Goal: Transaction & Acquisition: Purchase product/service

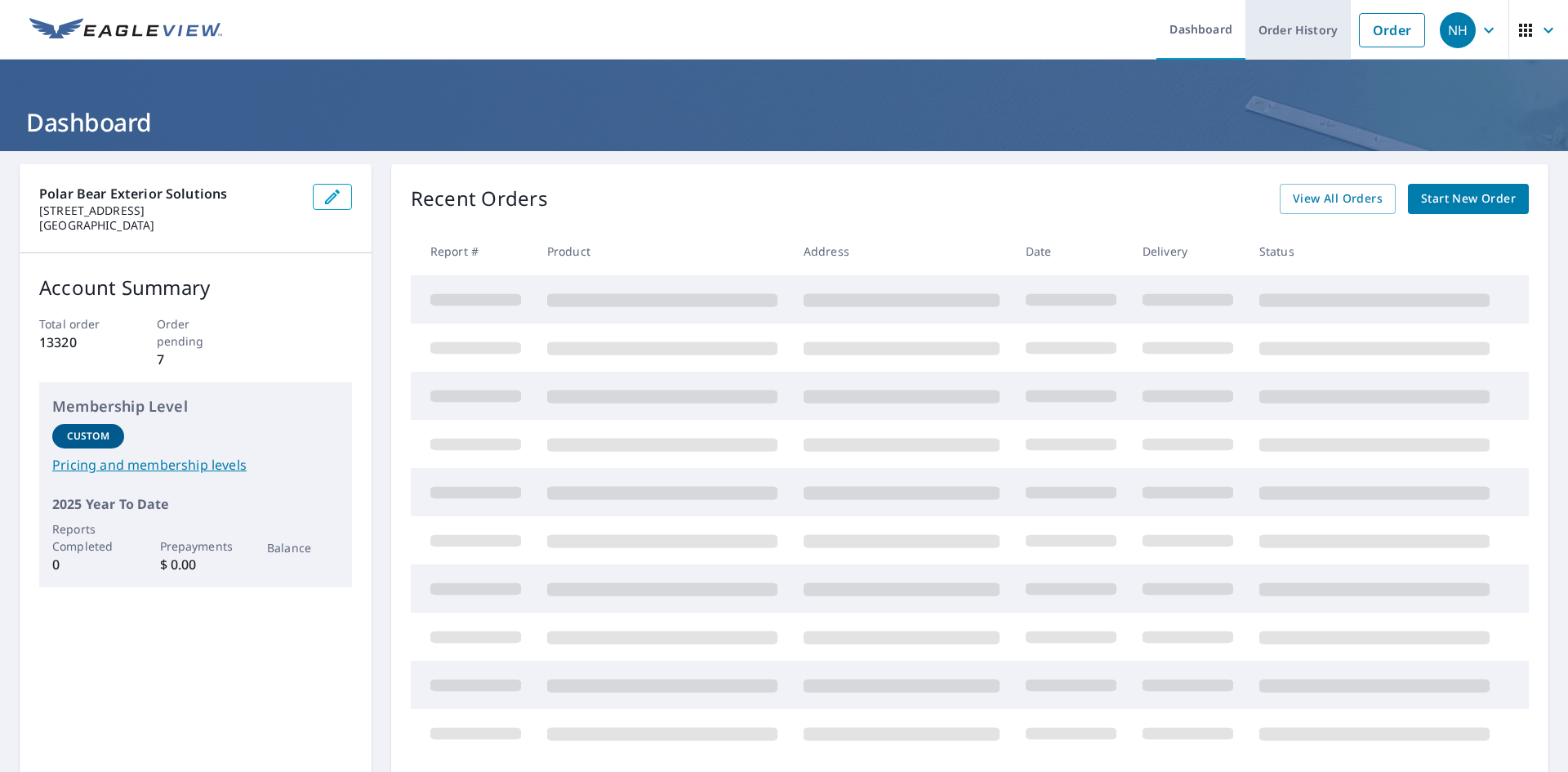
click at [1283, 28] on link "Order History" at bounding box center [1298, 29] width 105 height 59
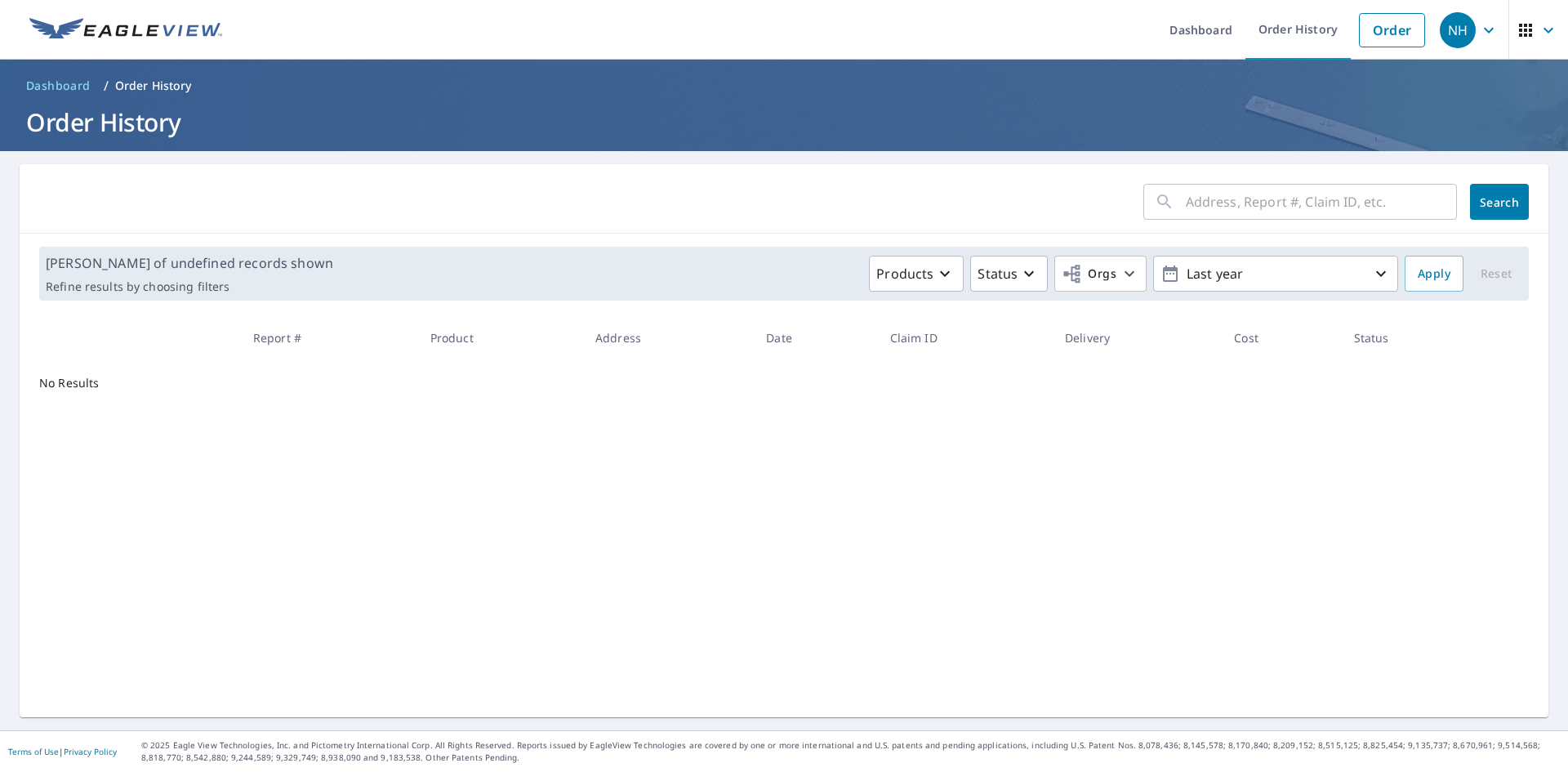
click at [1274, 216] on input "text" at bounding box center [1322, 202] width 271 height 46
paste input "67298981"
type input "67298981"
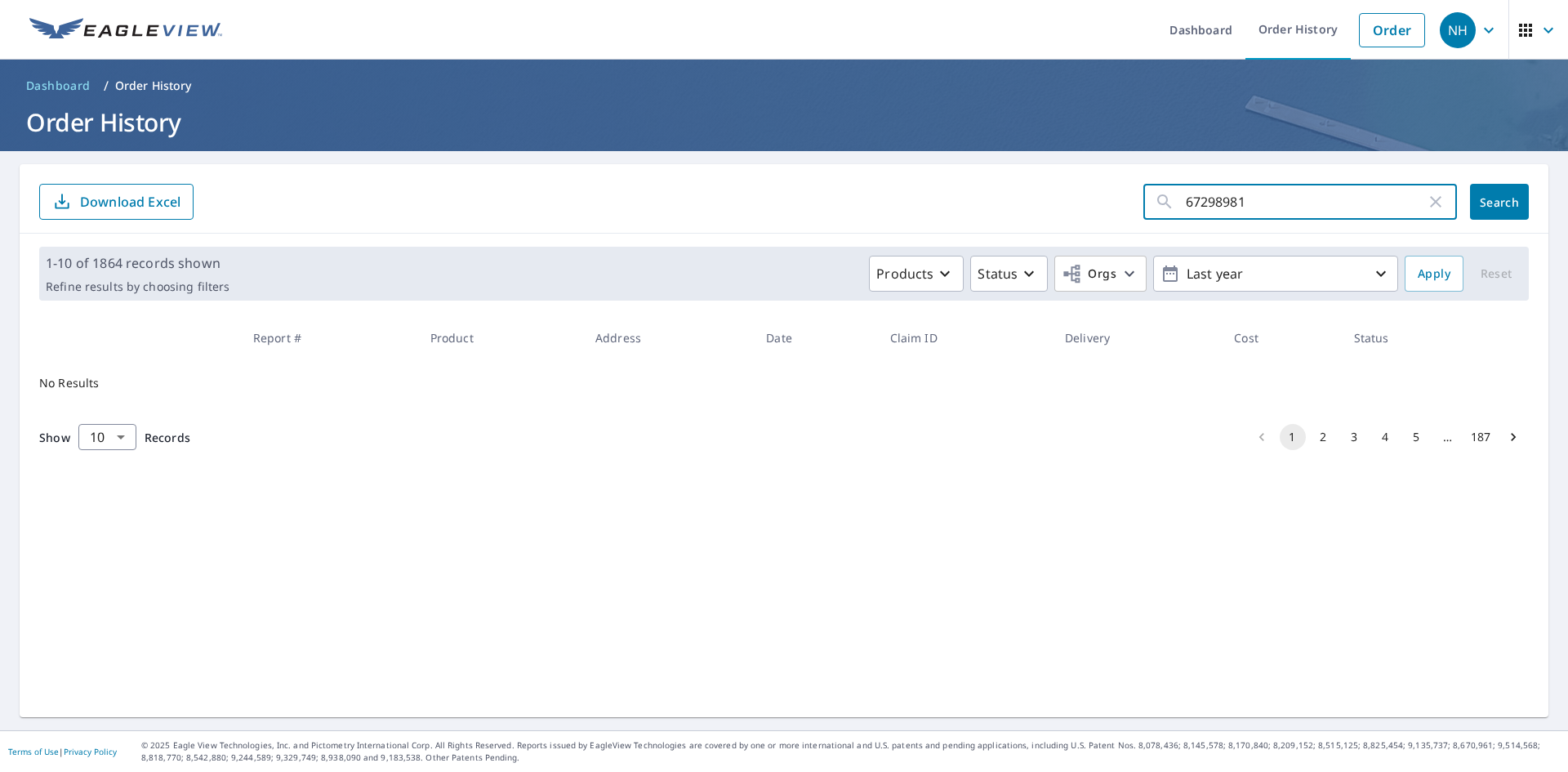
click at [1485, 194] on span "Search" at bounding box center [1499, 202] width 33 height 16
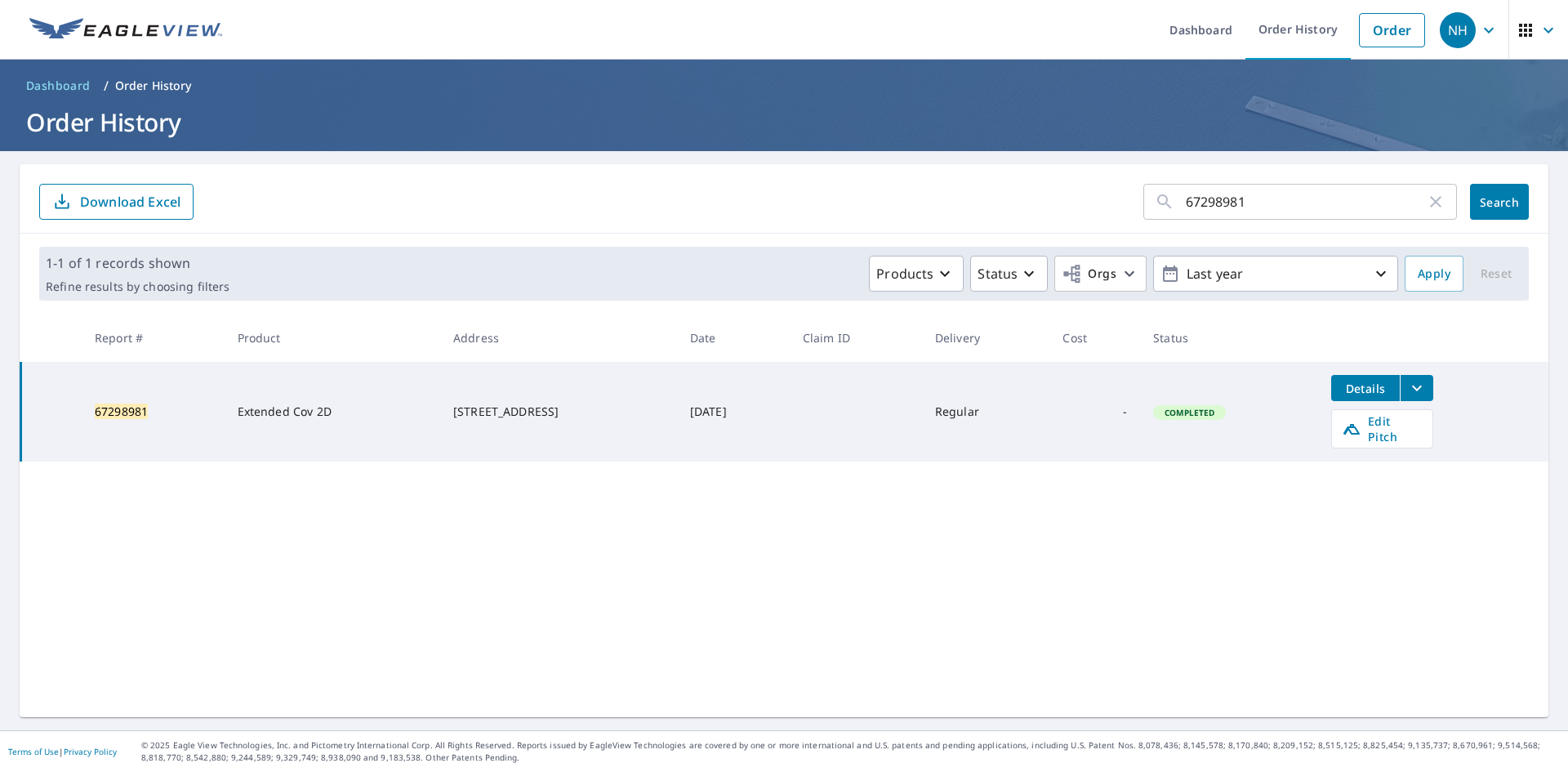
click at [1427, 390] on icon "filesDropdownBtn-67298981" at bounding box center [1417, 388] width 19 height 19
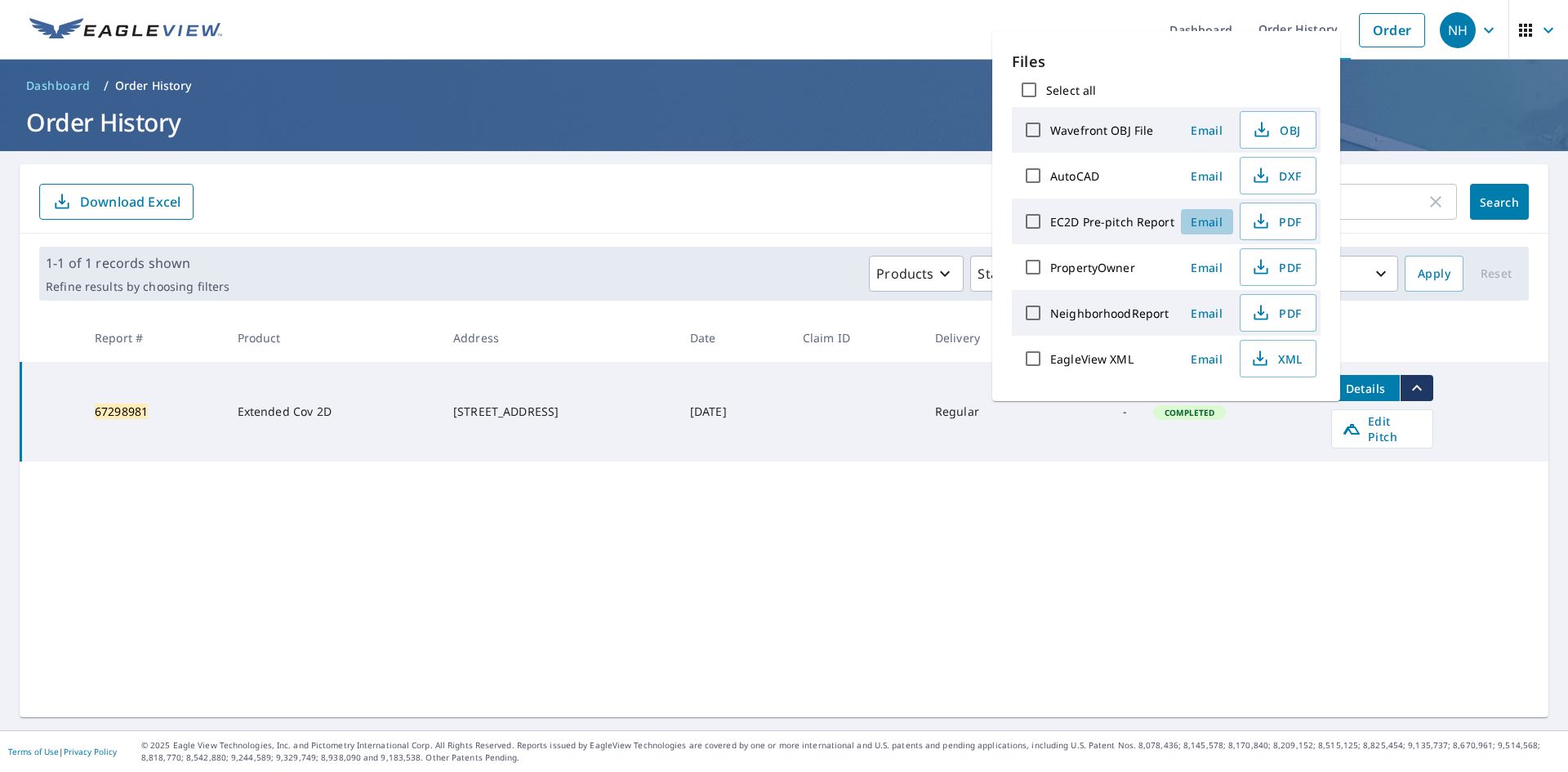
click at [1192, 230] on button "Email" at bounding box center [1207, 222] width 52 height 26
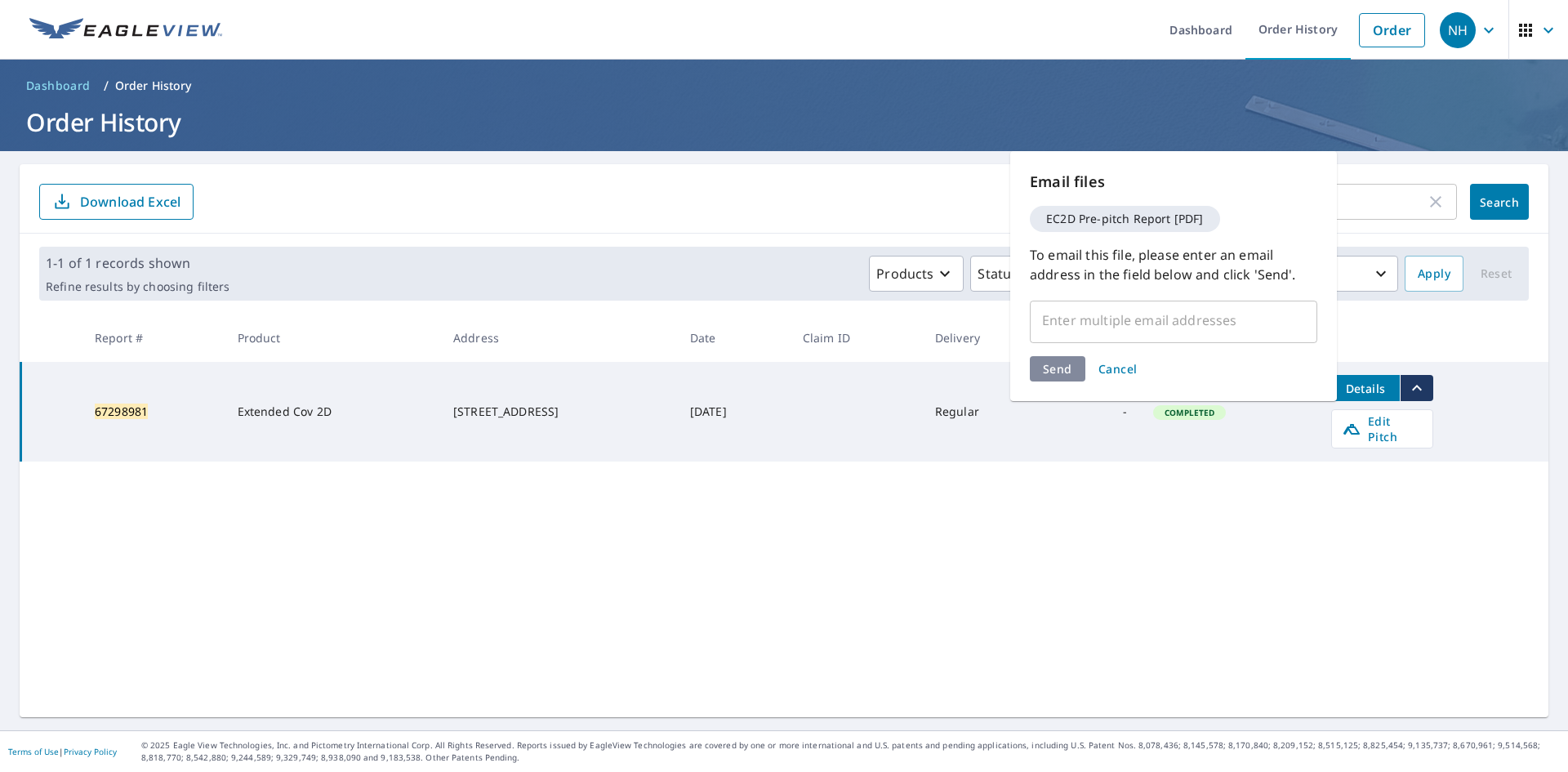
click at [1118, 316] on input "text" at bounding box center [1161, 320] width 248 height 31
type input "[EMAIL_ADDRESS][DOMAIN_NAME]"
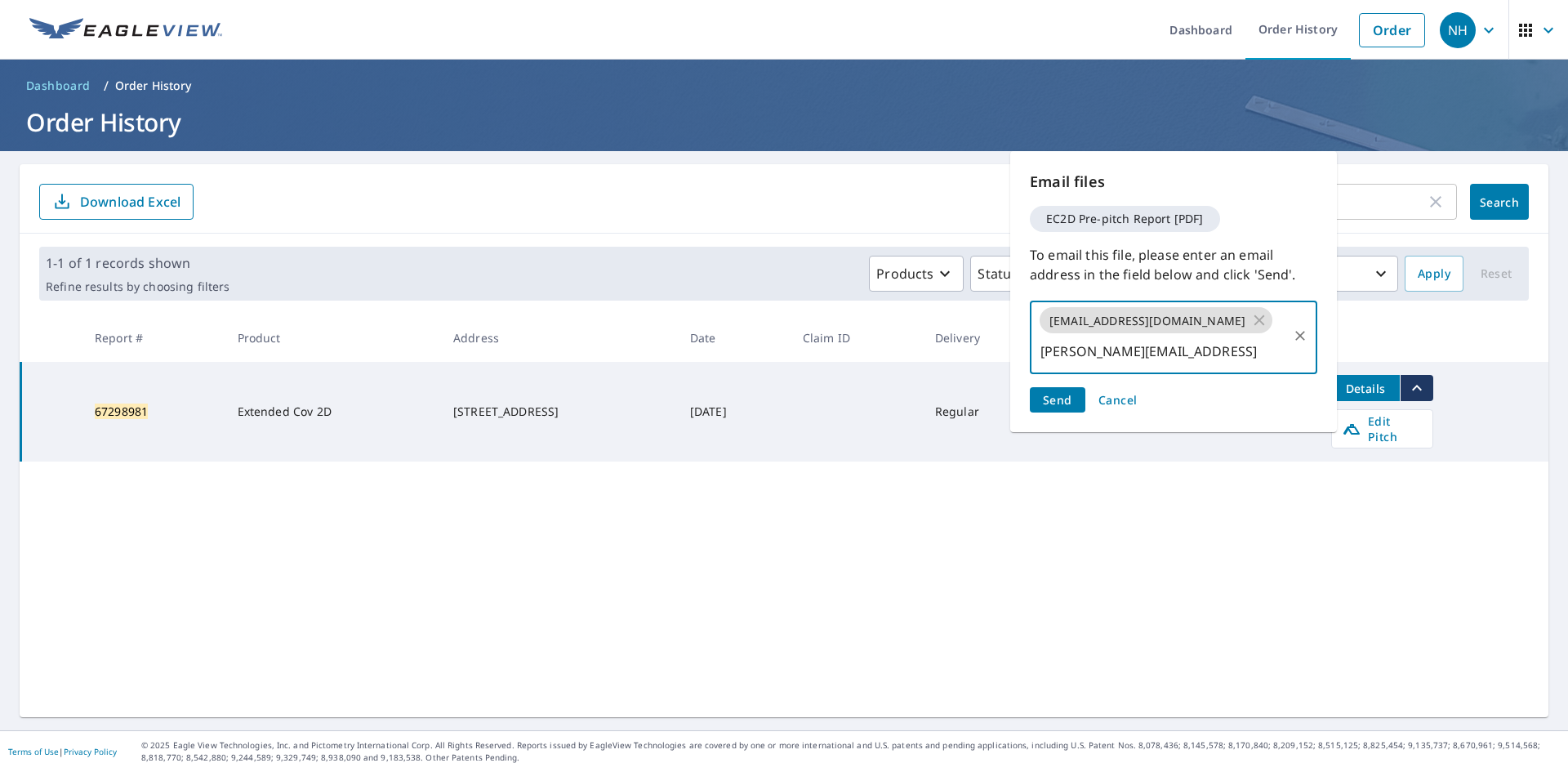
type input "[PERSON_NAME][EMAIL_ADDRESS][DOMAIN_NAME]"
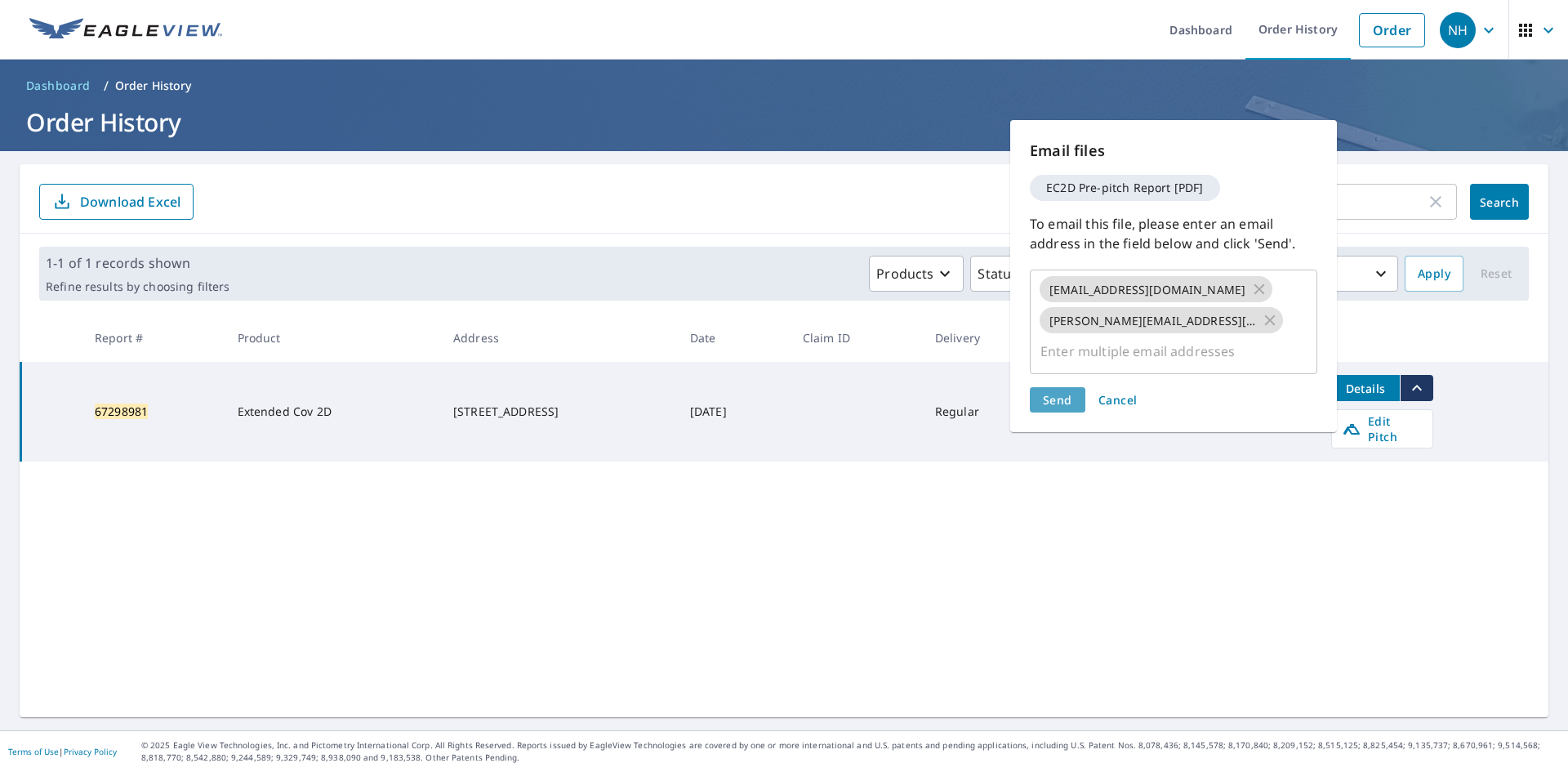
click at [1055, 393] on span "Send" at bounding box center [1057, 401] width 29 height 16
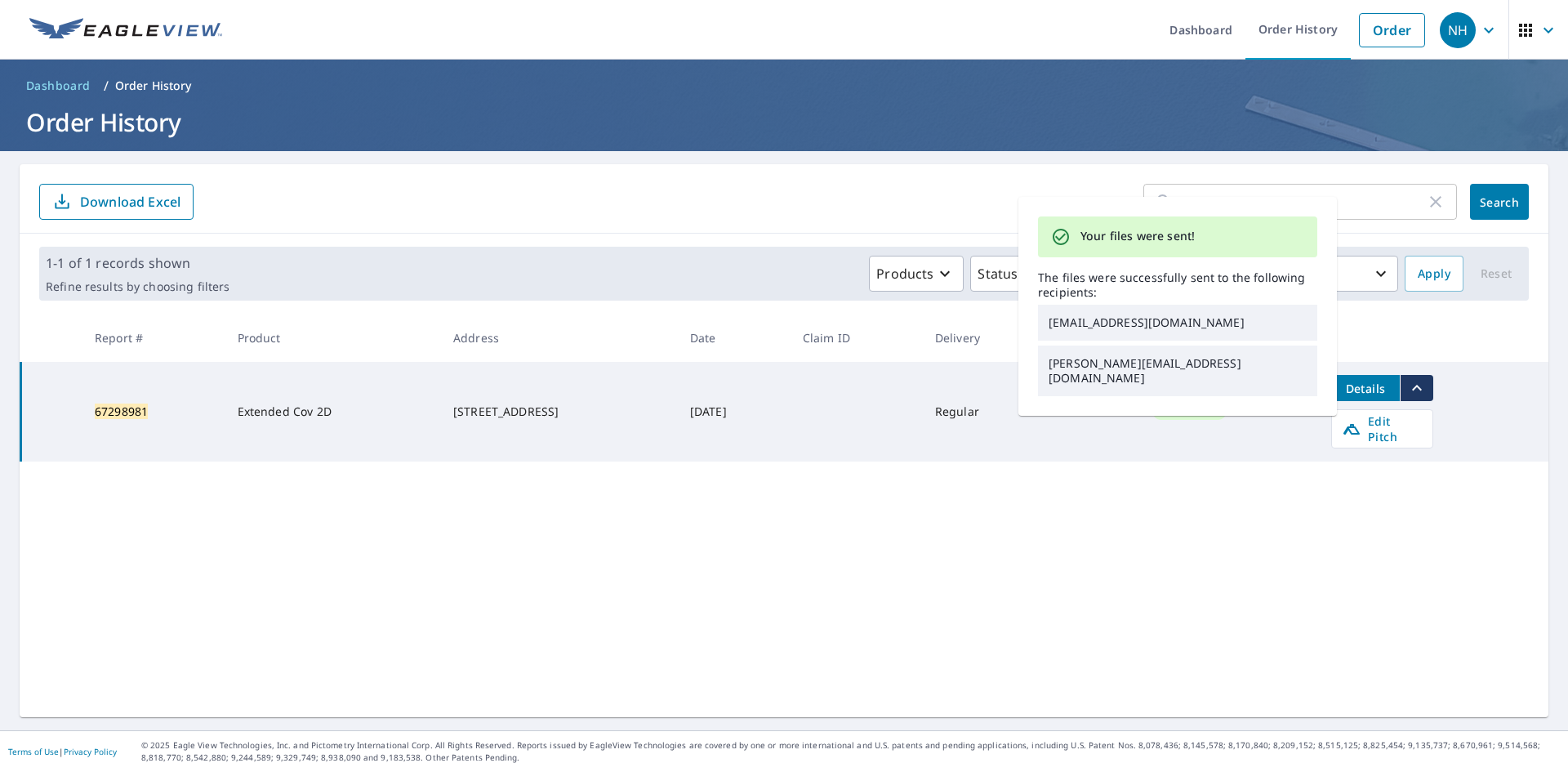
click at [1386, 207] on input "67298981" at bounding box center [1306, 202] width 240 height 46
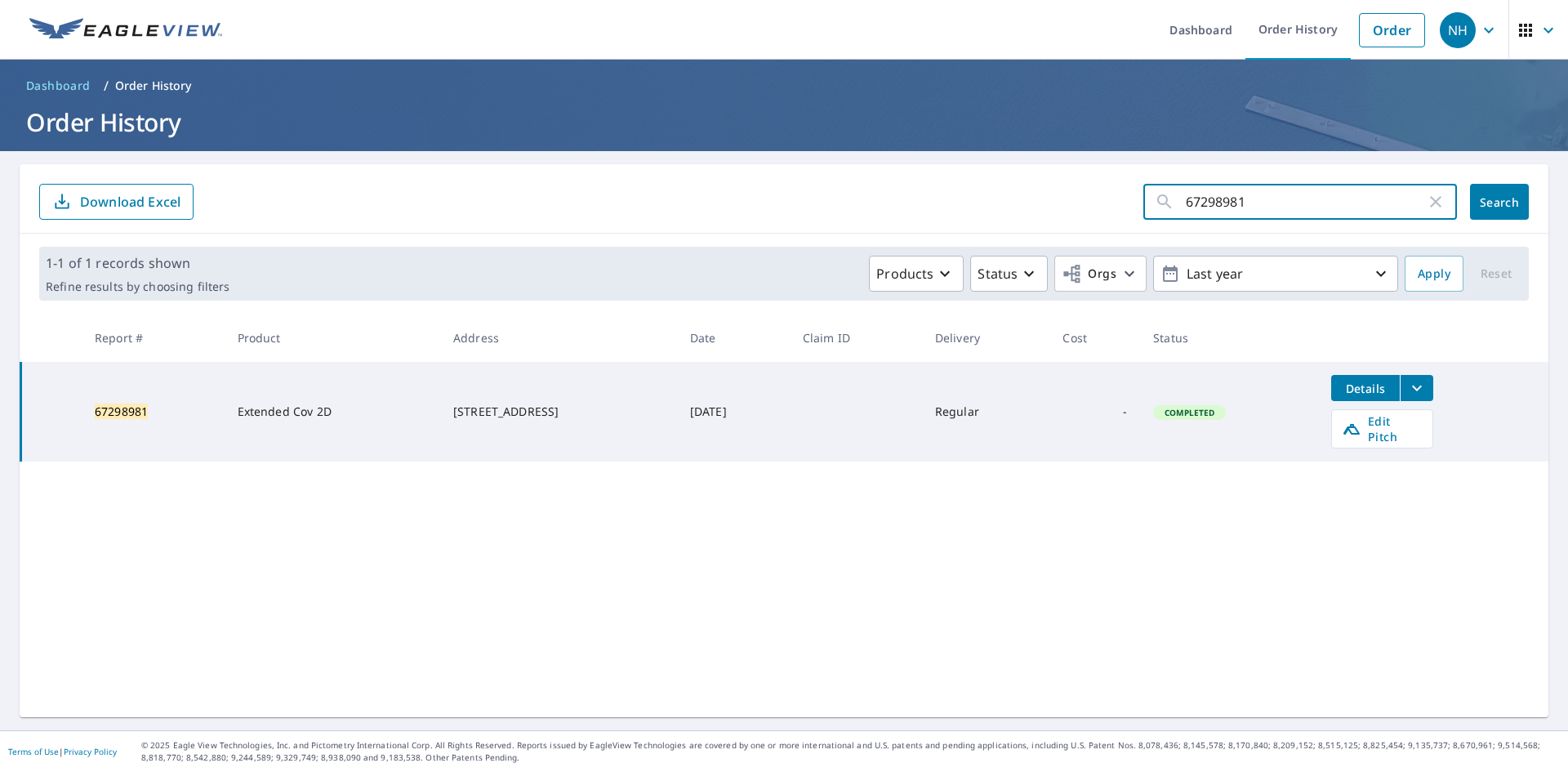
click at [1440, 204] on icon "button" at bounding box center [1436, 202] width 19 height 19
click at [1325, 202] on input "text" at bounding box center [1322, 202] width 271 height 46
paste input "67303736"
type input "67303736"
click button "Search" at bounding box center [1500, 201] width 58 height 36
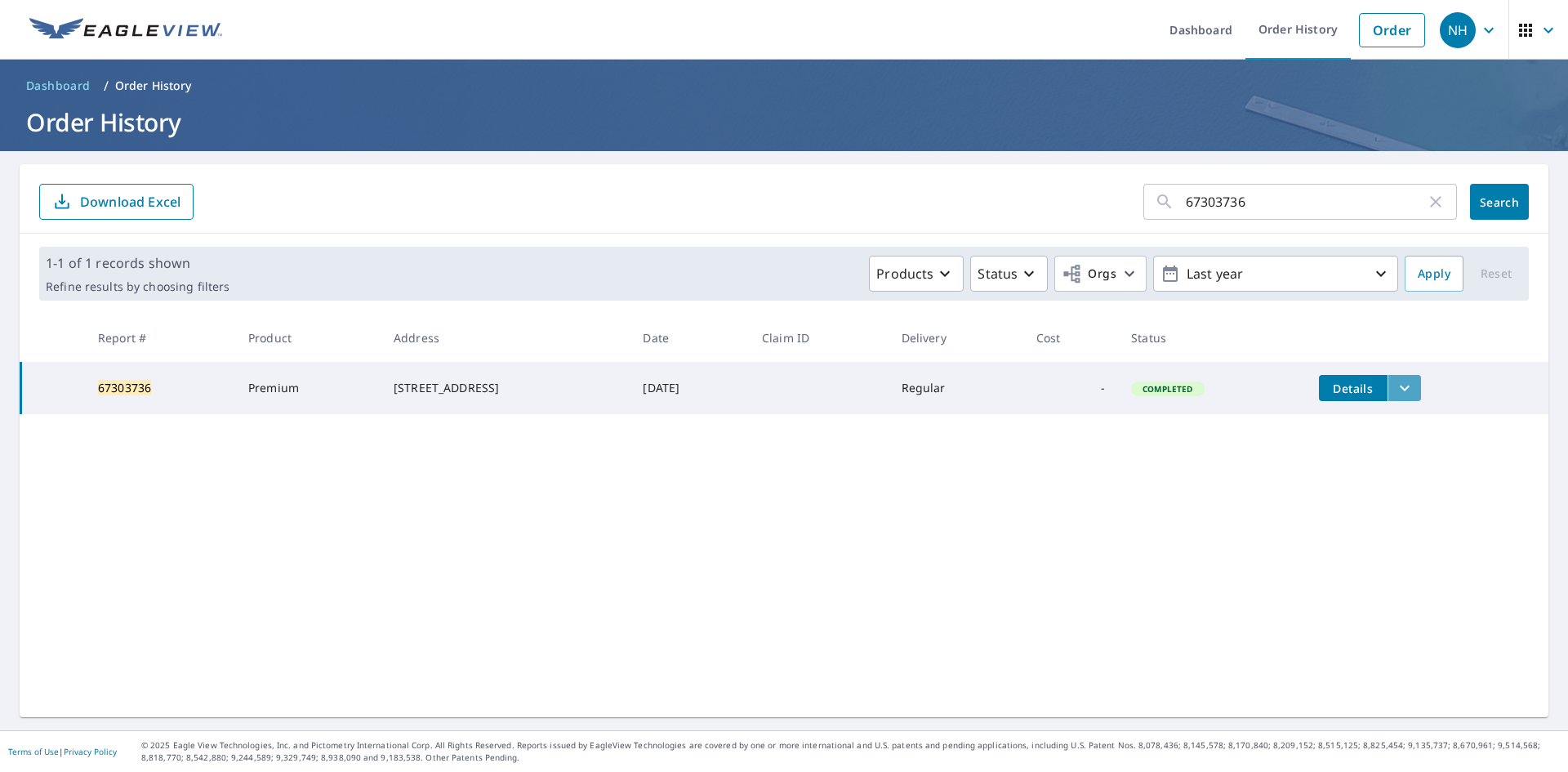
click at [1415, 390] on icon "filesDropdownBtn-67303736" at bounding box center [1405, 388] width 19 height 19
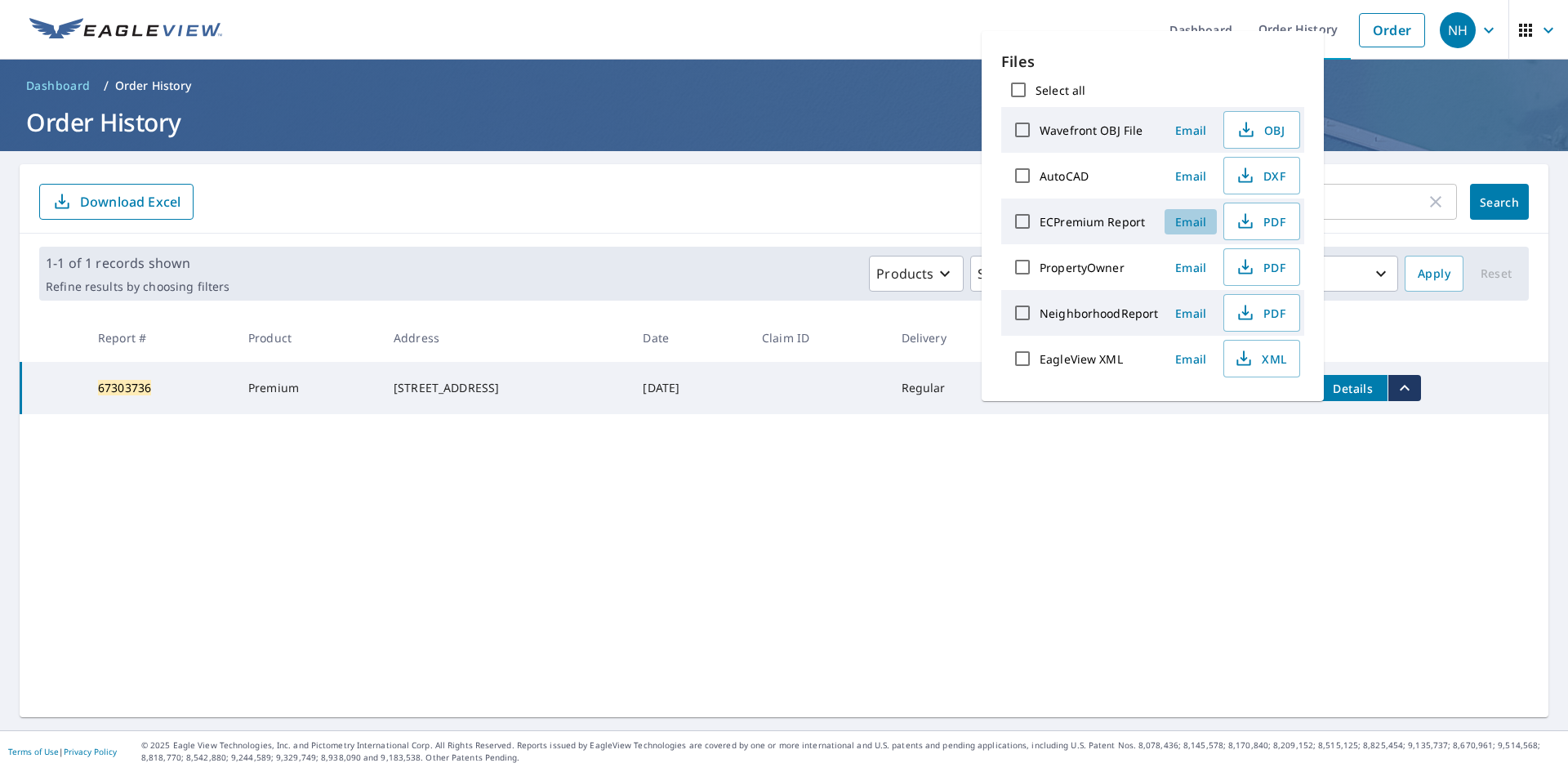
click at [1190, 225] on span "Email" at bounding box center [1191, 222] width 39 height 16
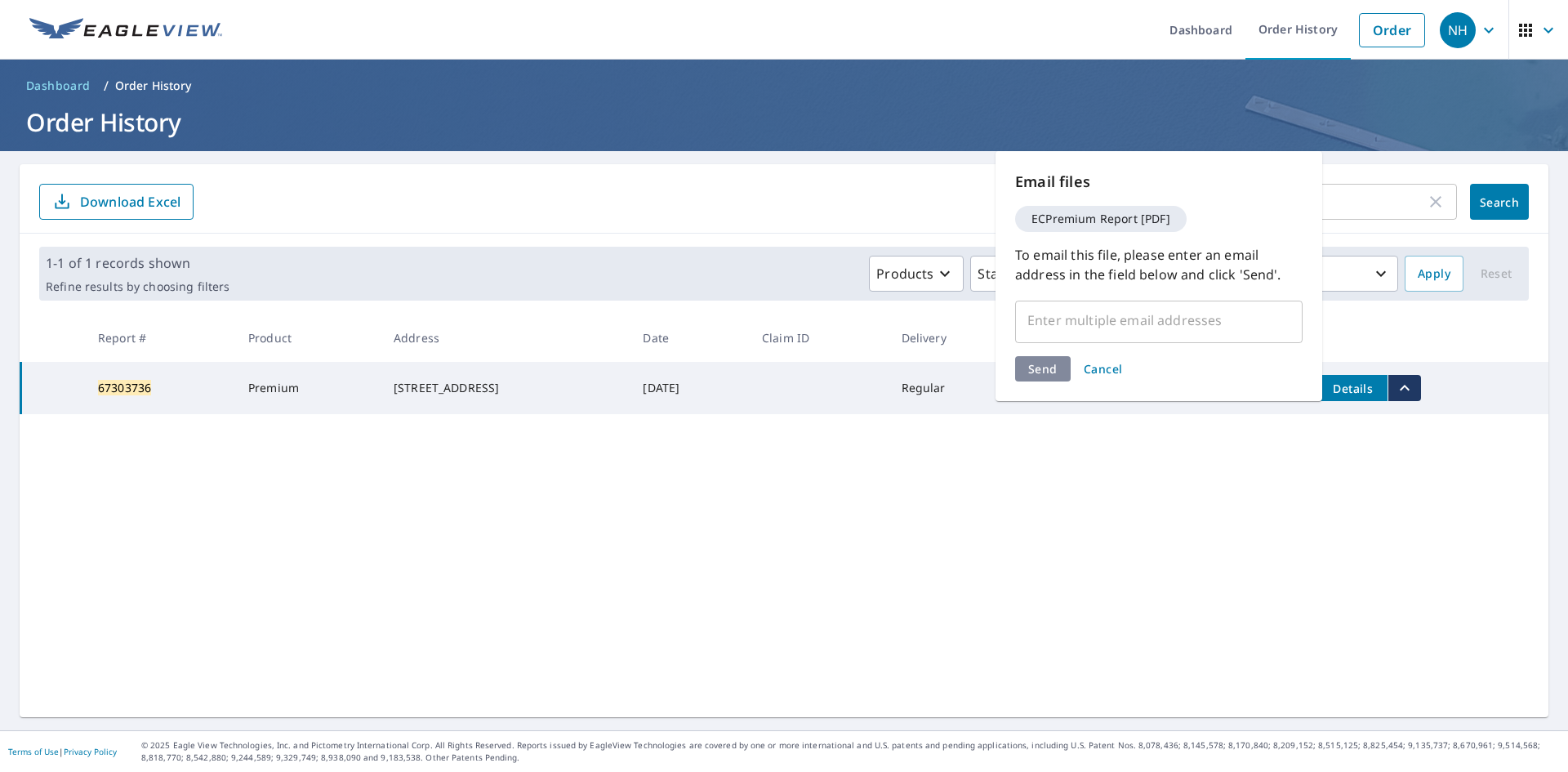
click at [1131, 337] on div "​" at bounding box center [1159, 321] width 288 height 46
type input "C"
type input "[PERSON_NAME][EMAIL_ADDRESS][DOMAIN_NAME]"
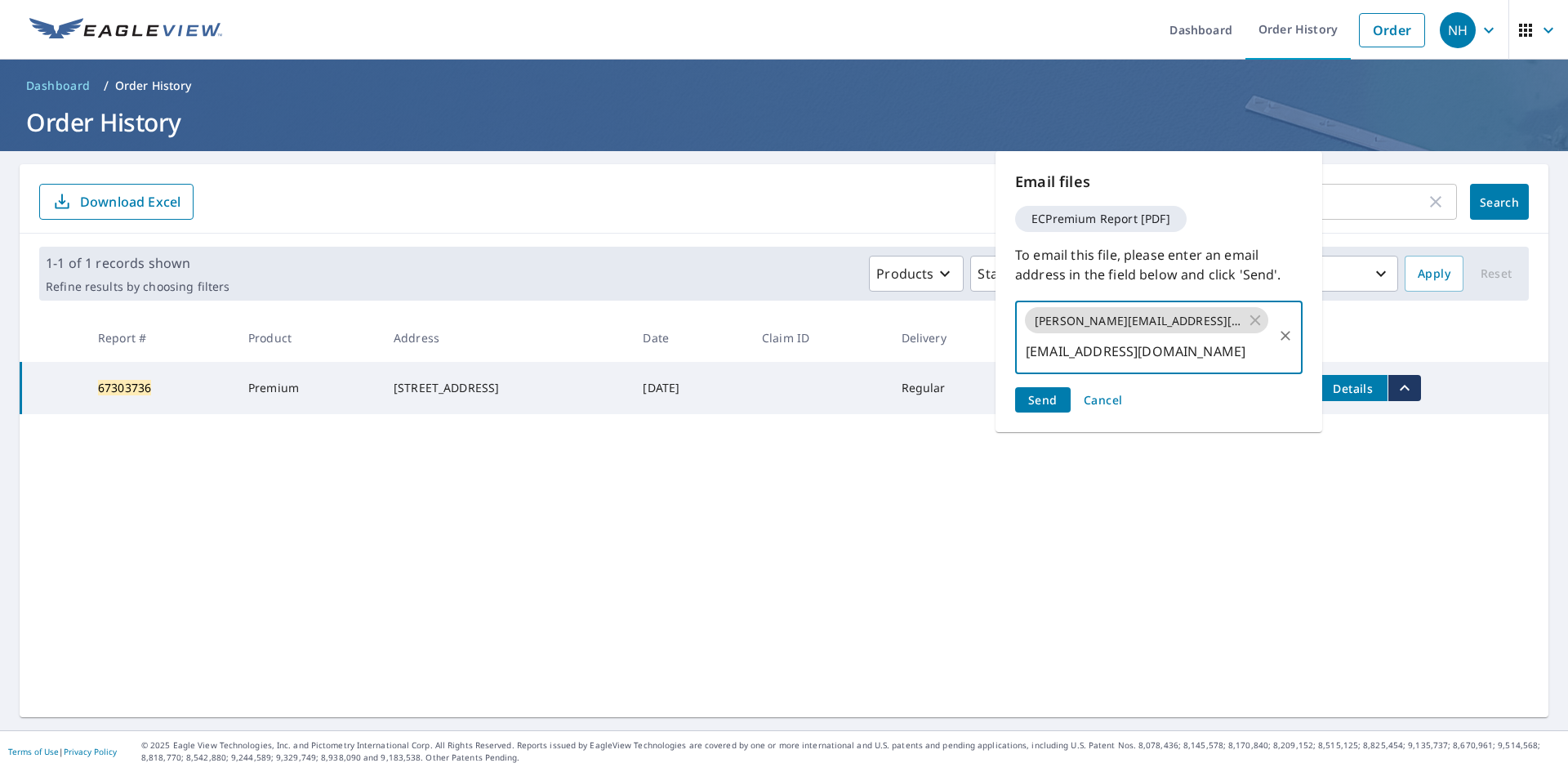
type input "[EMAIL_ADDRESS][DOMAIN_NAME]"
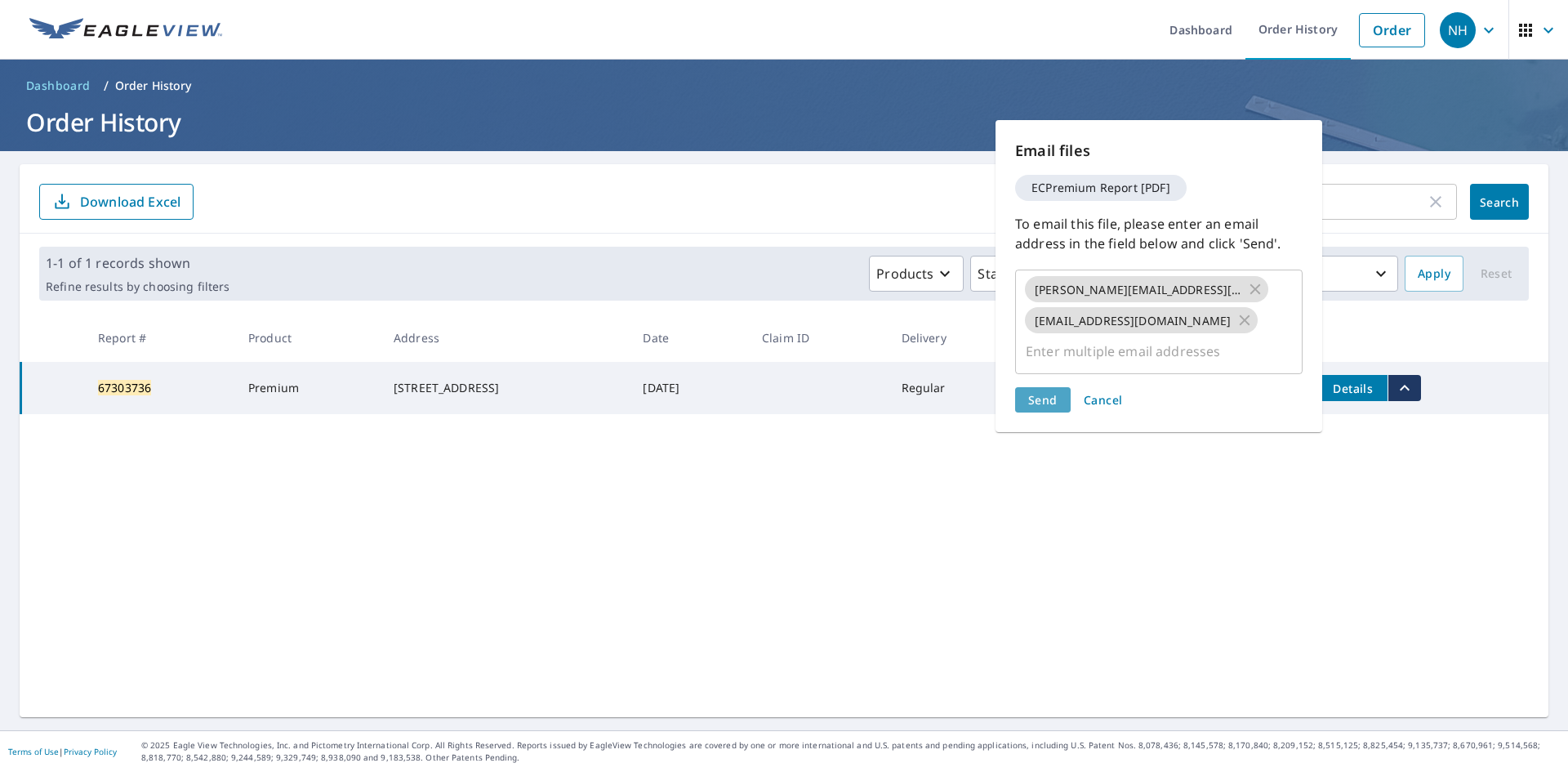
click at [1052, 393] on span "Send" at bounding box center [1043, 401] width 29 height 16
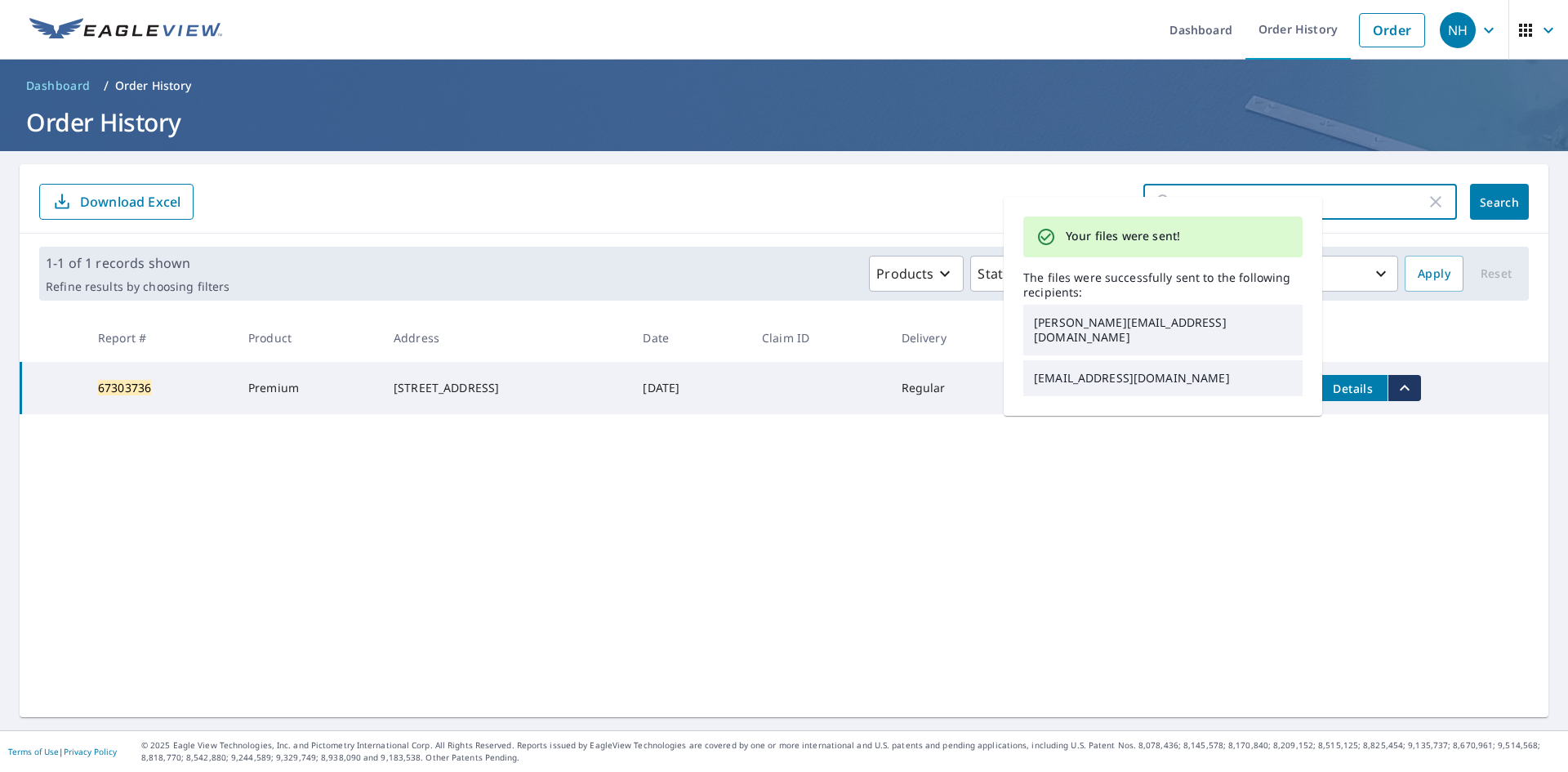
click at [1338, 199] on input "67303736" at bounding box center [1306, 202] width 240 height 46
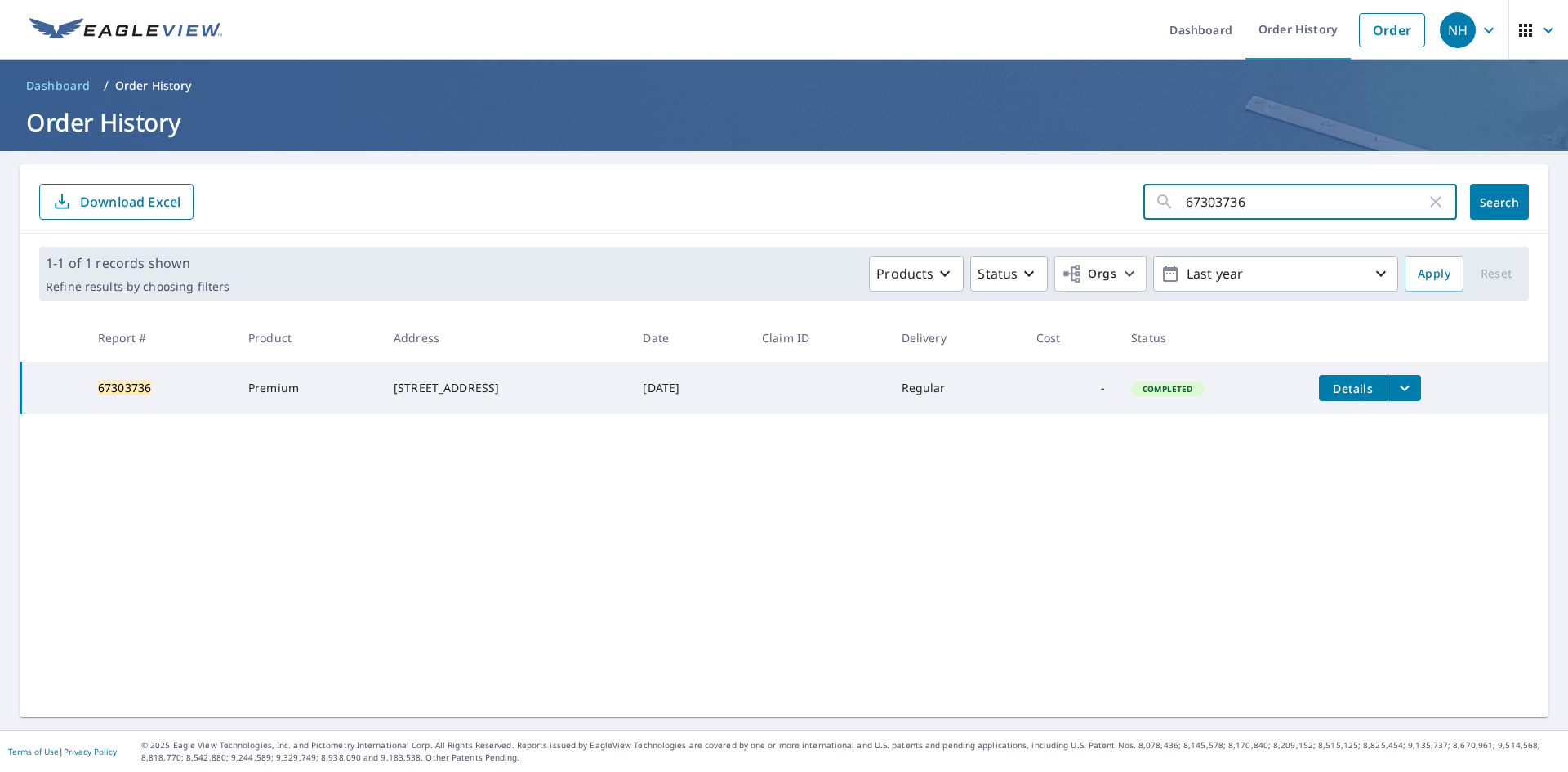
drag, startPoint x: 1338, startPoint y: 199, endPoint x: 1114, endPoint y: 217, distance: 224.7
click at [1114, 217] on form "67303736 ​ Search Download Excel" at bounding box center [784, 201] width 1490 height 36
paste input "298999"
type input "67298999"
click at [1525, 215] on button "Search" at bounding box center [1500, 201] width 58 height 36
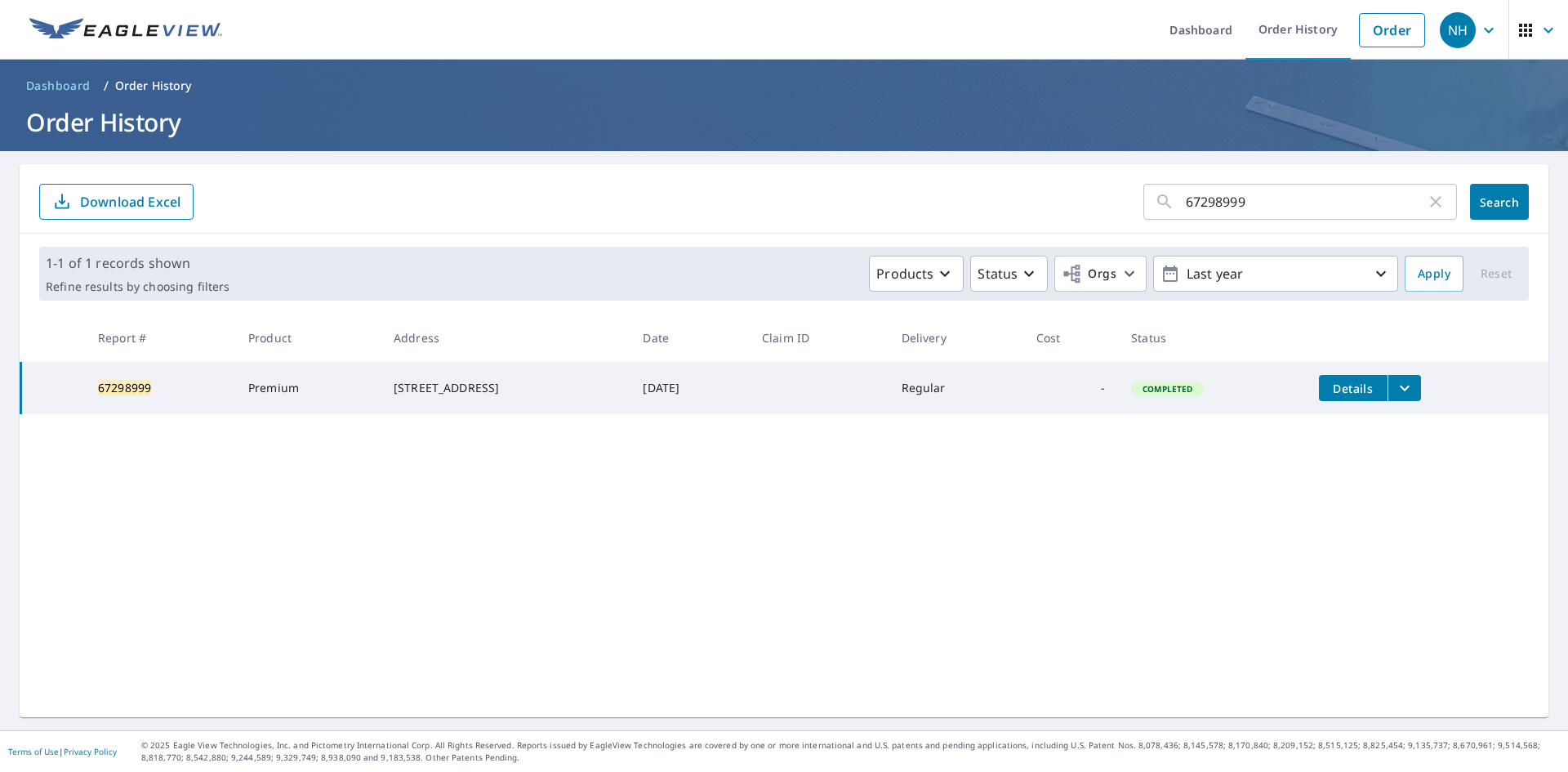
click at [1412, 402] on td "Details" at bounding box center [1427, 387] width 243 height 52
click at [1410, 394] on icon "filesDropdownBtn-67298999" at bounding box center [1405, 388] width 19 height 19
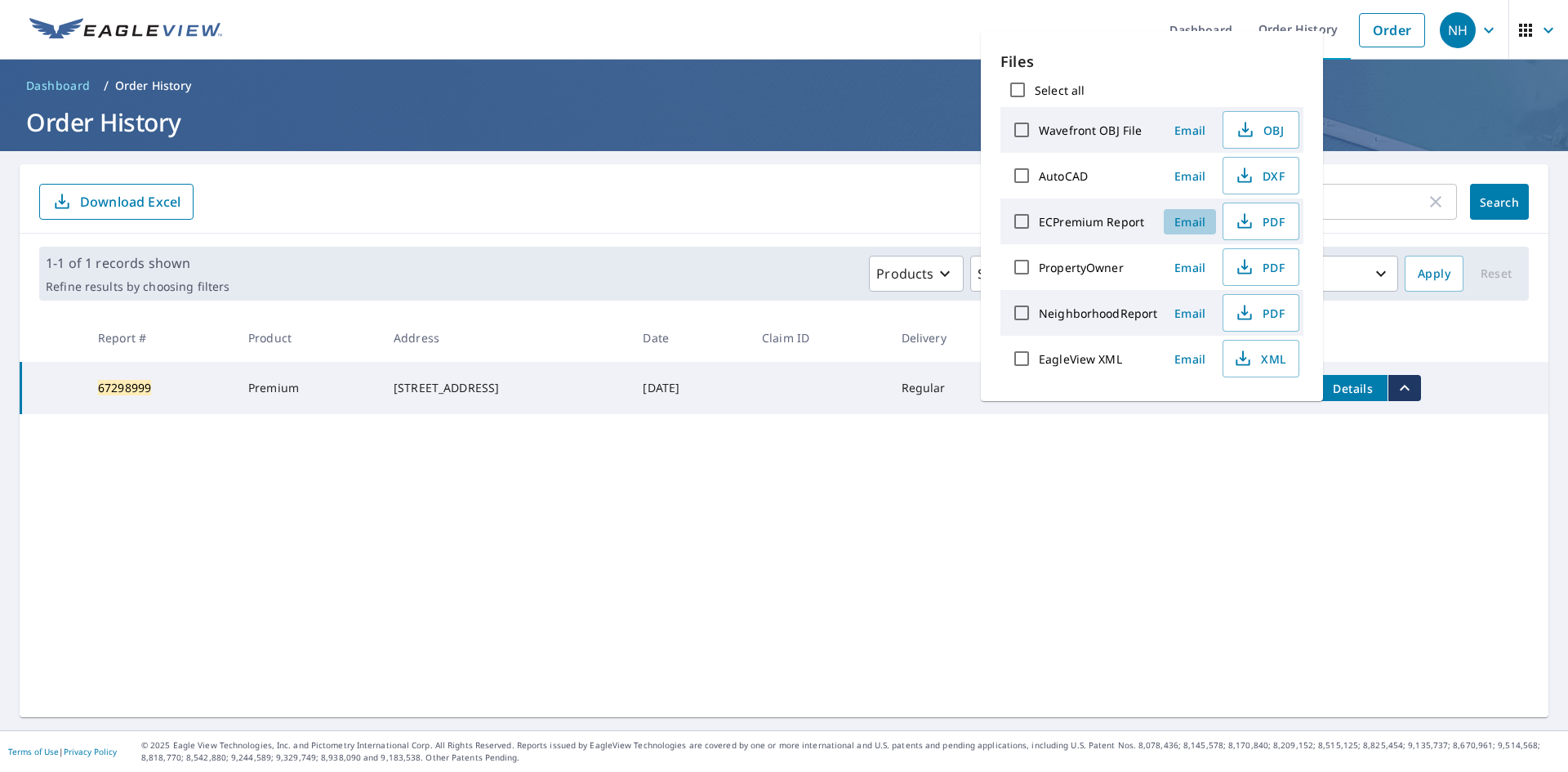
click at [1193, 229] on button "Email" at bounding box center [1190, 222] width 52 height 26
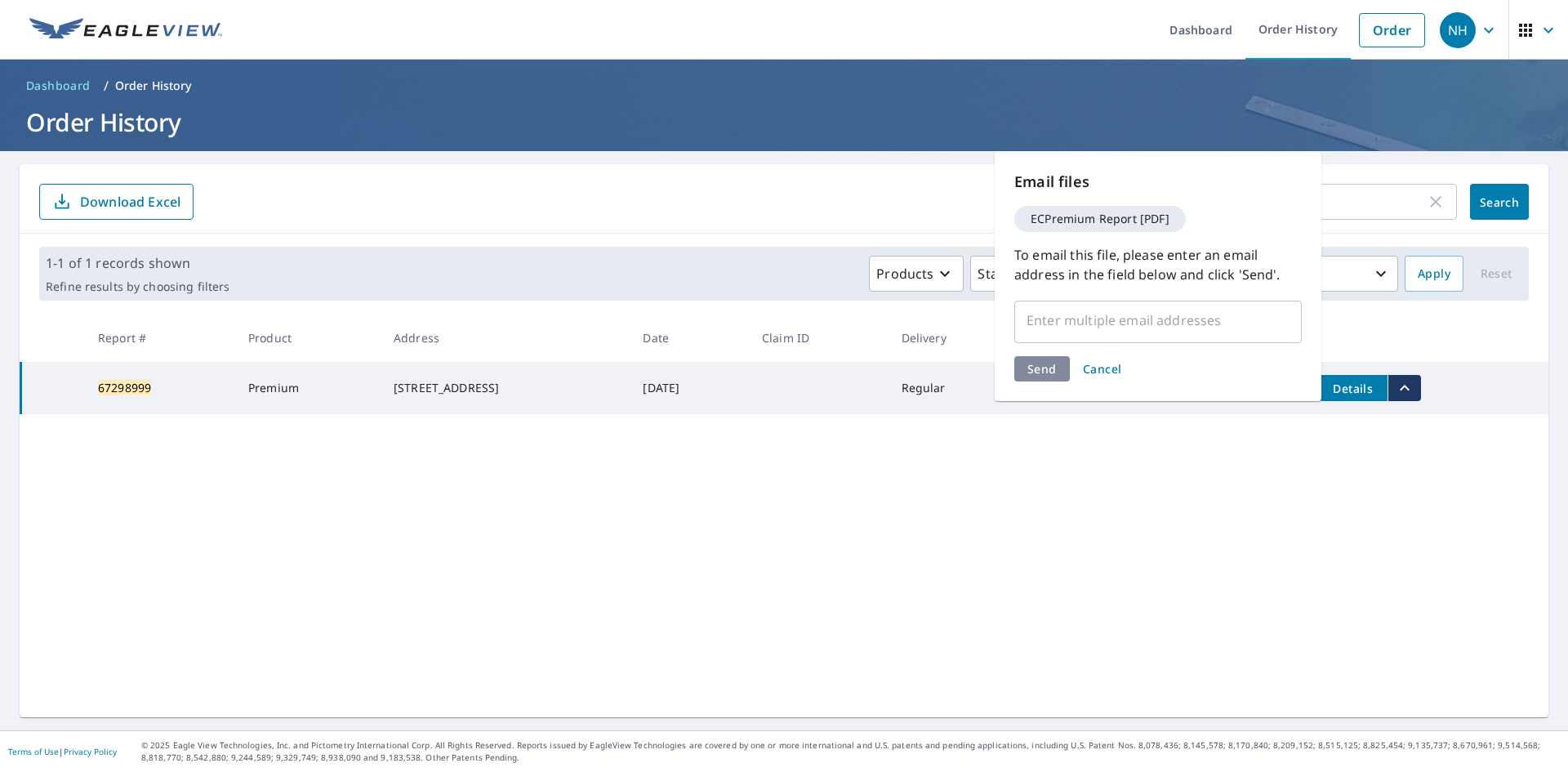
click at [1124, 331] on input "text" at bounding box center [1146, 320] width 248 height 31
type input "[PERSON_NAME][EMAIL_ADDRESS][DOMAIN_NAME]"
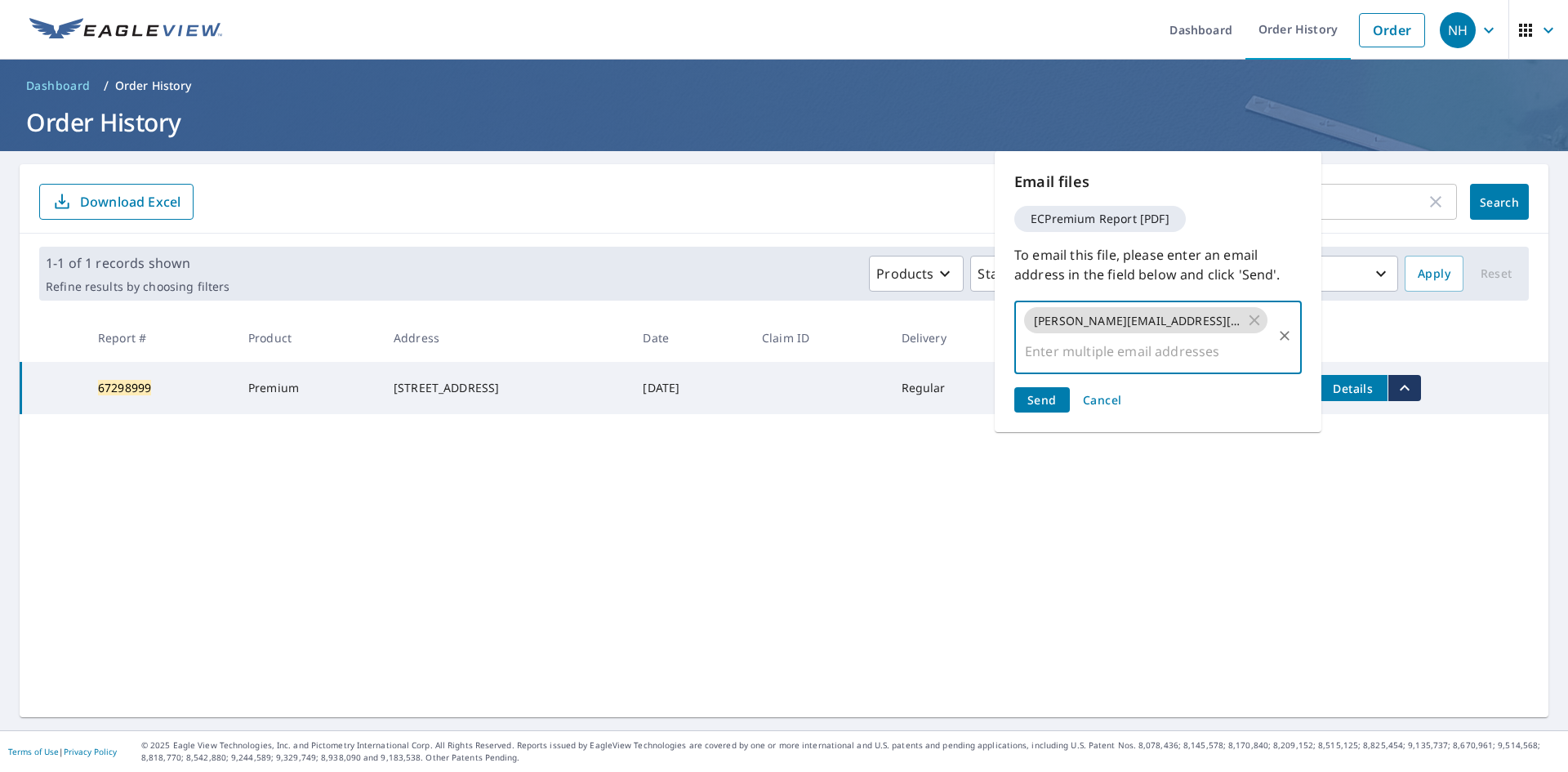
click at [1060, 387] on button "Send" at bounding box center [1042, 400] width 56 height 26
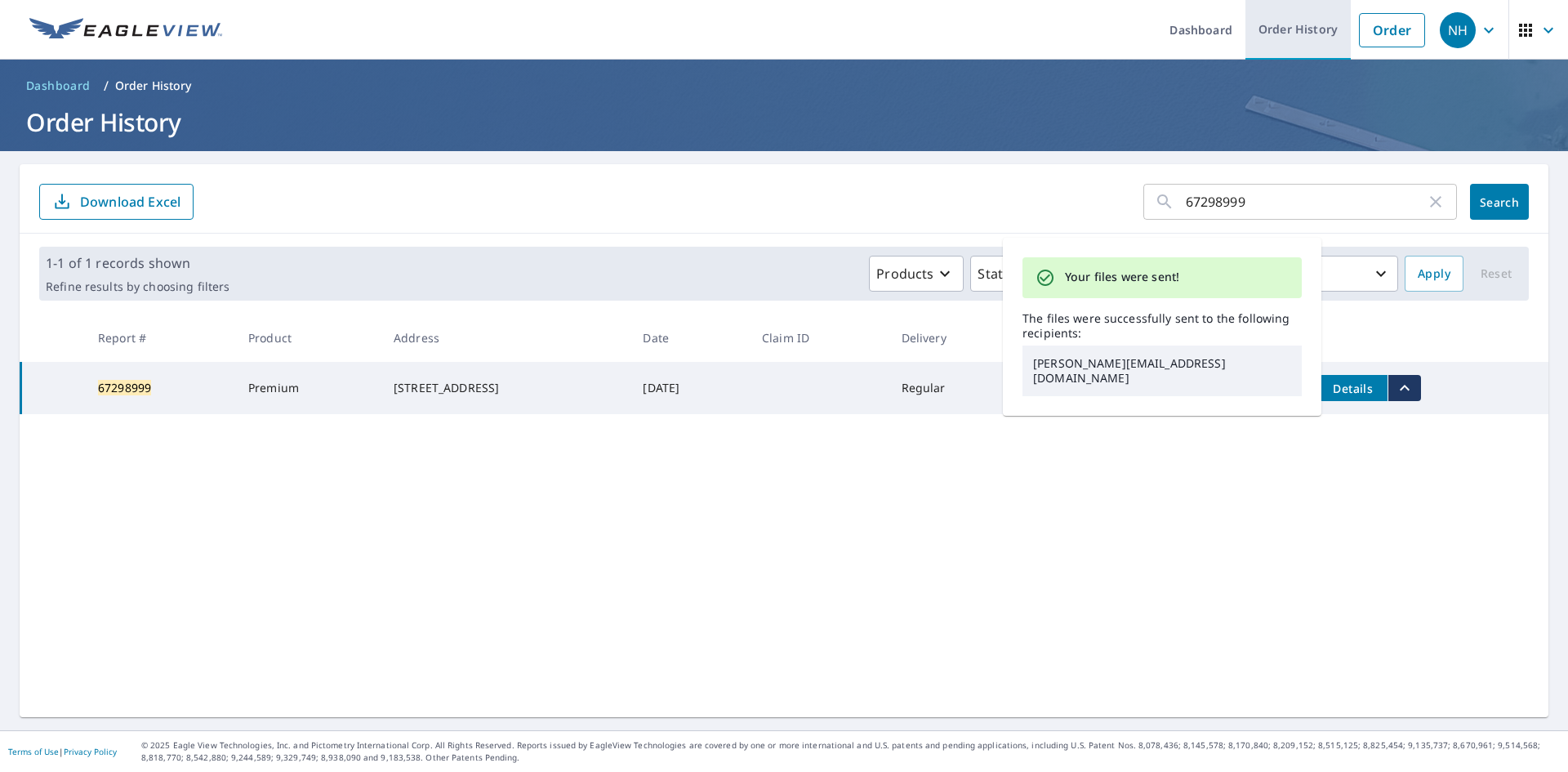
click at [1312, 14] on link "Order History" at bounding box center [1298, 29] width 105 height 59
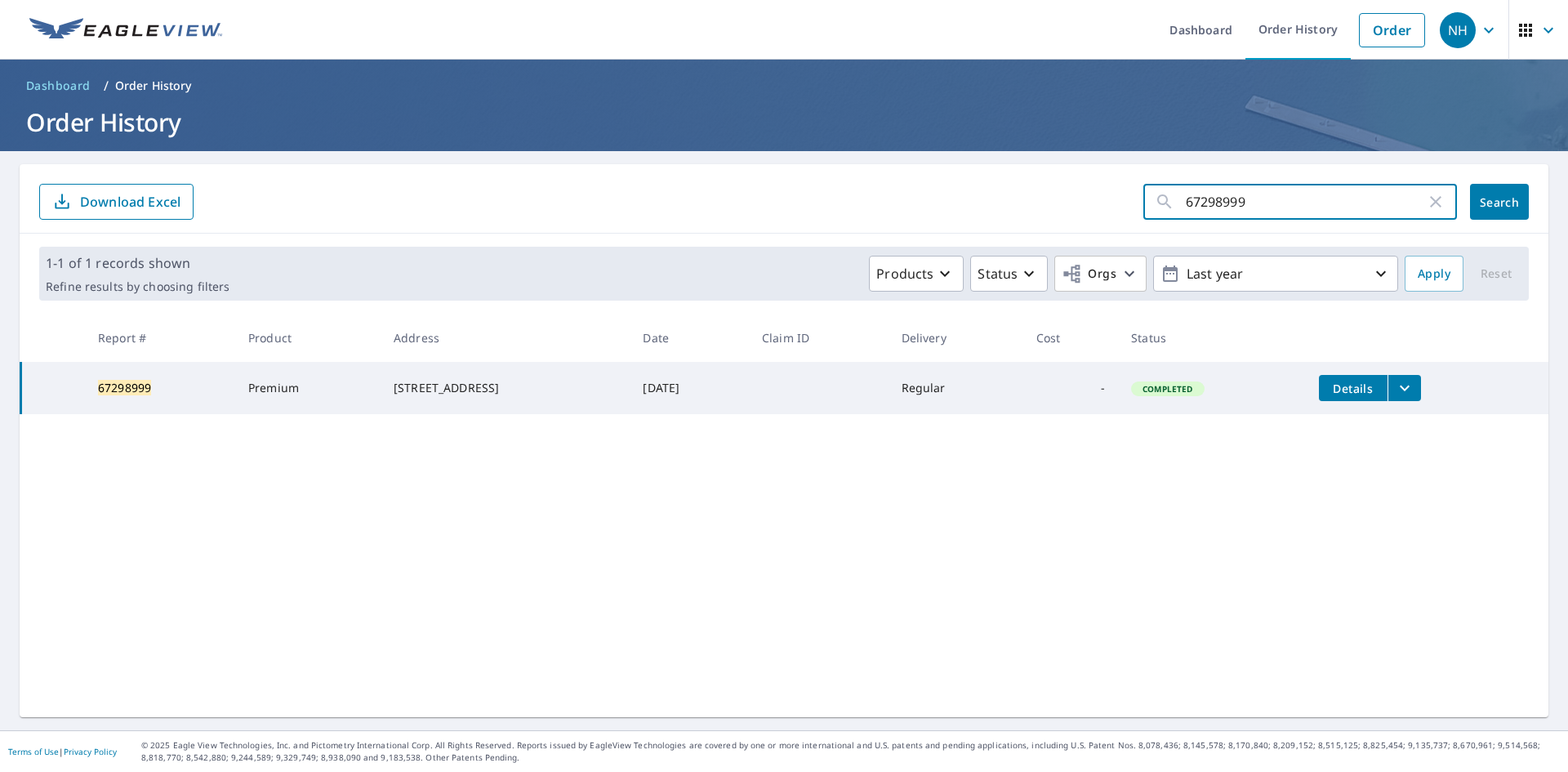
drag, startPoint x: 1254, startPoint y: 204, endPoint x: 1075, endPoint y: 200, distance: 179.0
click at [1075, 200] on form "67298999 ​ Search Download Excel" at bounding box center [784, 201] width 1490 height 36
paste input "303334"
type input "67303334"
click button "Search" at bounding box center [1500, 201] width 58 height 36
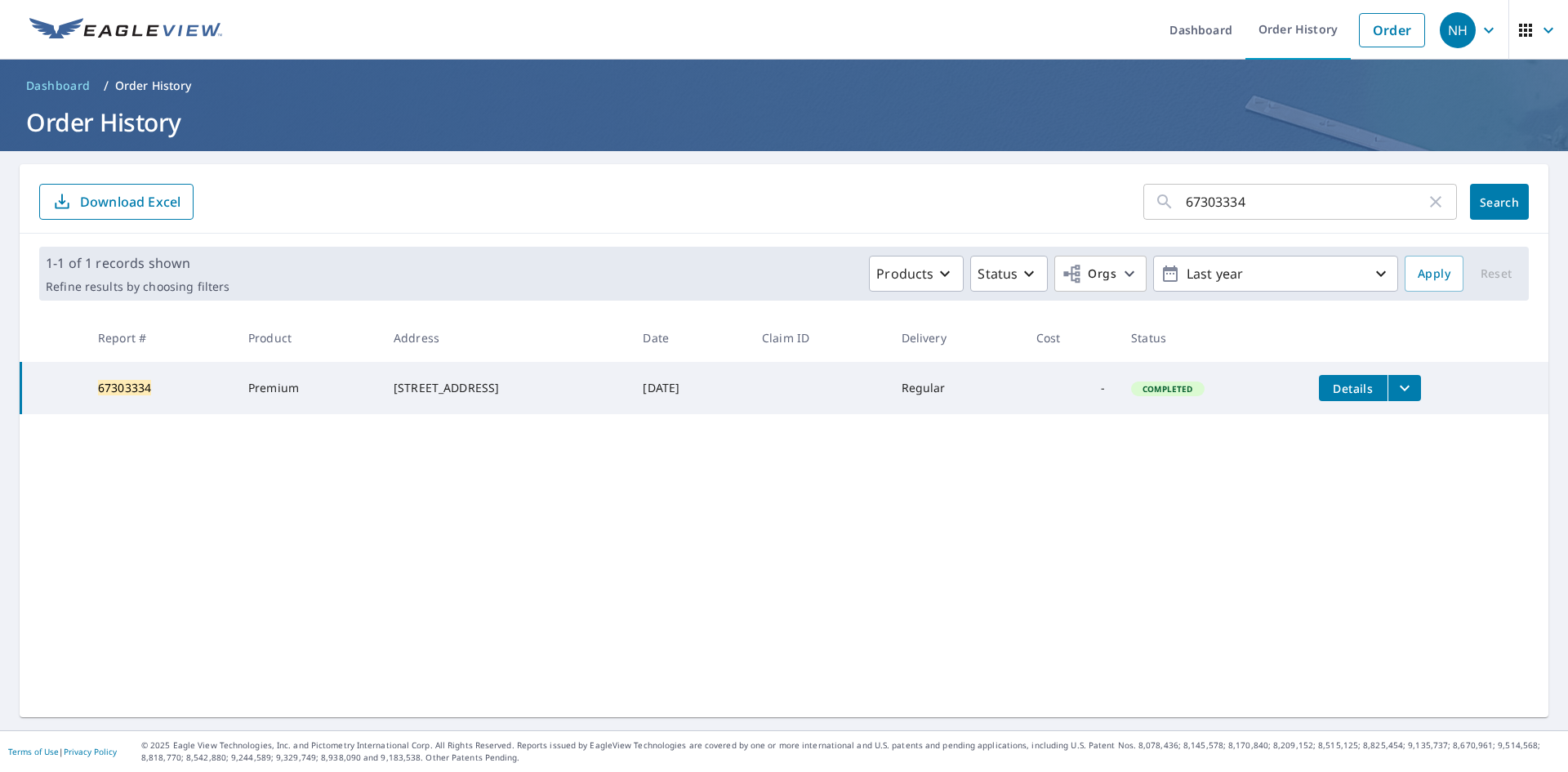
click at [1415, 396] on icon "filesDropdownBtn-67303334" at bounding box center [1405, 388] width 19 height 19
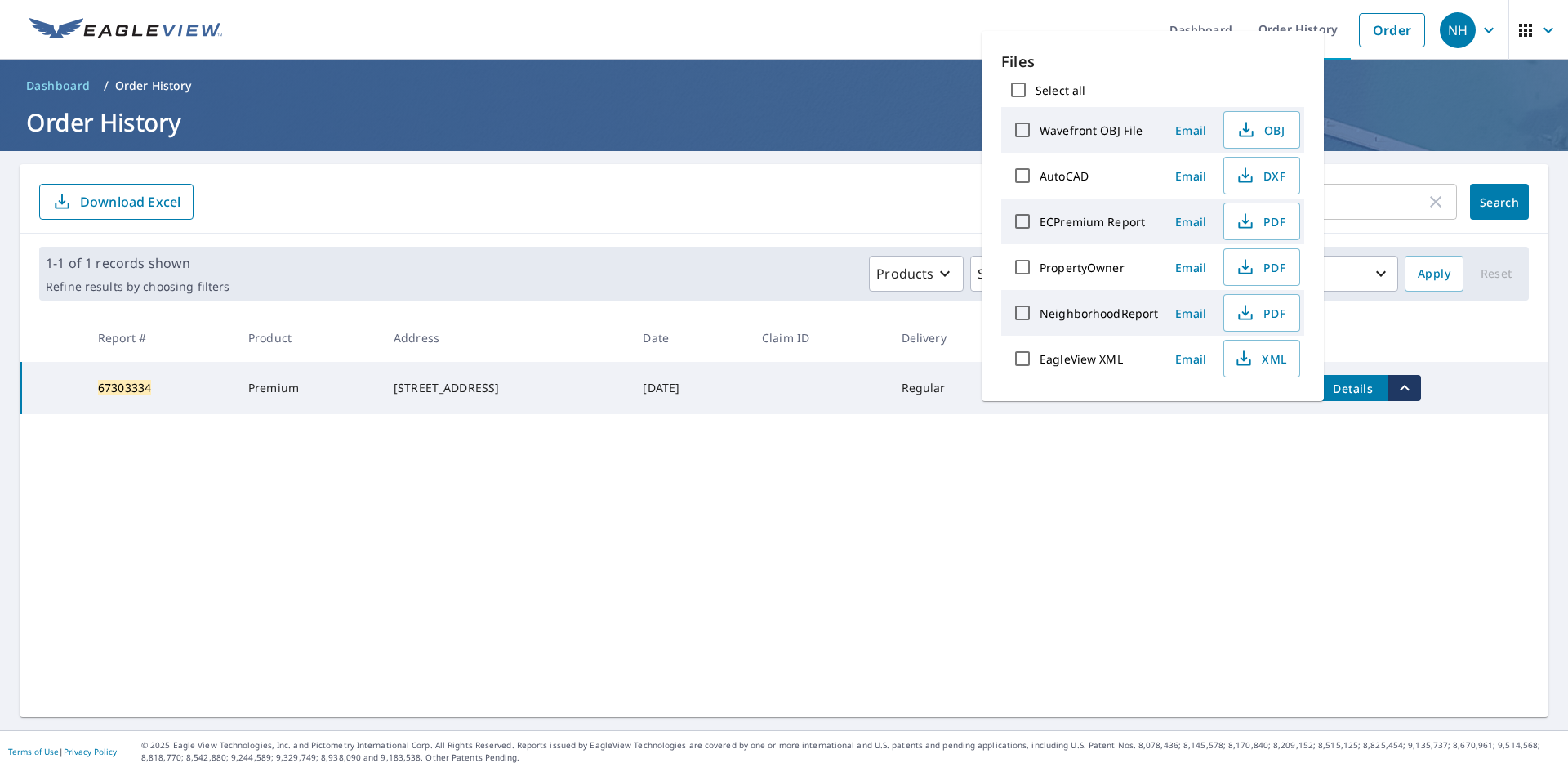
click at [1197, 225] on span "Email" at bounding box center [1191, 222] width 39 height 16
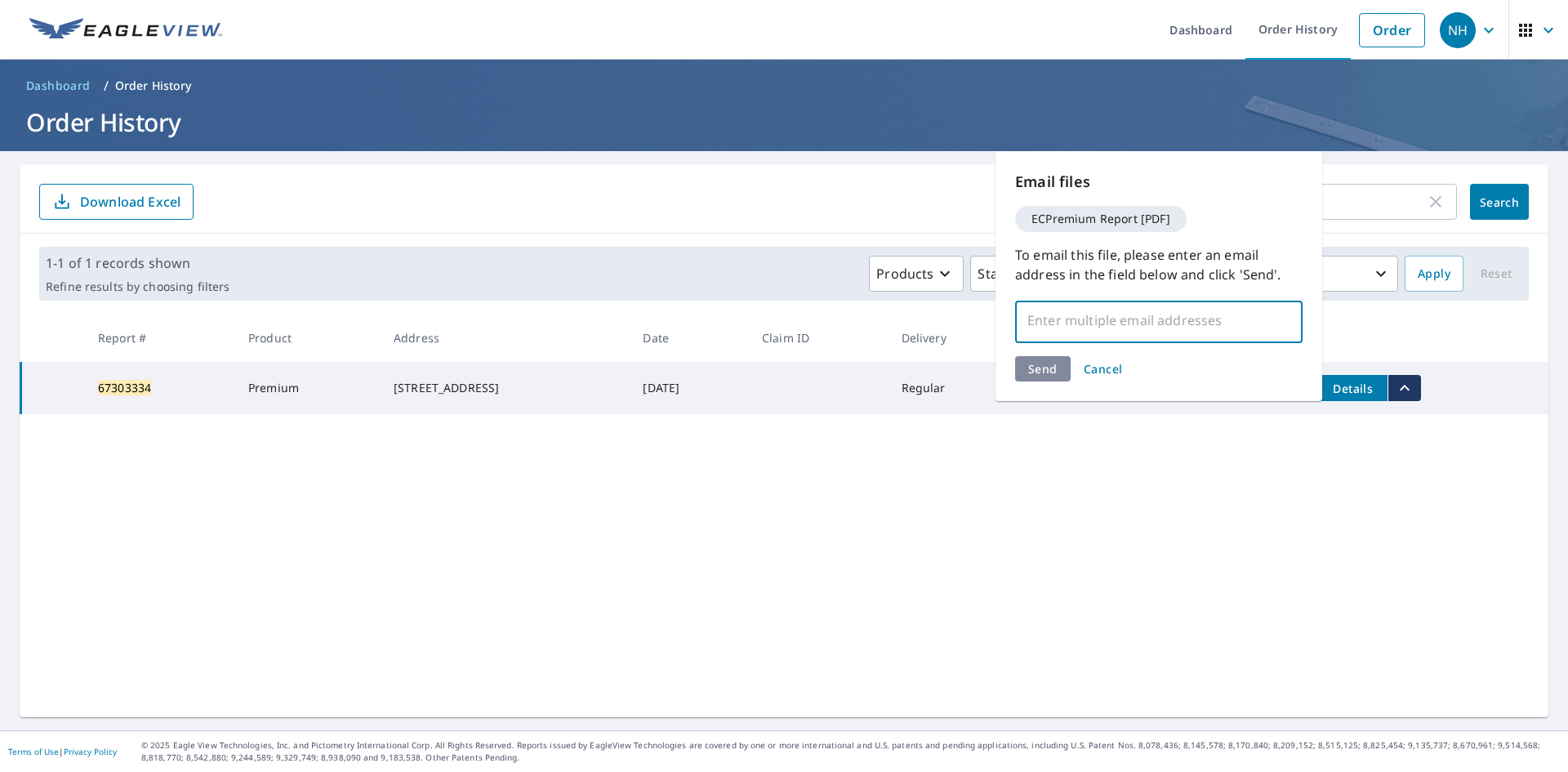
click at [1060, 310] on input "text" at bounding box center [1146, 320] width 248 height 31
type input "[PERSON_NAME][EMAIL_ADDRESS][DOMAIN_NAME]"
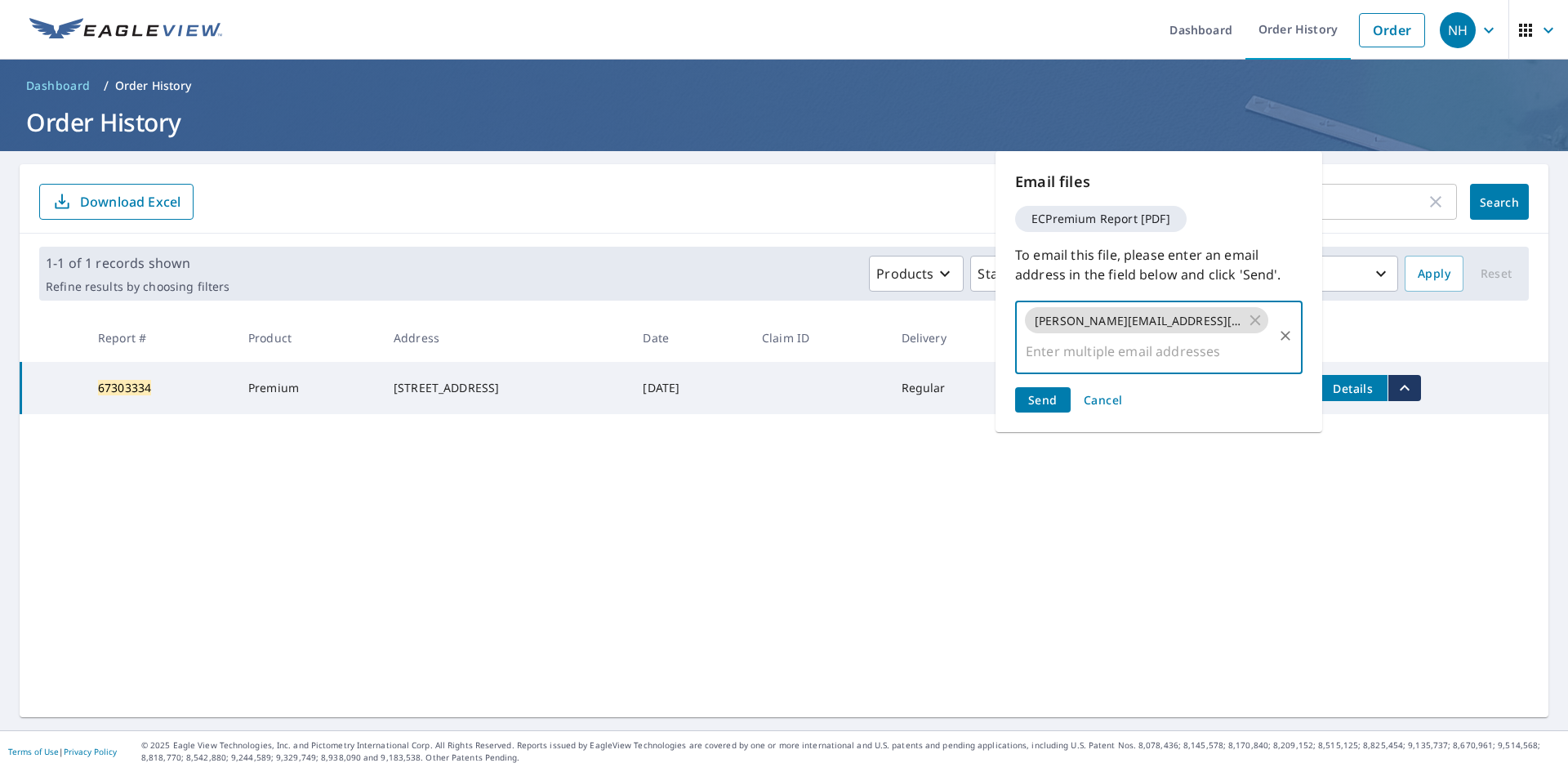
click at [1058, 387] on button "Send" at bounding box center [1043, 400] width 56 height 26
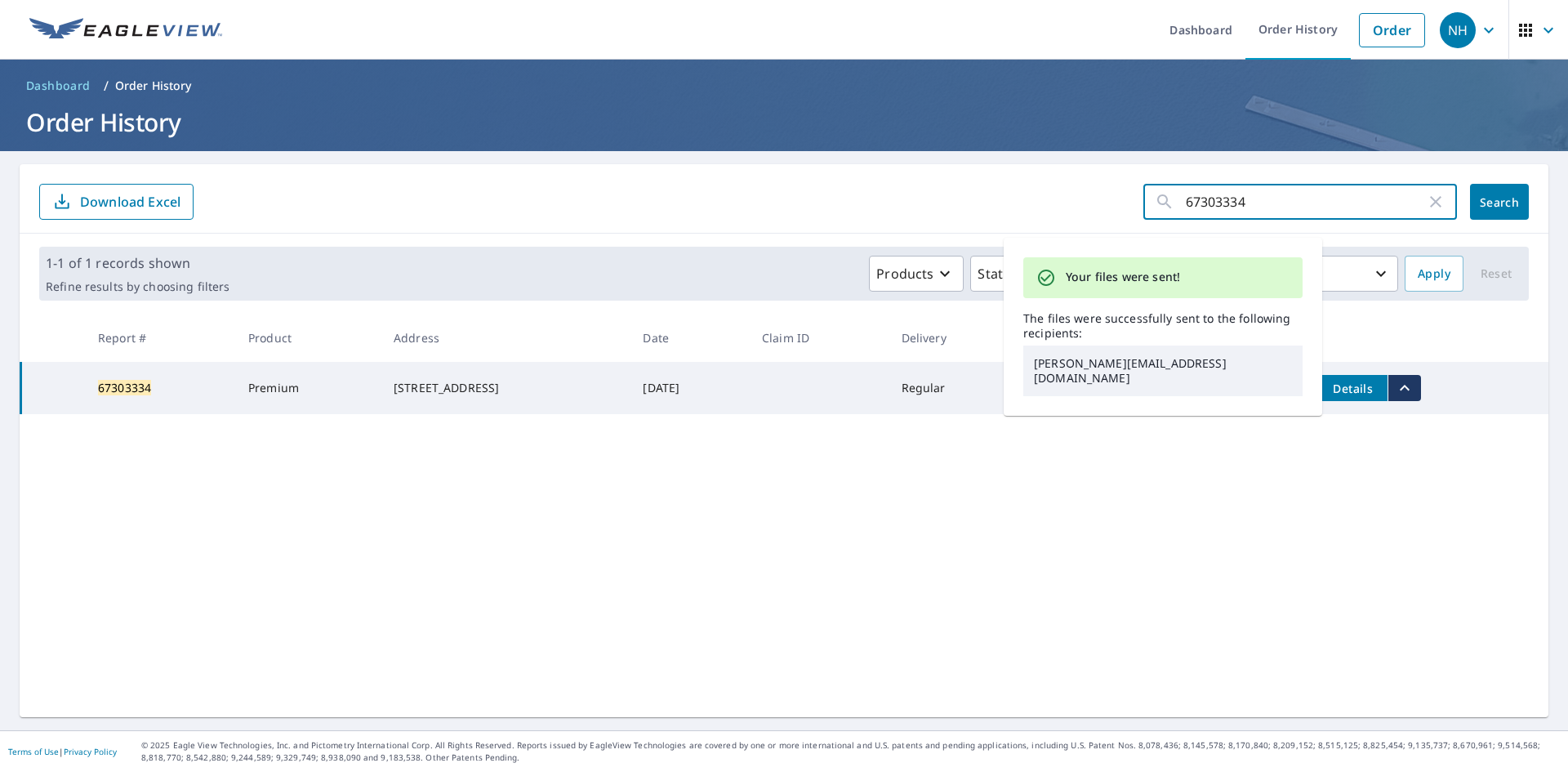
drag, startPoint x: 1165, startPoint y: 187, endPoint x: 1041, endPoint y: 174, distance: 124.7
click at [1041, 174] on div "67303334 ​ Search Download Excel" at bounding box center [784, 199] width 1529 height 69
paste input "299022"
type input "67299022"
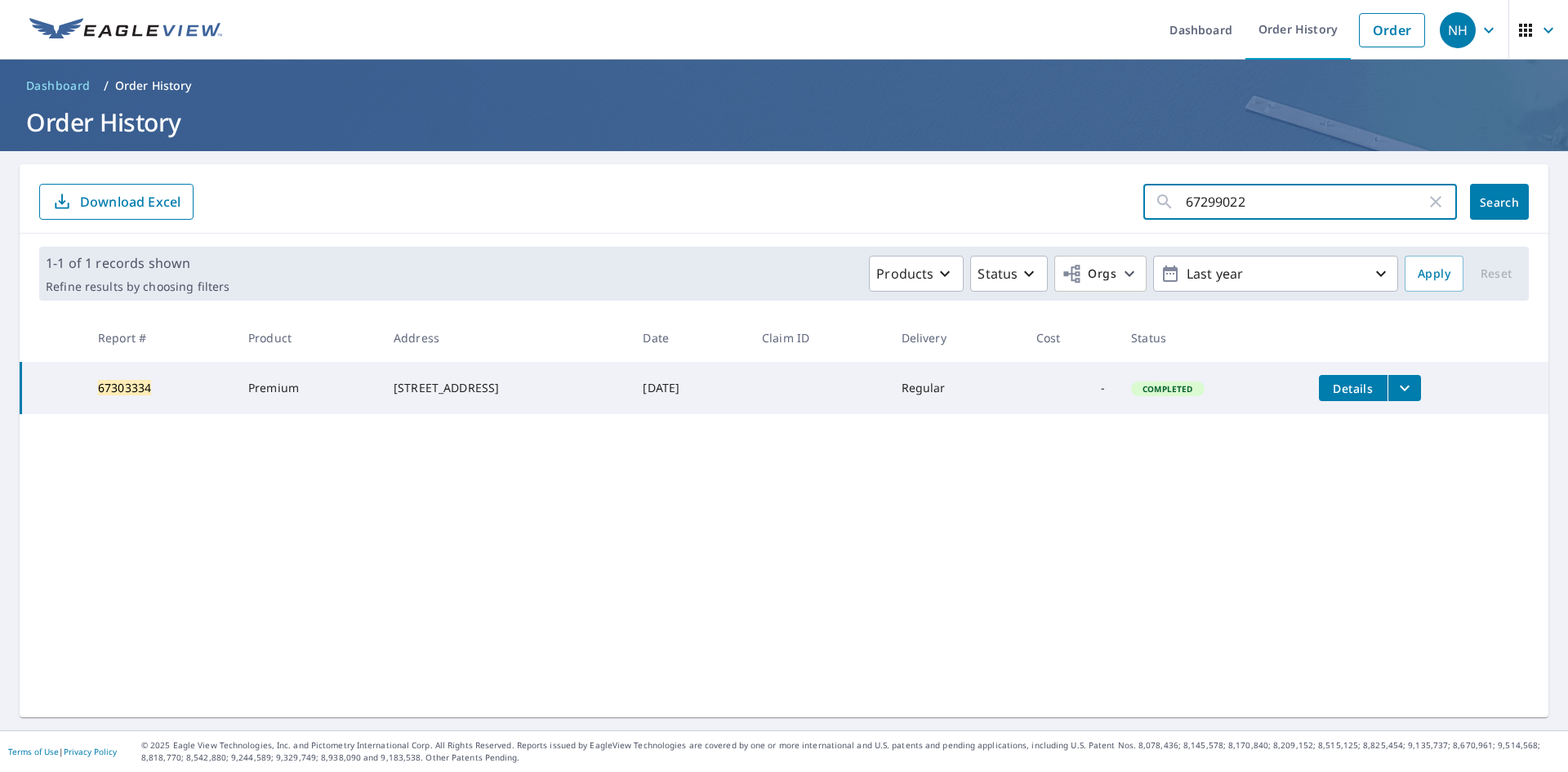
click button "Search" at bounding box center [1500, 201] width 58 height 36
click at [1409, 384] on icon "filesDropdownBtn-67299022" at bounding box center [1405, 388] width 19 height 19
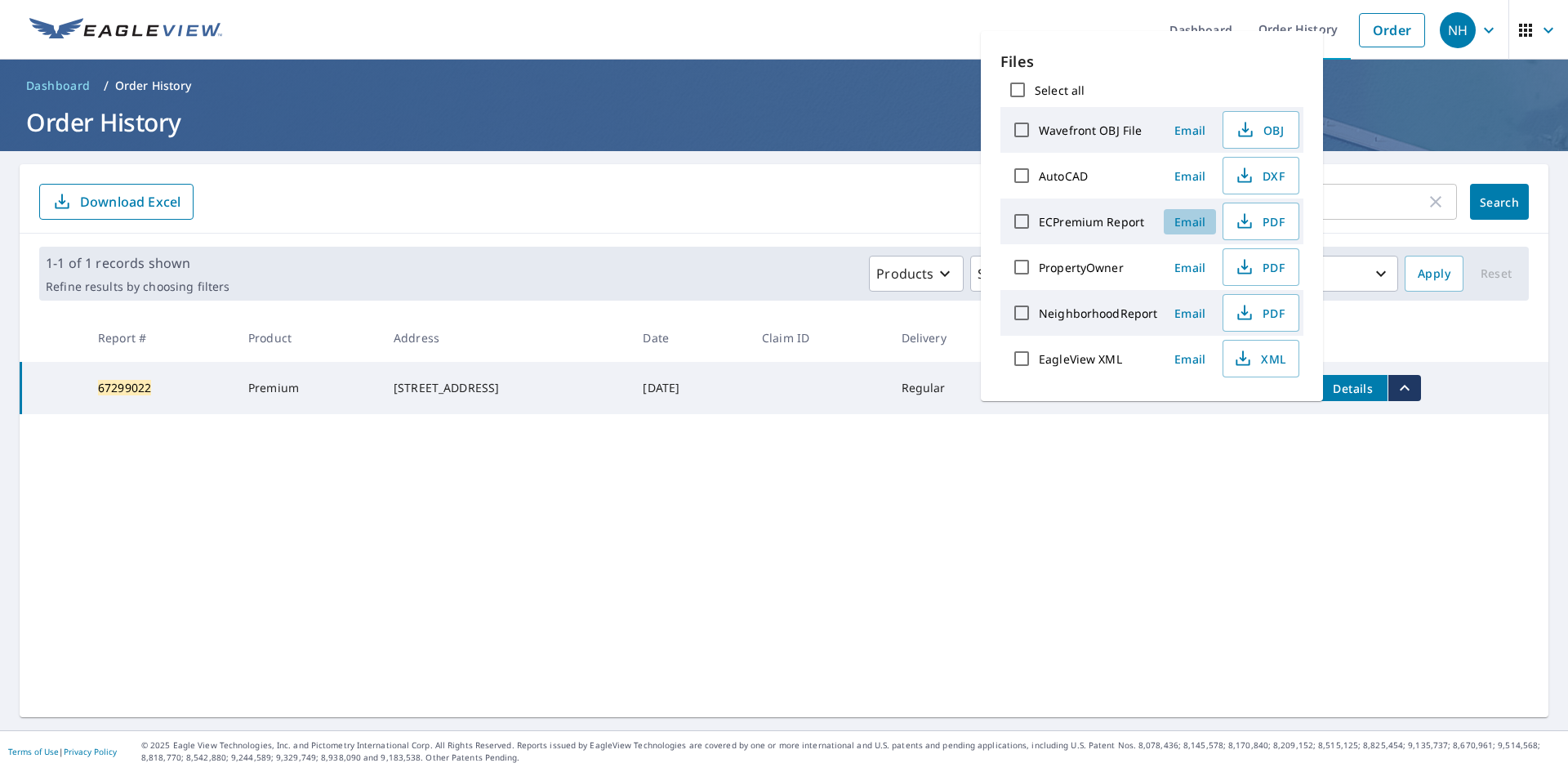
click at [1190, 223] on span "Email" at bounding box center [1190, 222] width 39 height 16
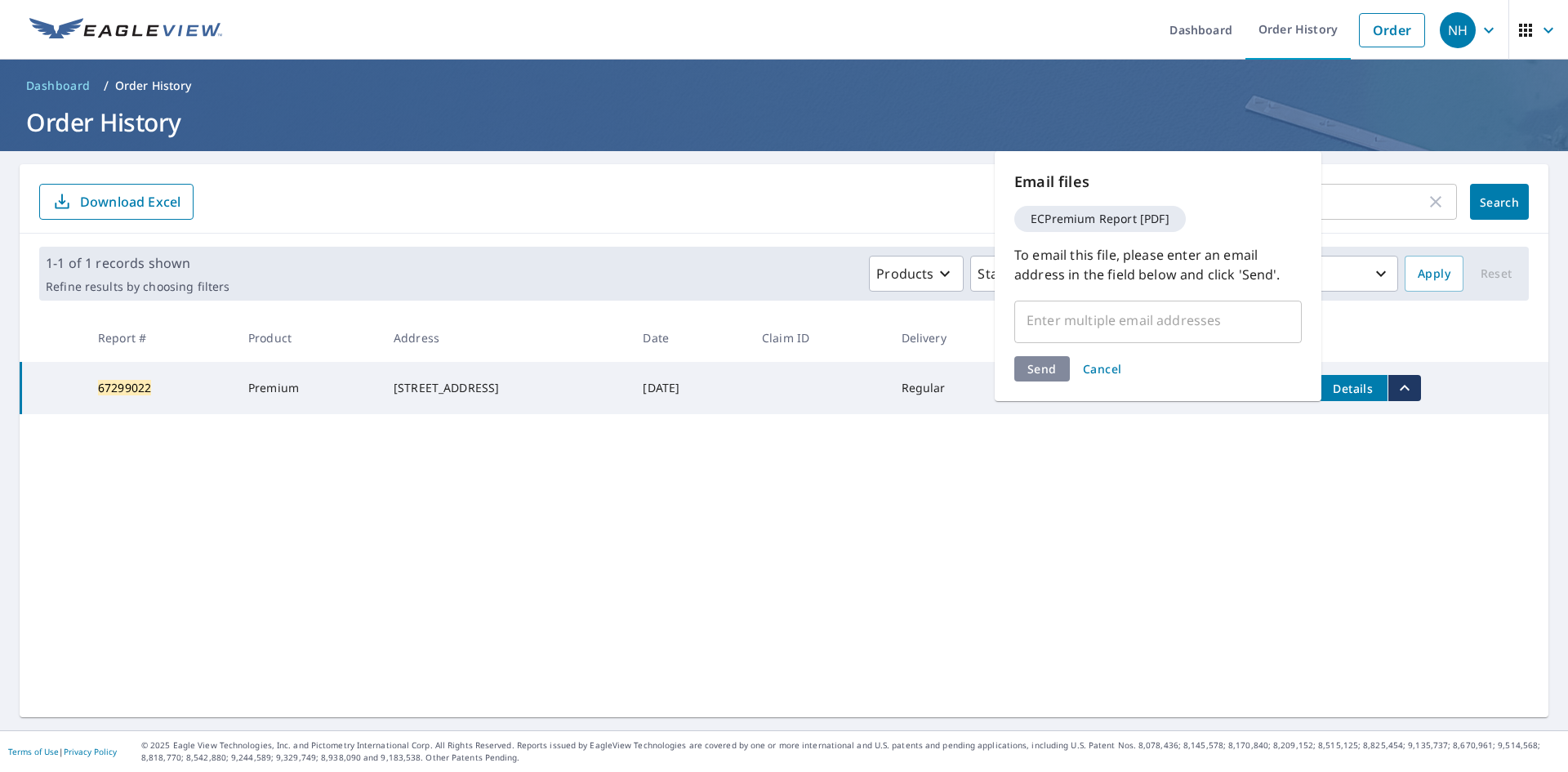
click at [1106, 328] on input "text" at bounding box center [1146, 320] width 248 height 31
type input "[EMAIL_ADDRESS][DOMAIN_NAME]"
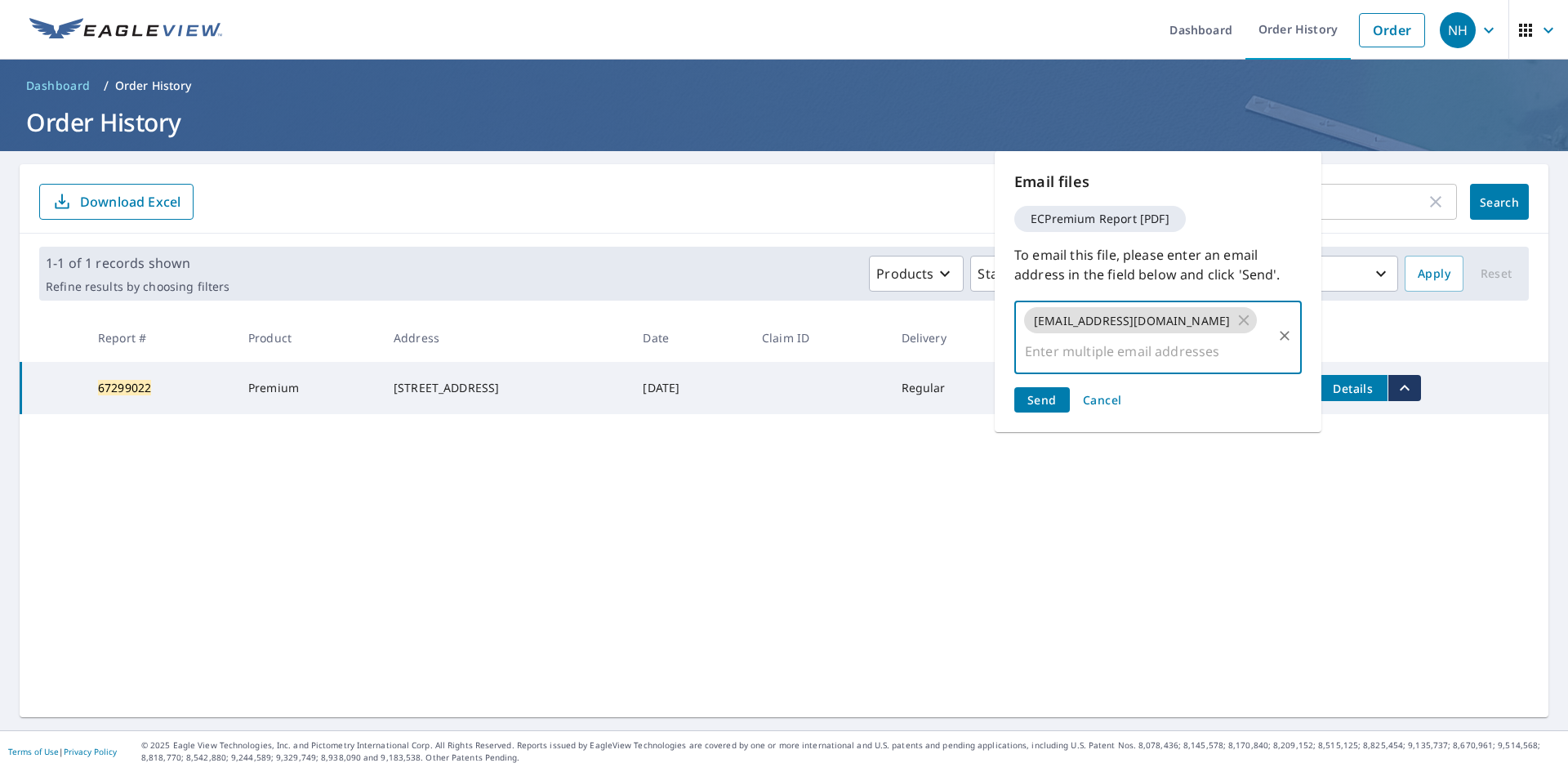
click at [1042, 393] on span "Send" at bounding box center [1042, 401] width 29 height 16
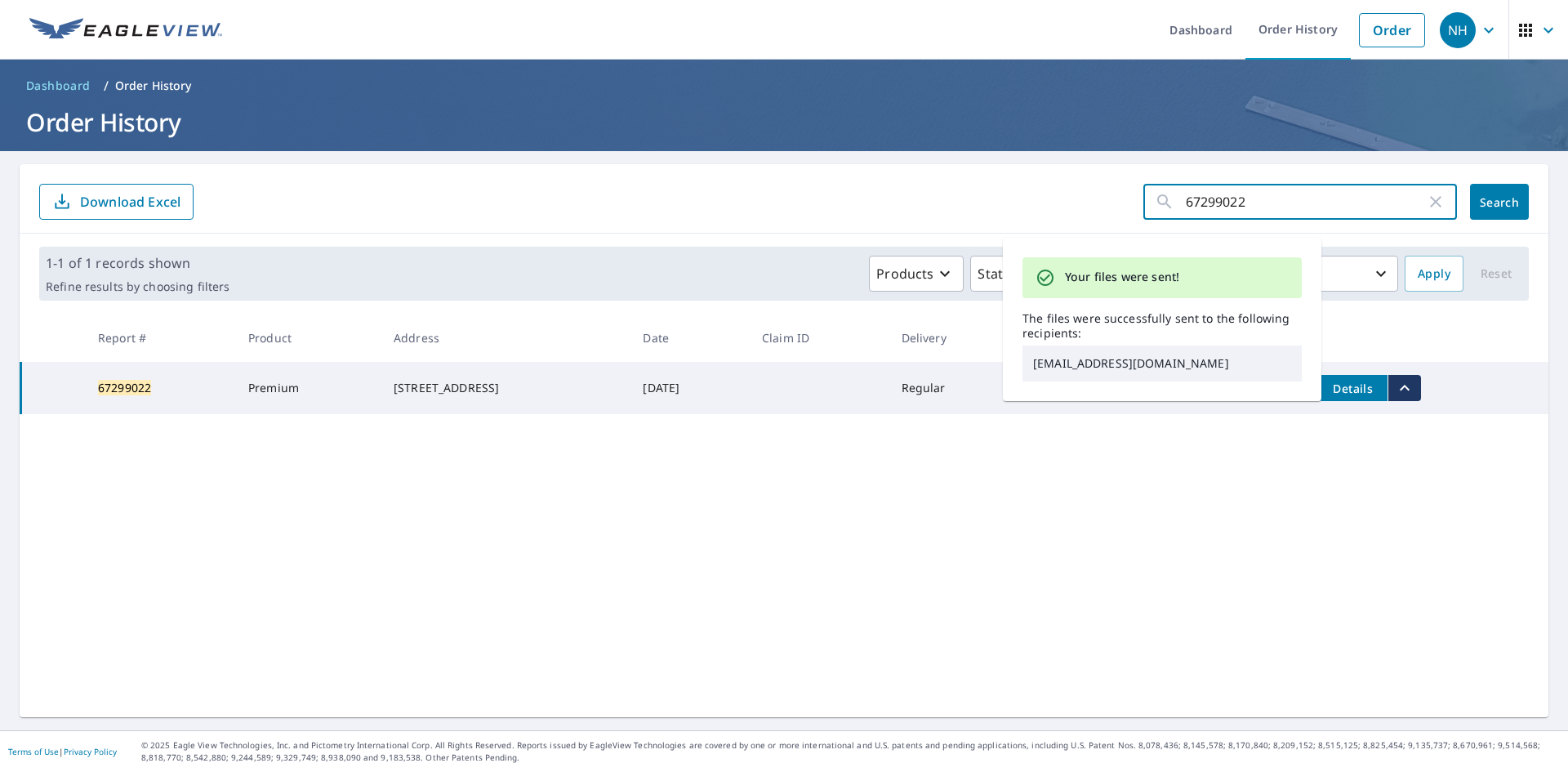
drag, startPoint x: 1274, startPoint y: 204, endPoint x: 1145, endPoint y: 207, distance: 129.0
click at [1145, 207] on div "67299022 ​" at bounding box center [1300, 201] width 314 height 36
paste input "300293"
type input "67300293"
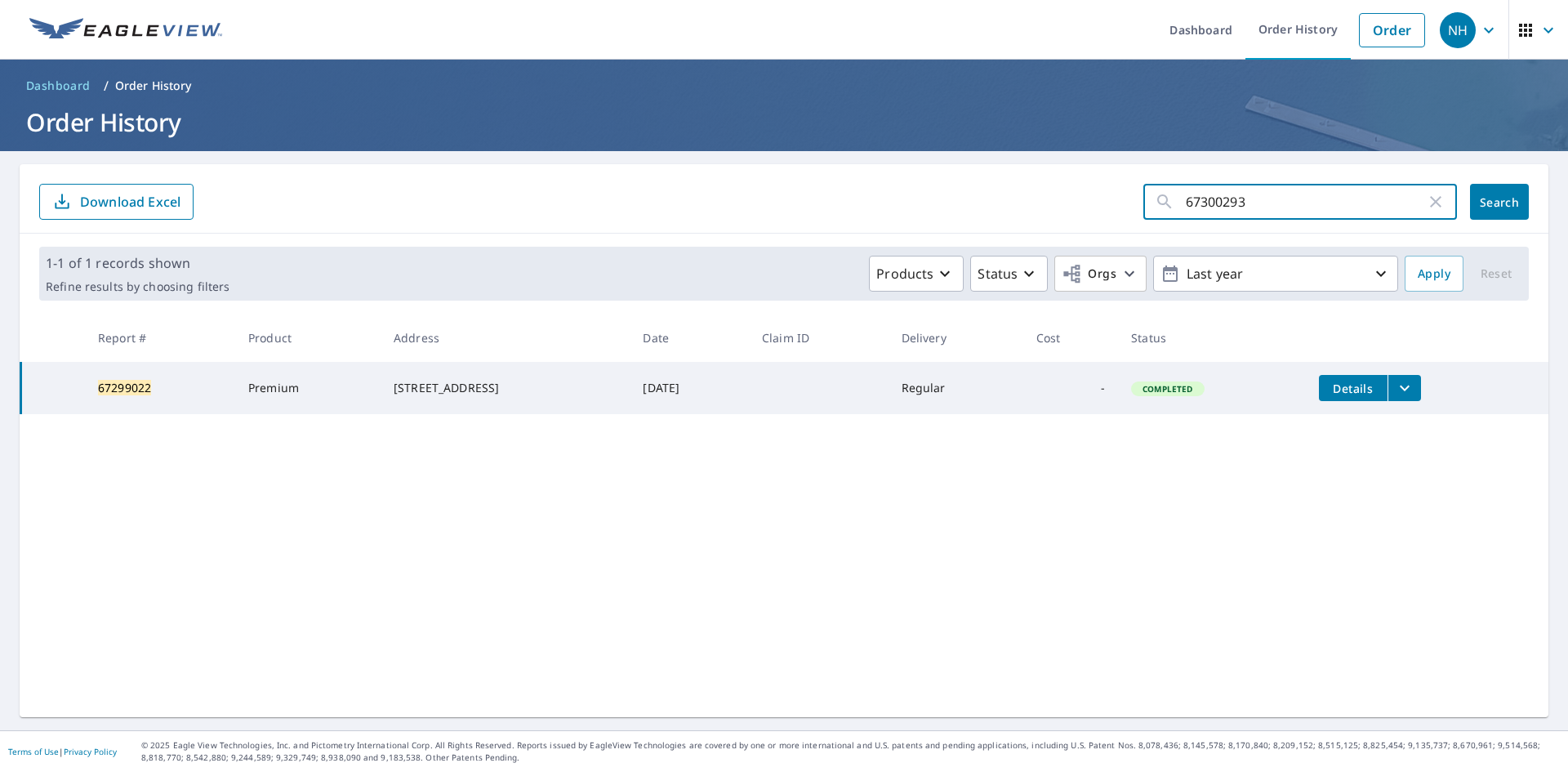
click button "Search" at bounding box center [1500, 201] width 58 height 36
click at [1412, 398] on button "filesDropdownBtn-67300293" at bounding box center [1405, 388] width 34 height 27
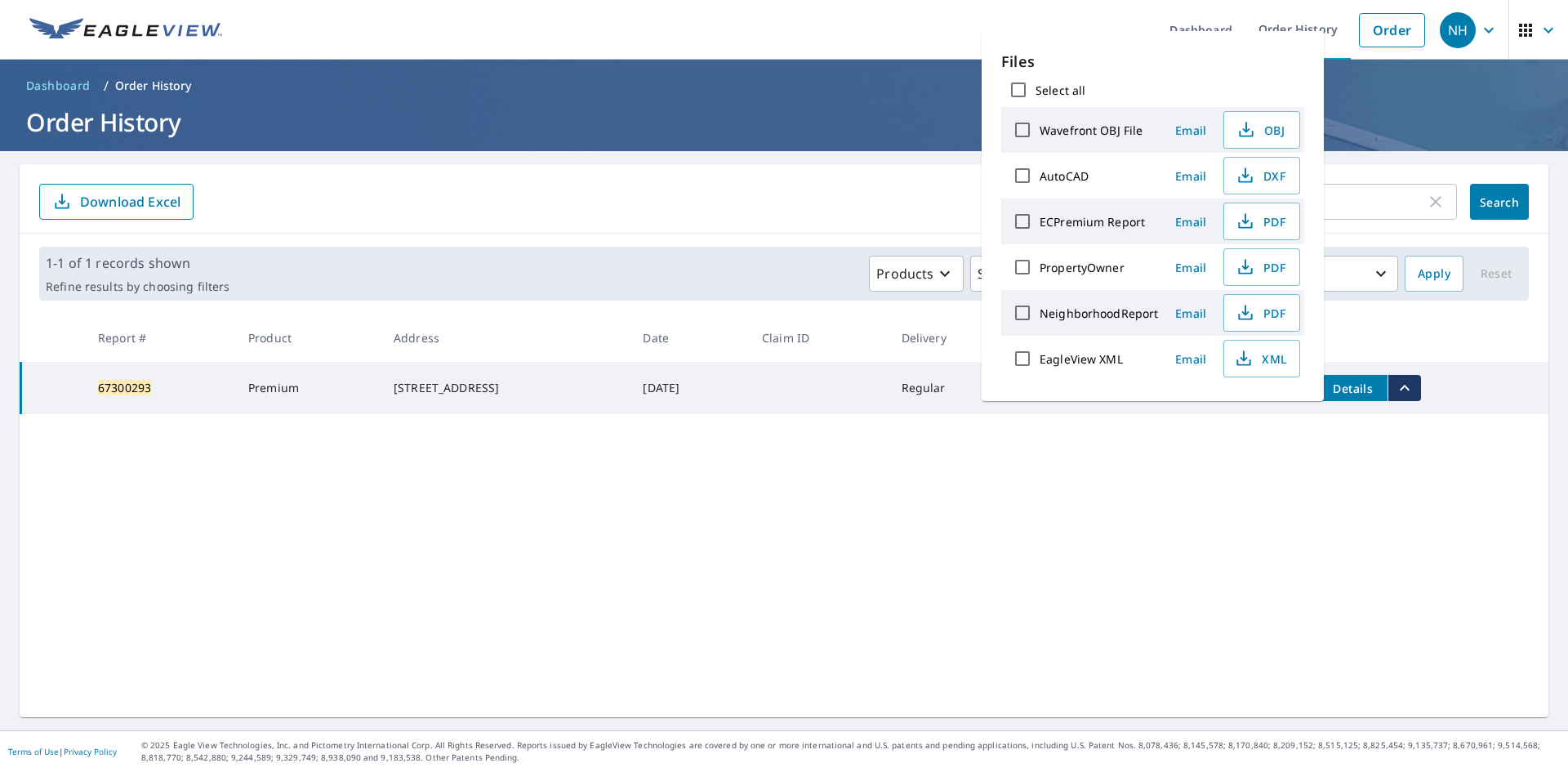
click at [1192, 226] on span "Email" at bounding box center [1191, 222] width 39 height 16
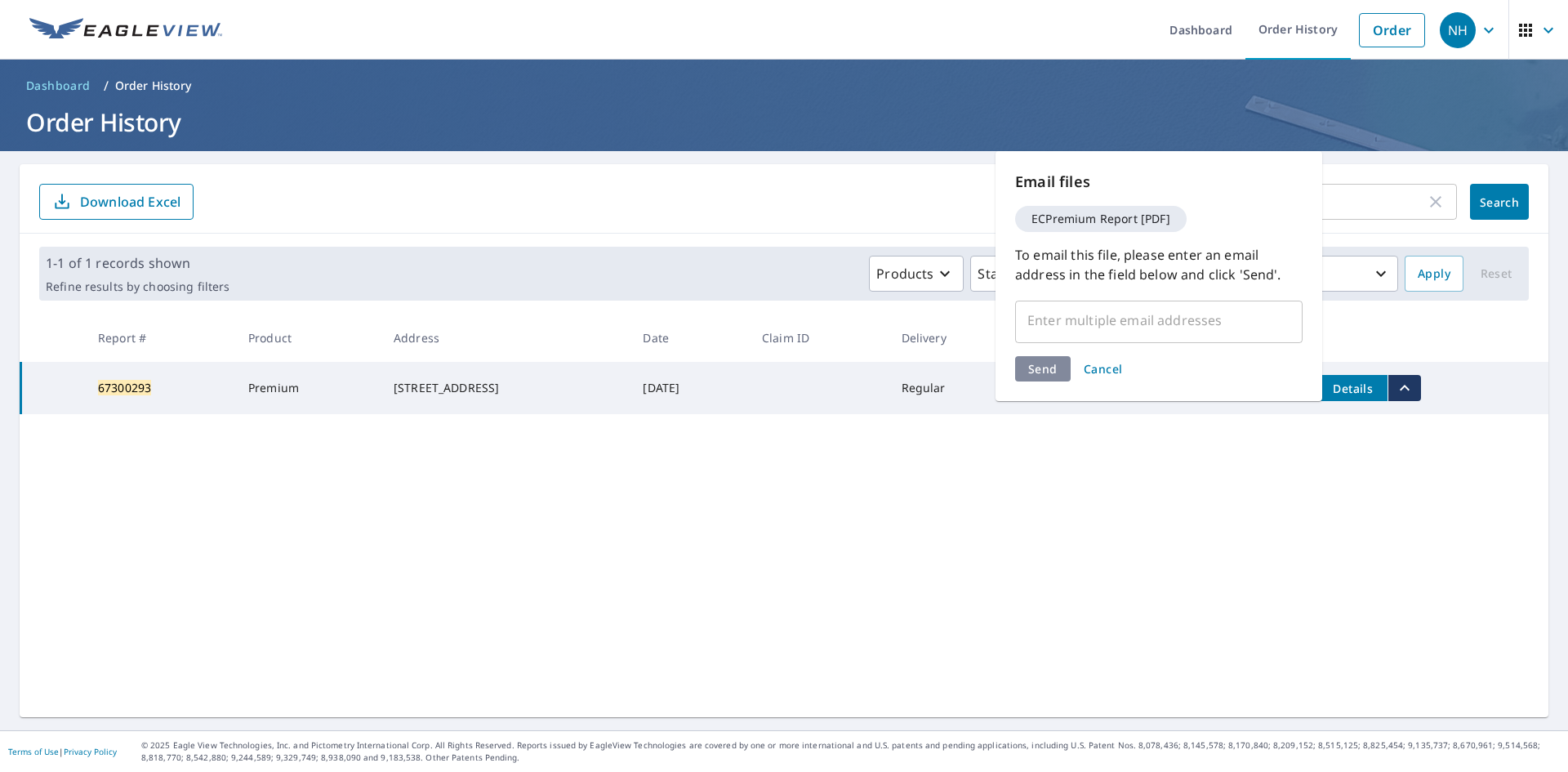
click at [1068, 319] on input "text" at bounding box center [1146, 320] width 248 height 31
type input "[EMAIL_ADDRESS][DOMAIN_NAME]"
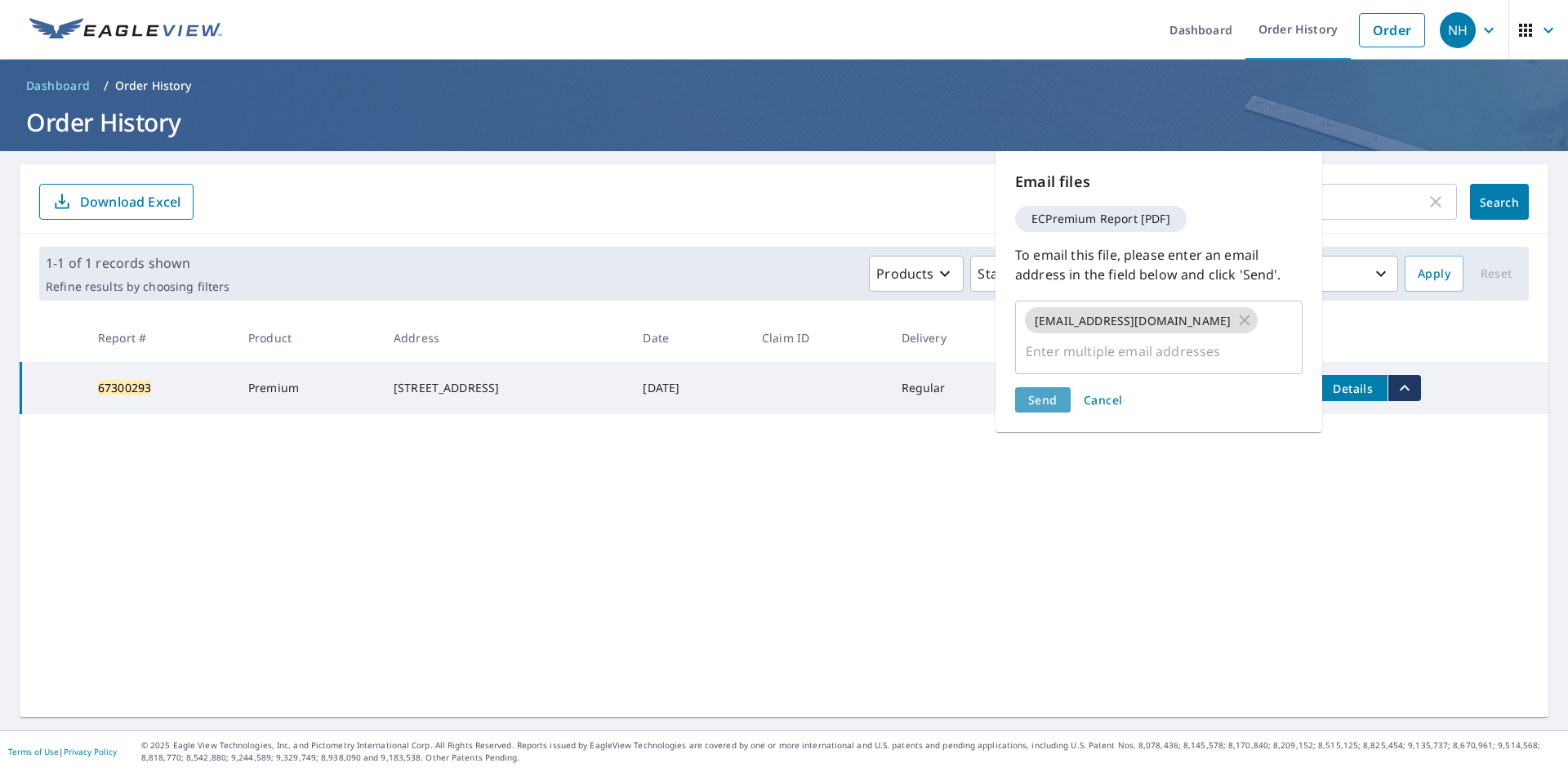
click at [1046, 393] on span "Send" at bounding box center [1043, 401] width 29 height 16
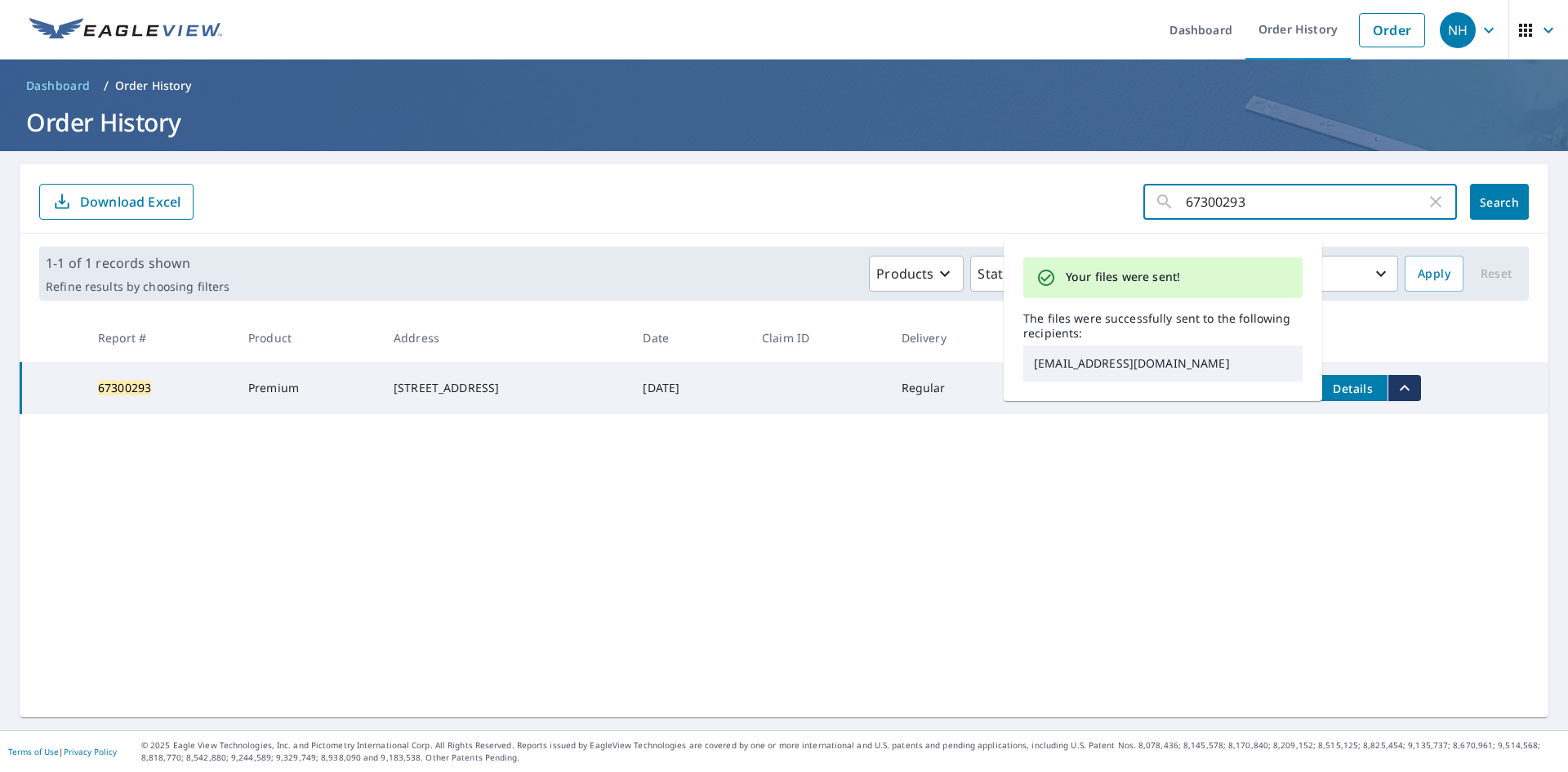
drag, startPoint x: 1274, startPoint y: 202, endPoint x: 1103, endPoint y: 207, distance: 171.1
click at [1103, 207] on form "67300293 ​ Search Download Excel" at bounding box center [784, 201] width 1490 height 36
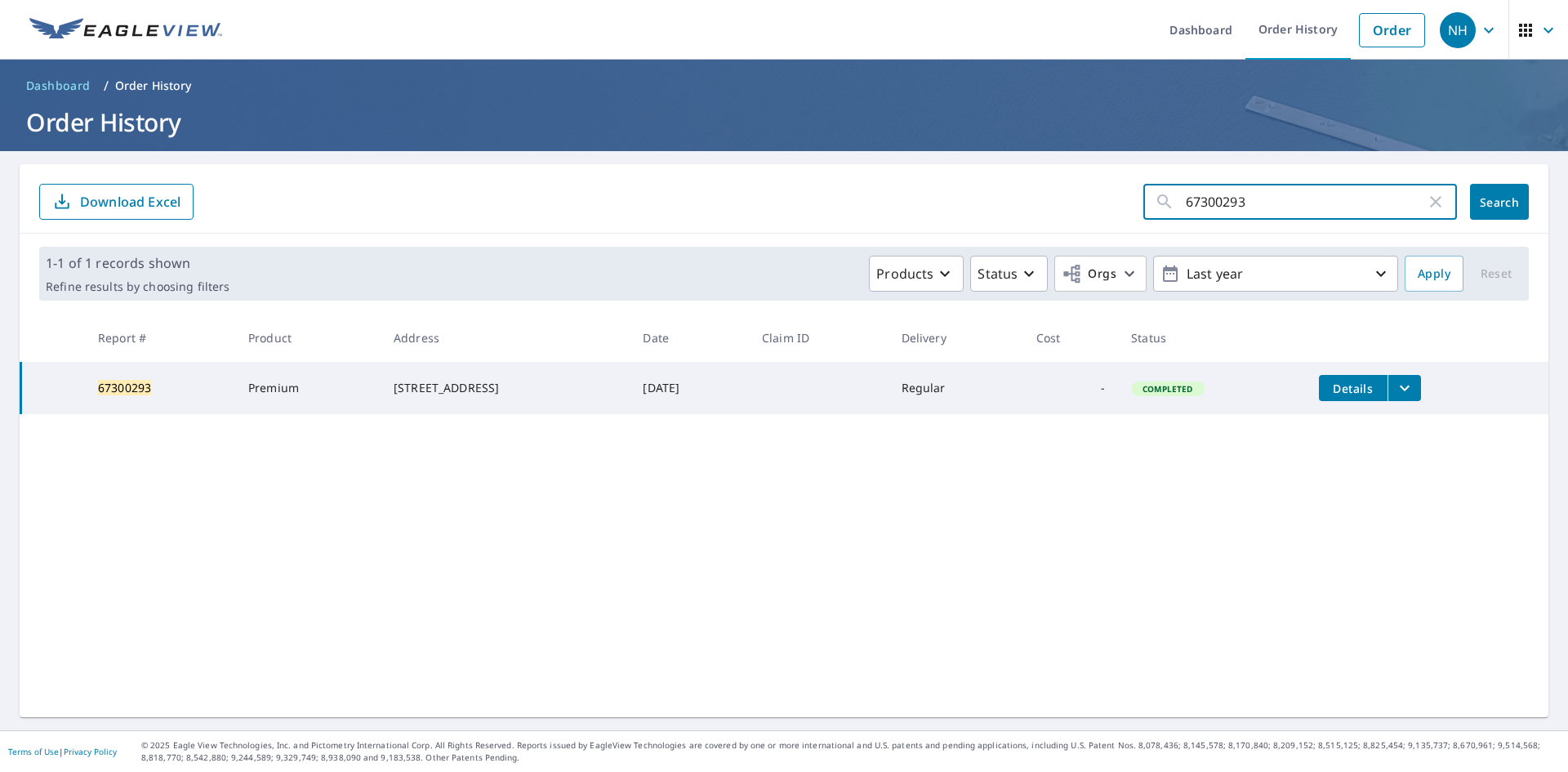
paste input "299076"
type input "67299076"
click button "Search" at bounding box center [1500, 201] width 58 height 36
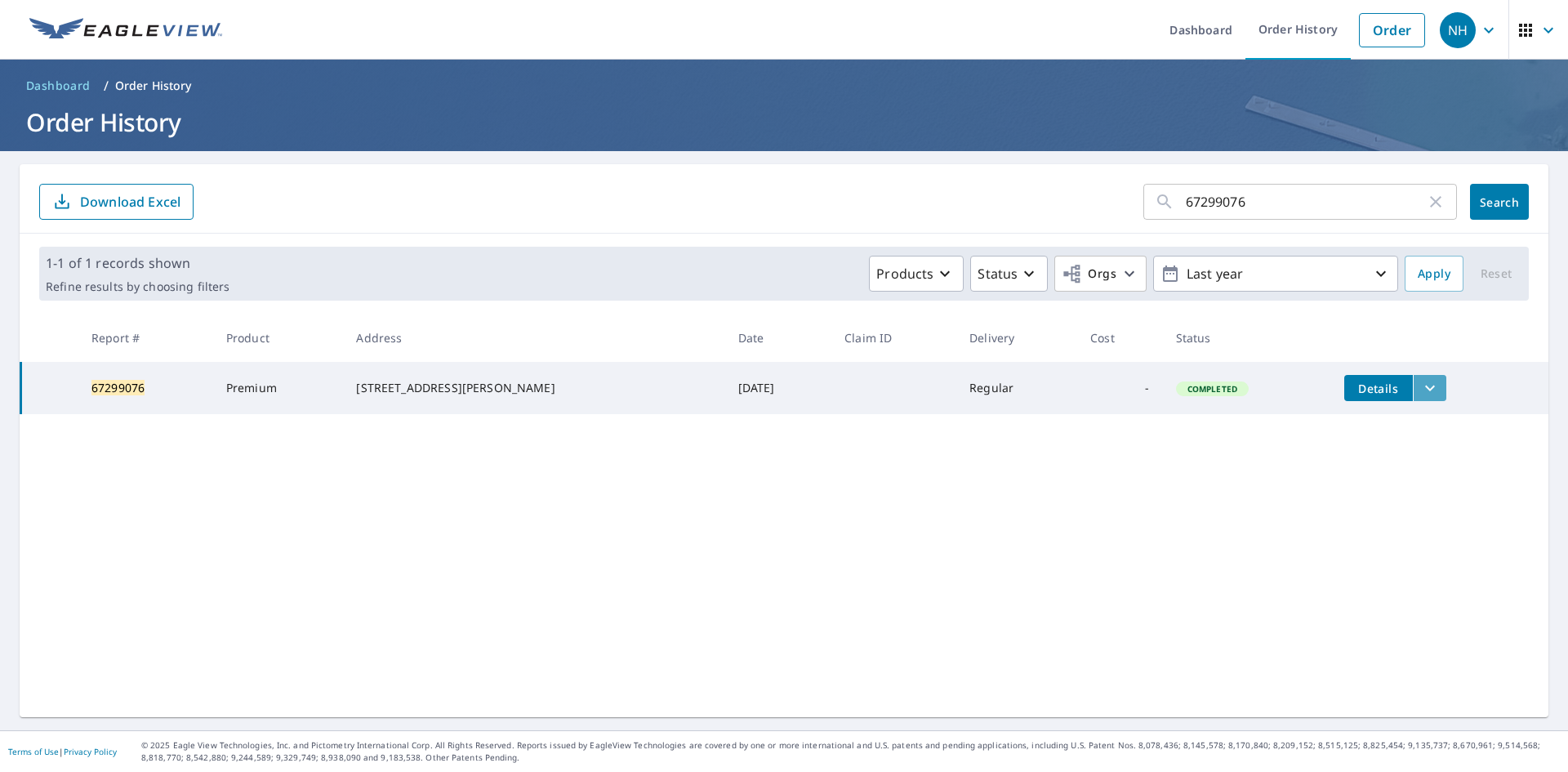
click at [1420, 386] on icon "filesDropdownBtn-67299076" at bounding box center [1430, 388] width 19 height 19
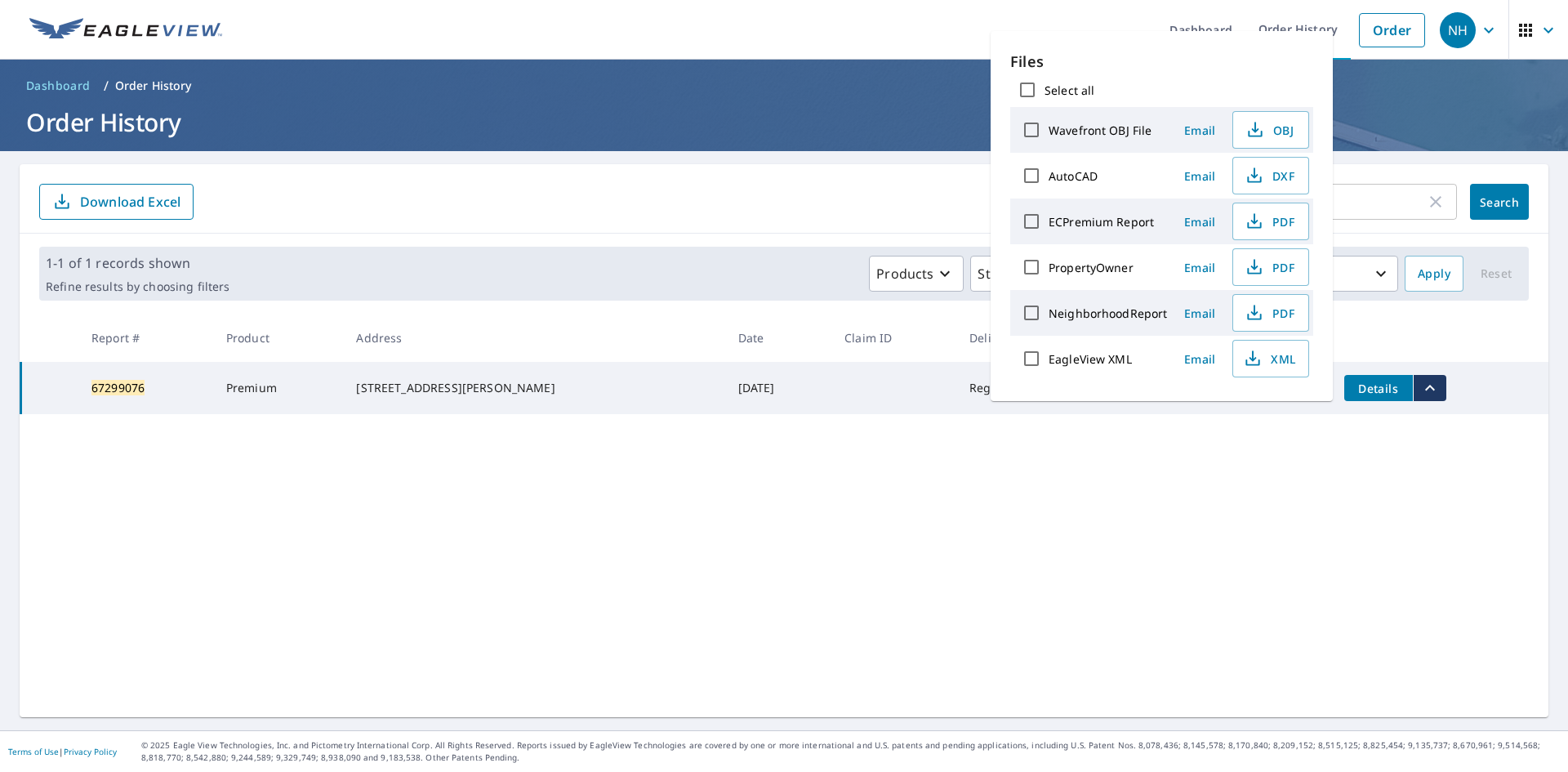
click at [1206, 217] on span "Email" at bounding box center [1199, 222] width 39 height 16
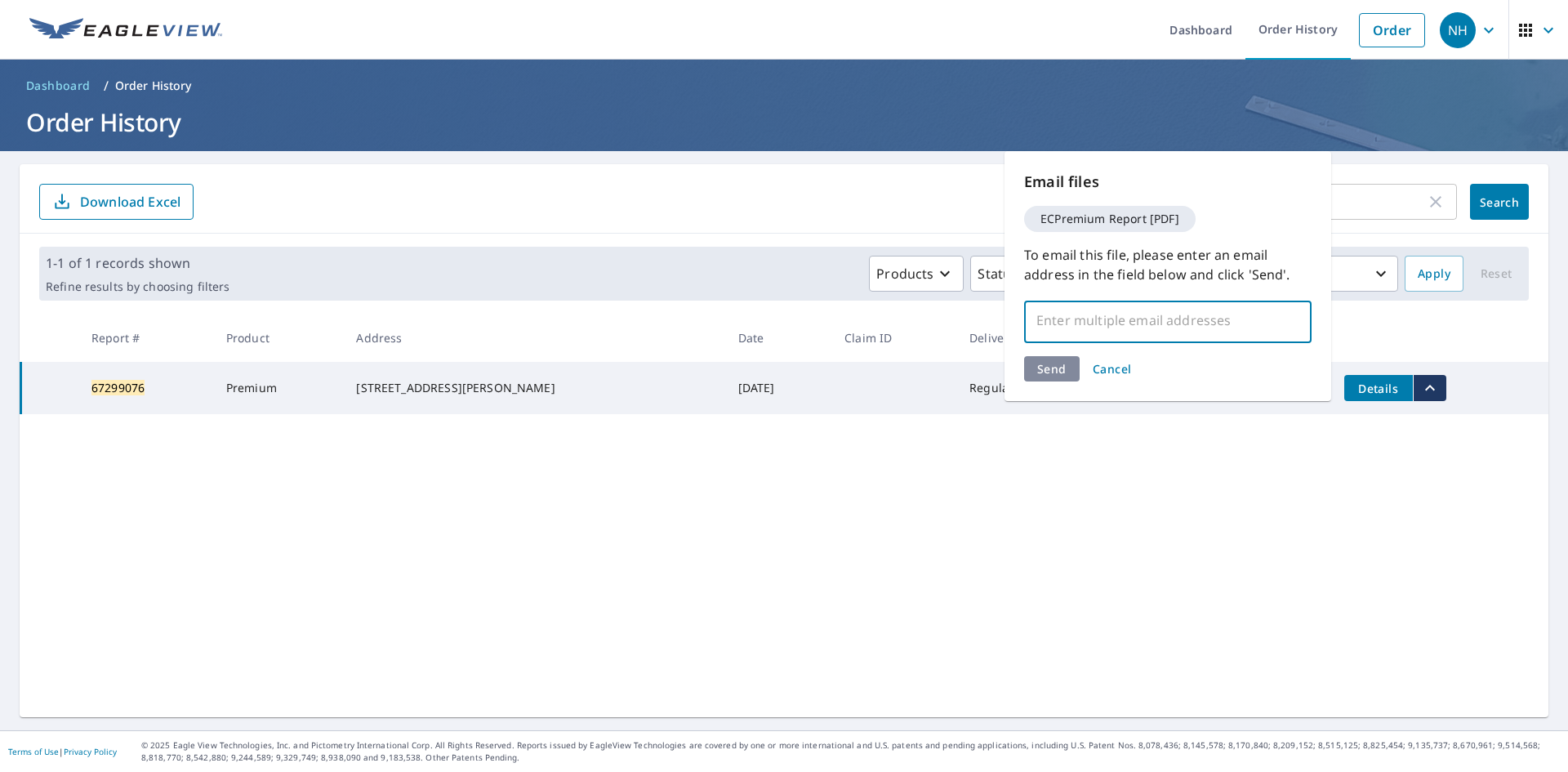
click at [1053, 322] on input "text" at bounding box center [1156, 320] width 248 height 31
type input "[EMAIL_ADDRESS][DOMAIN_NAME]"
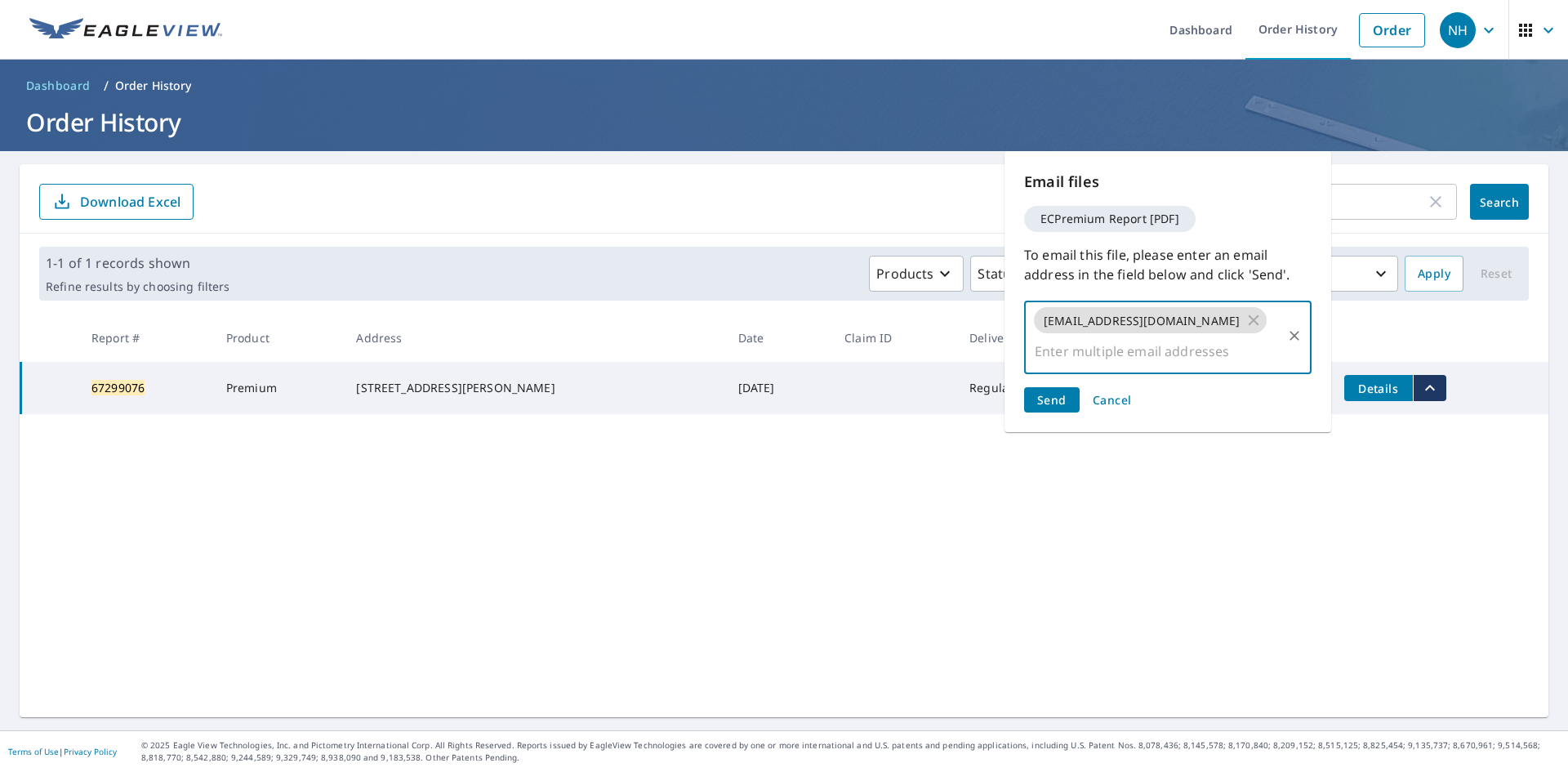
click at [1067, 382] on div "Email files ECPremium Report [PDF] To email this file, please enter an email ad…" at bounding box center [1168, 292] width 327 height 281
click at [1072, 355] on div "Email files ECPremium Report [PDF] To email this file, please enter an email ad…" at bounding box center [1168, 292] width 327 height 281
click at [1070, 387] on button "Send" at bounding box center [1052, 400] width 56 height 26
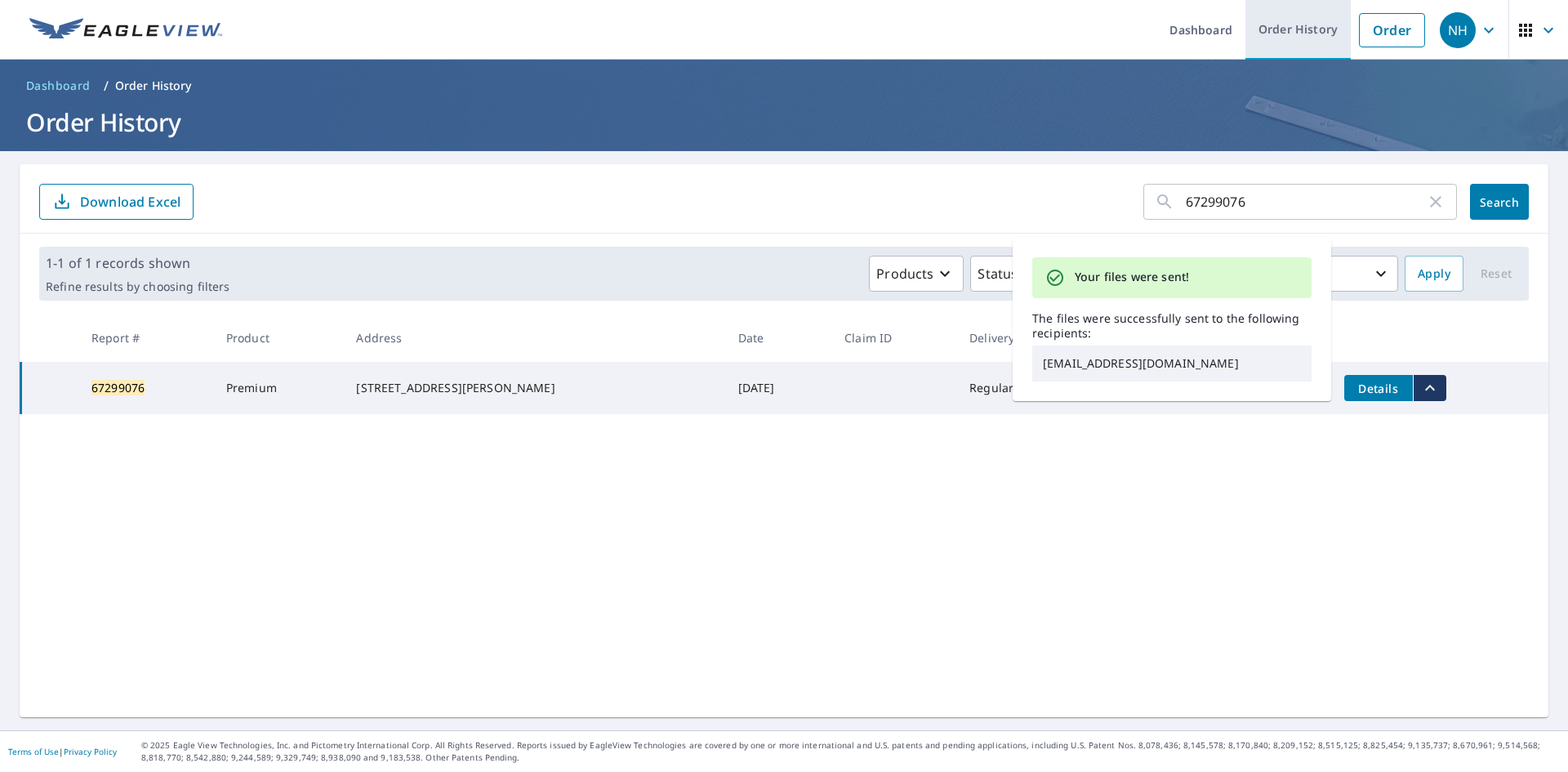
click at [1297, 30] on link "Order History" at bounding box center [1298, 29] width 105 height 59
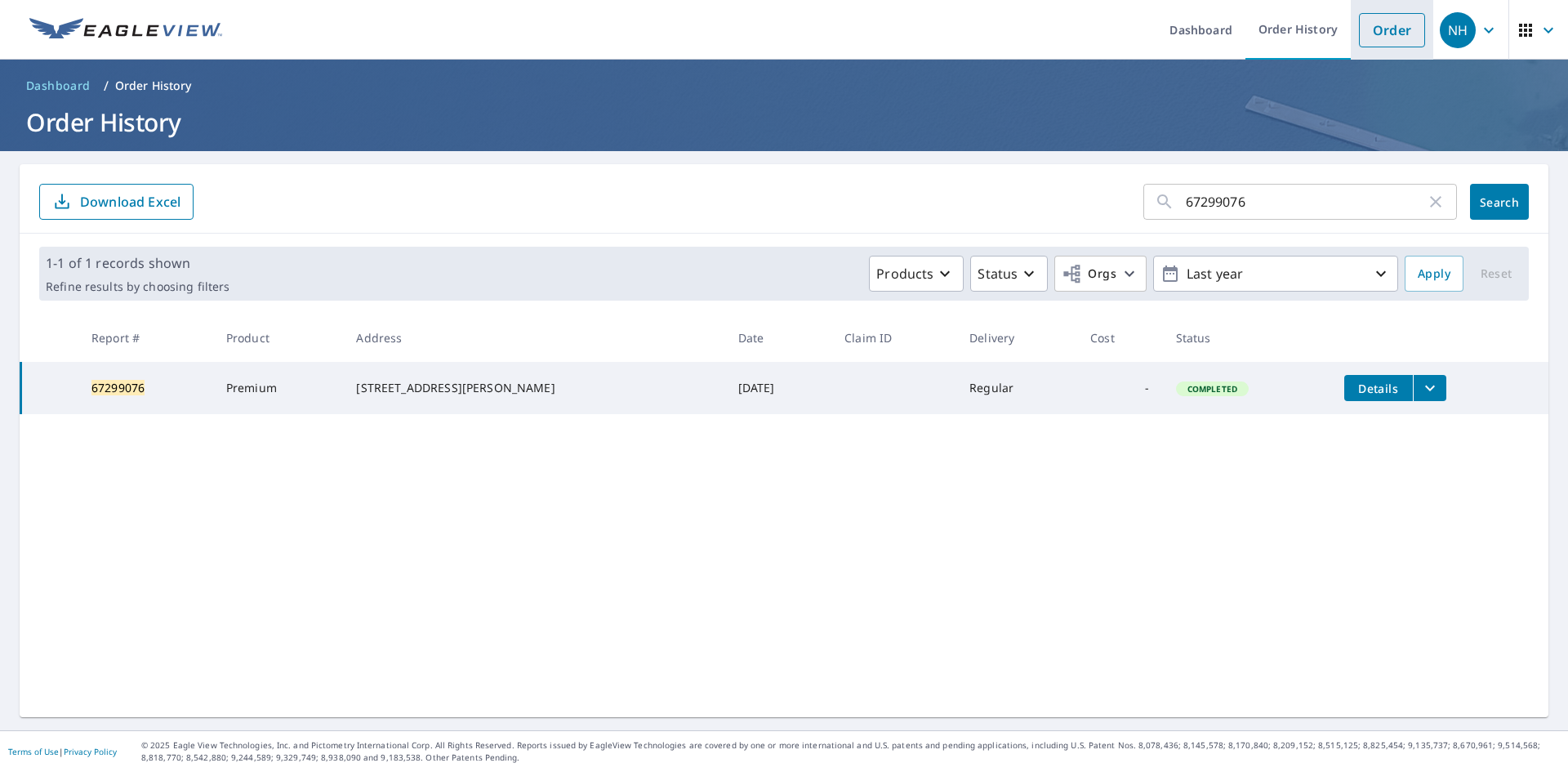
click at [1408, 43] on link "Order" at bounding box center [1392, 30] width 66 height 35
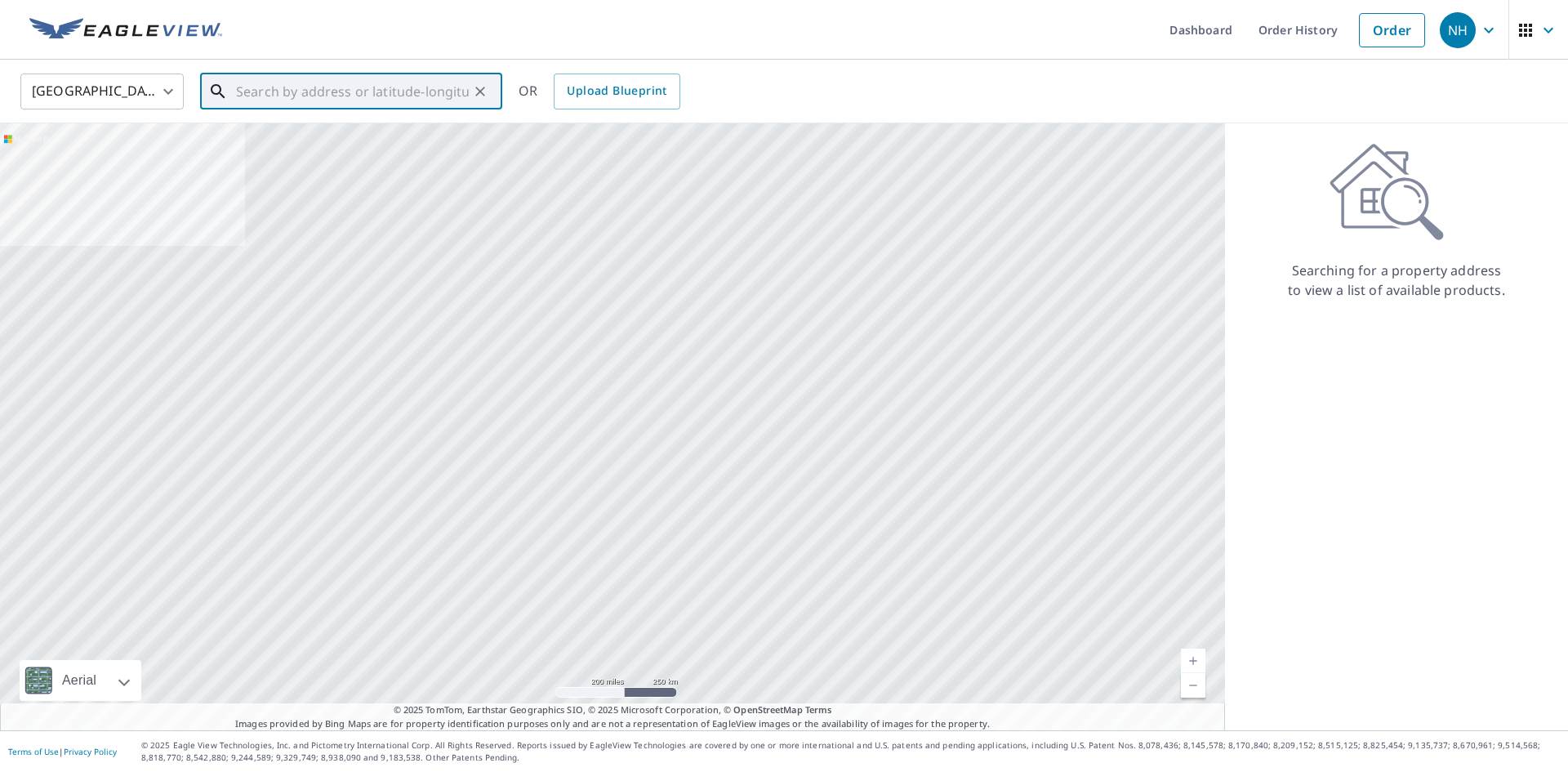
click at [373, 90] on input "text" at bounding box center [352, 91] width 233 height 46
paste input "[STREET_ADDRESS]"
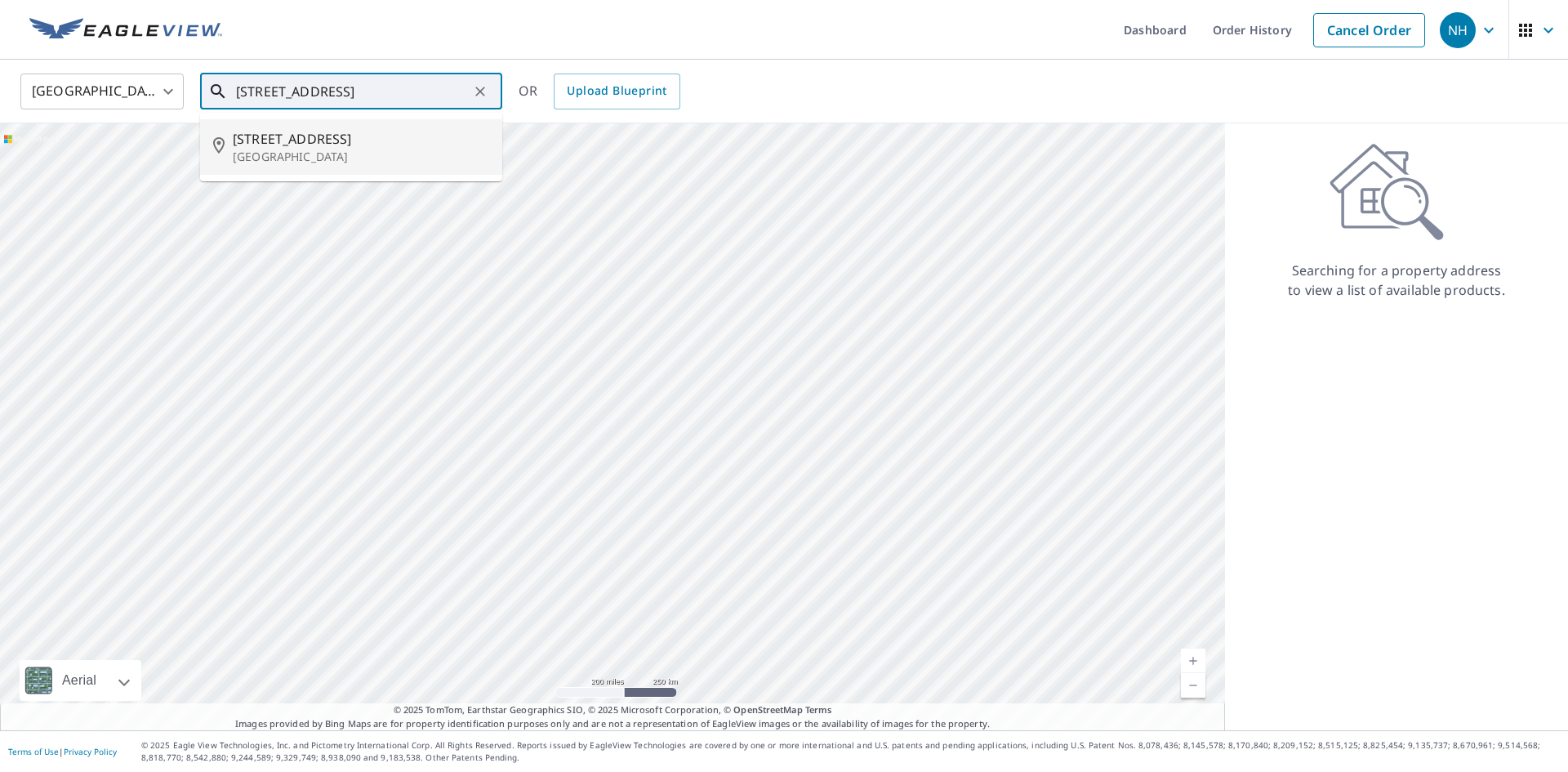
click at [345, 172] on li "[STREET_ADDRESS]" at bounding box center [351, 147] width 302 height 56
type input "[STREET_ADDRESS]"
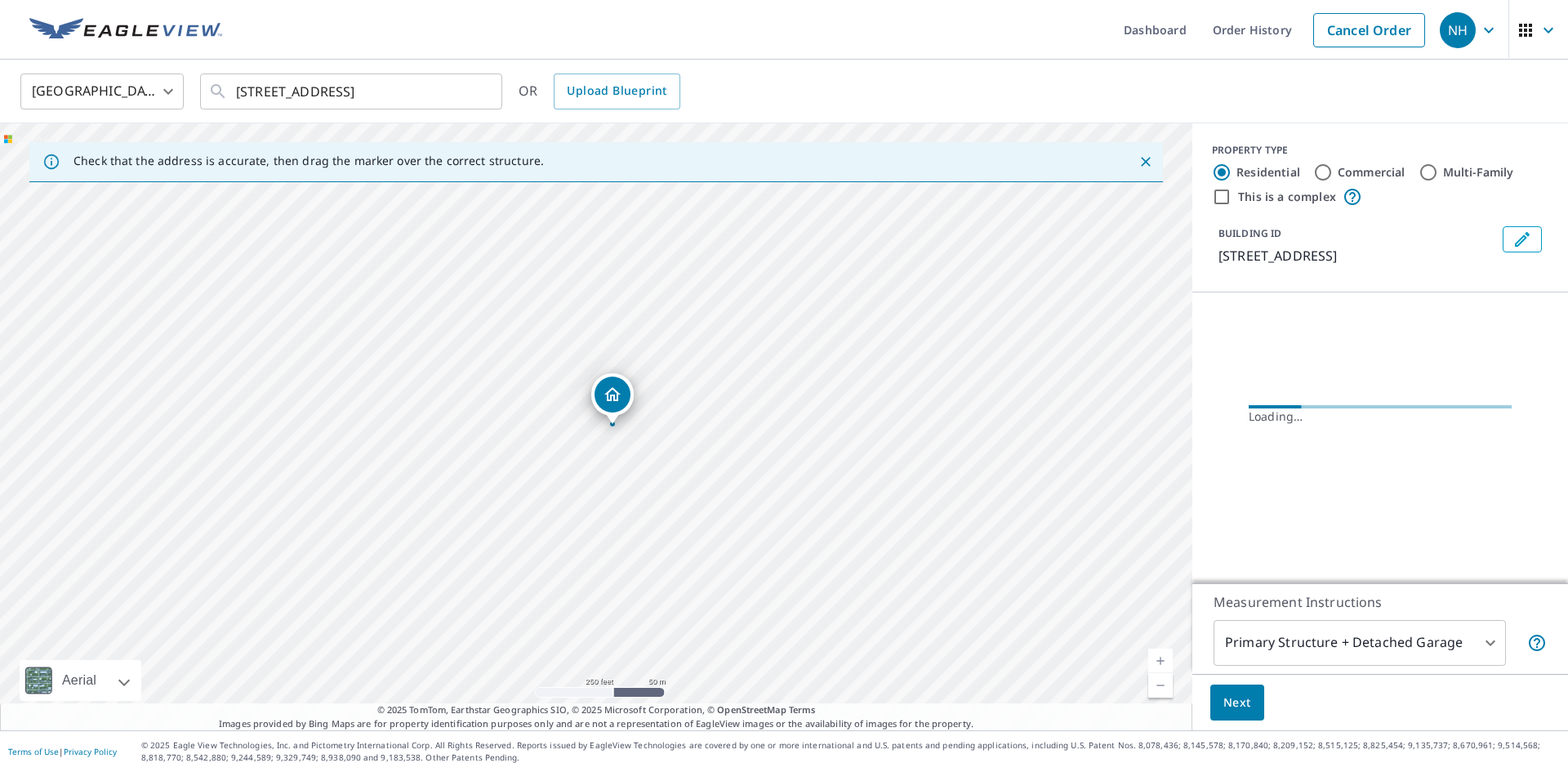
scroll to position [0, 0]
click at [1238, 699] on span "Next" at bounding box center [1237, 703] width 27 height 20
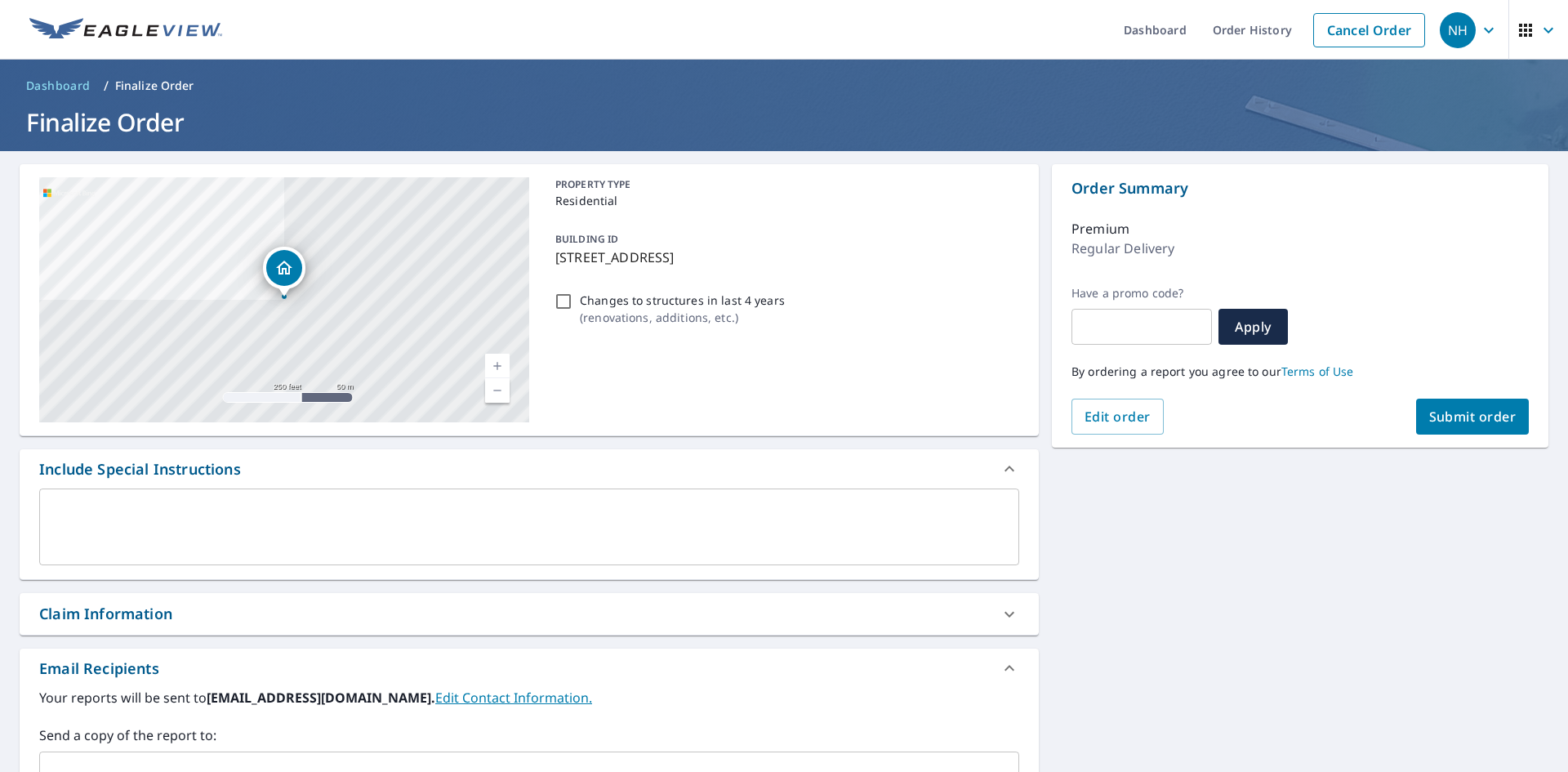
click at [1453, 417] on span "Submit order" at bounding box center [1473, 417] width 88 height 18
checkbox input "true"
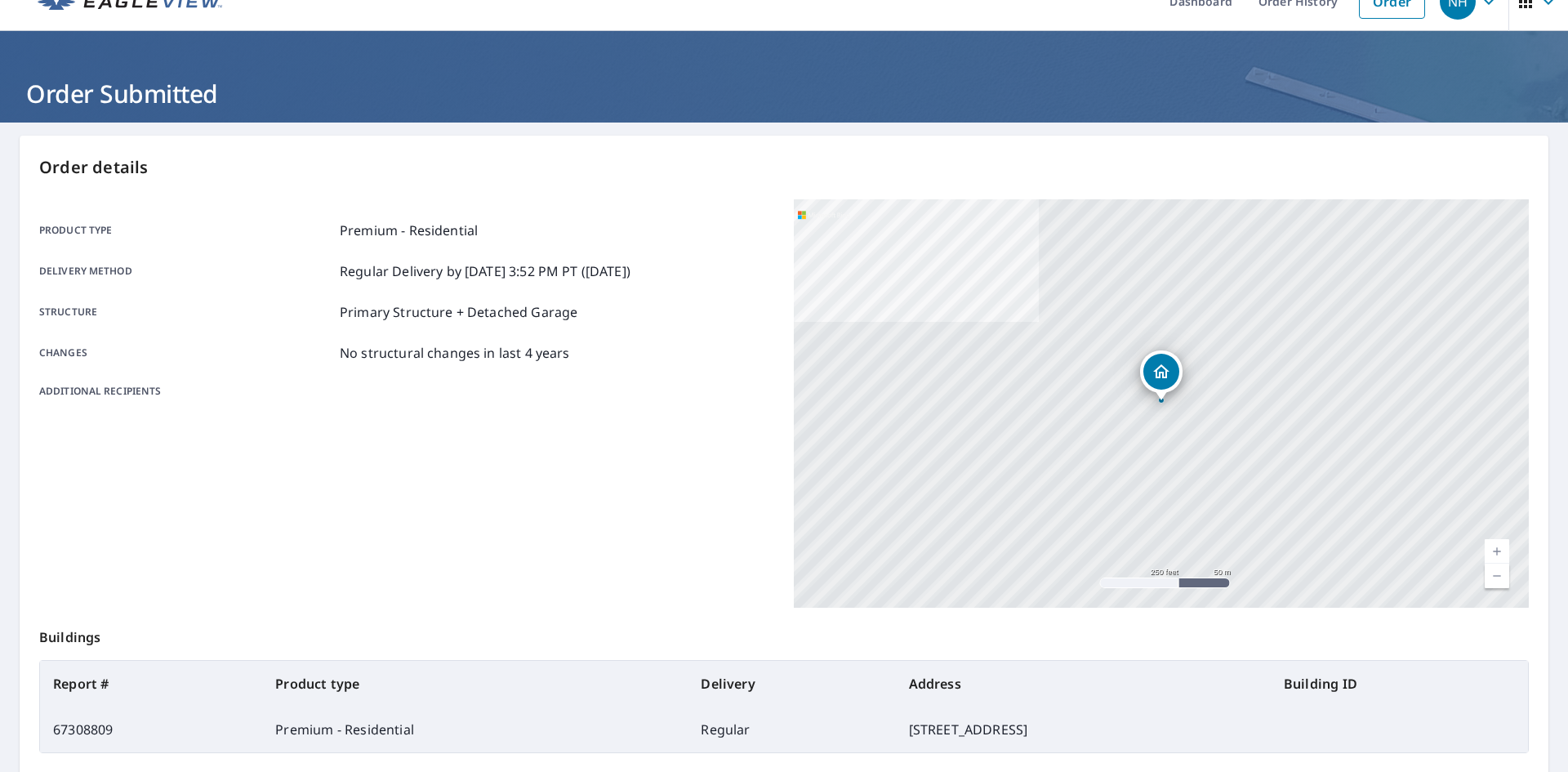
scroll to position [50, 0]
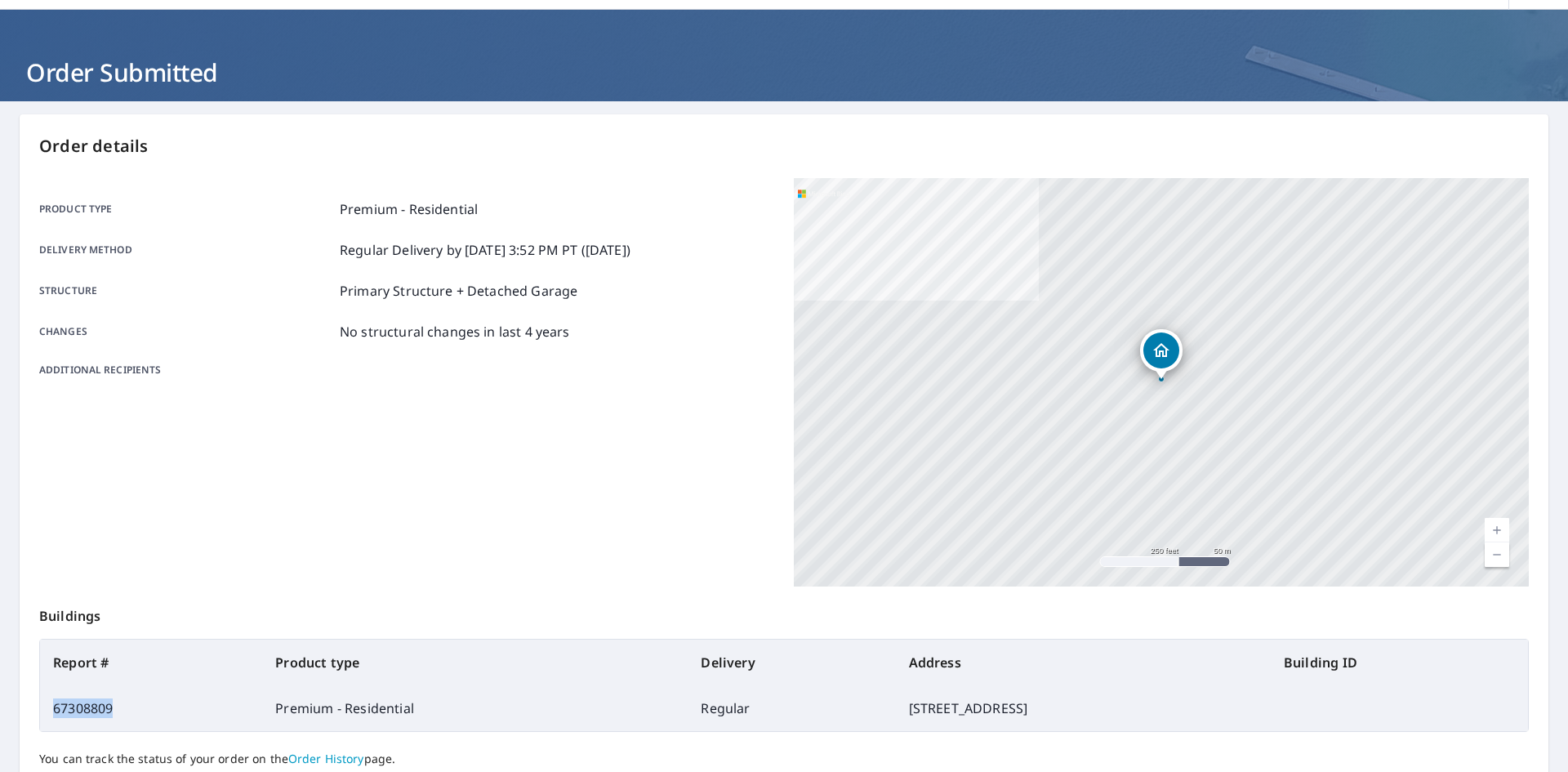
drag, startPoint x: 114, startPoint y: 705, endPoint x: 47, endPoint y: 706, distance: 67.0
click at [47, 706] on td "67308809" at bounding box center [151, 709] width 222 height 46
copy td "67308809"
click at [1009, 131] on div "Order details Product type Premium - Residential Delivery method Regular Delive…" at bounding box center [784, 486] width 1529 height 743
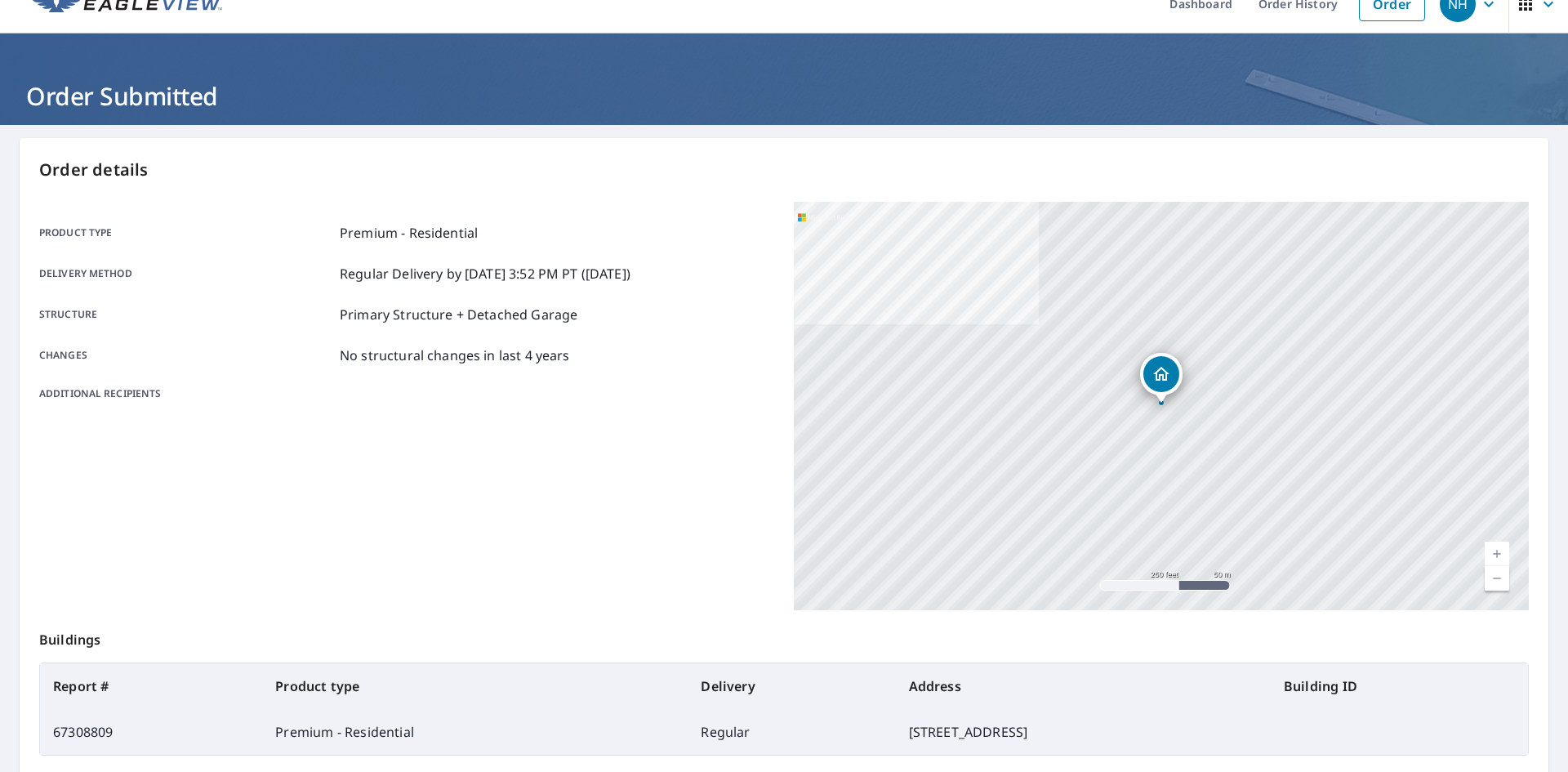
scroll to position [0, 0]
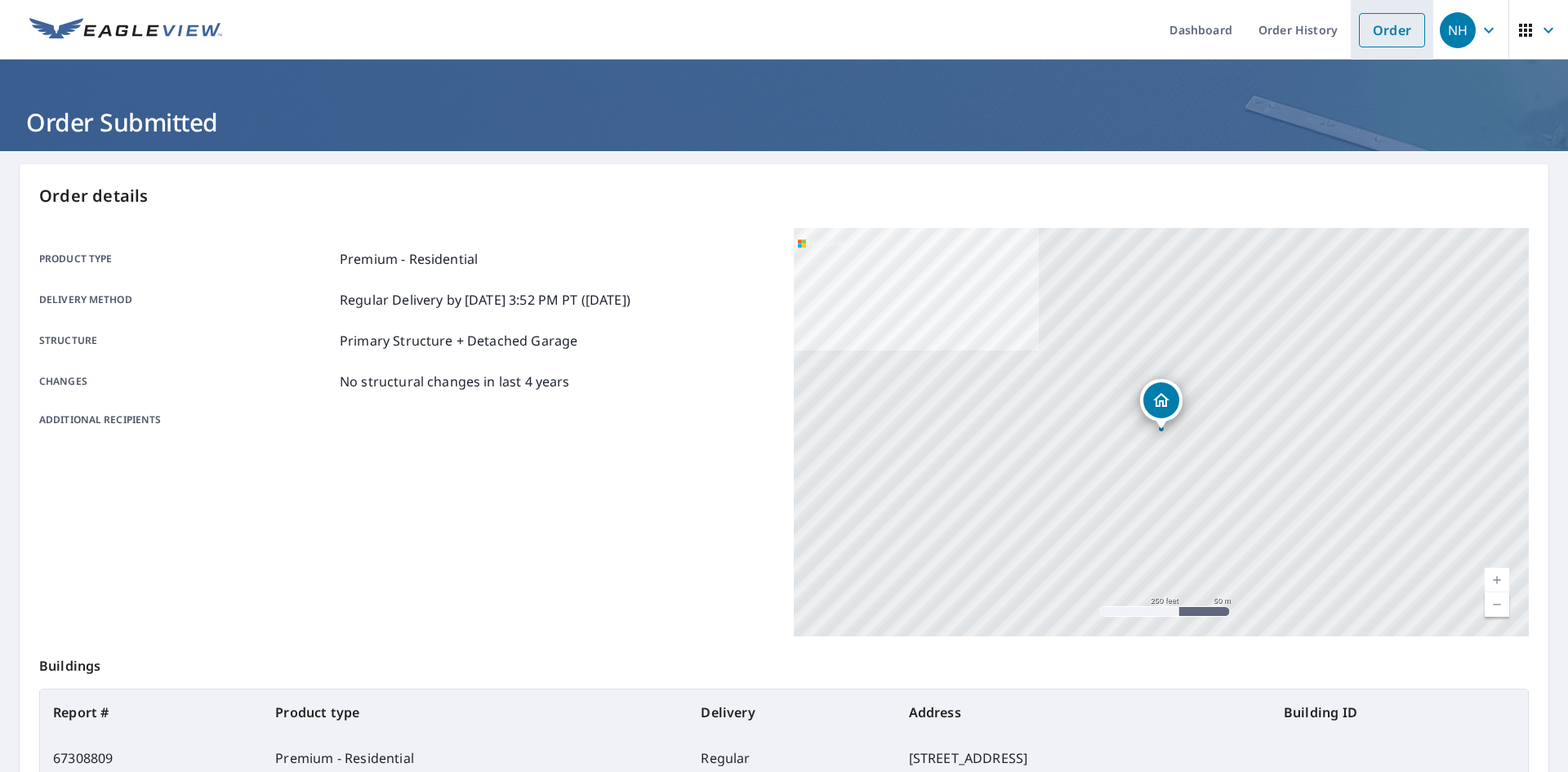
click at [1390, 25] on link "Order" at bounding box center [1392, 30] width 66 height 35
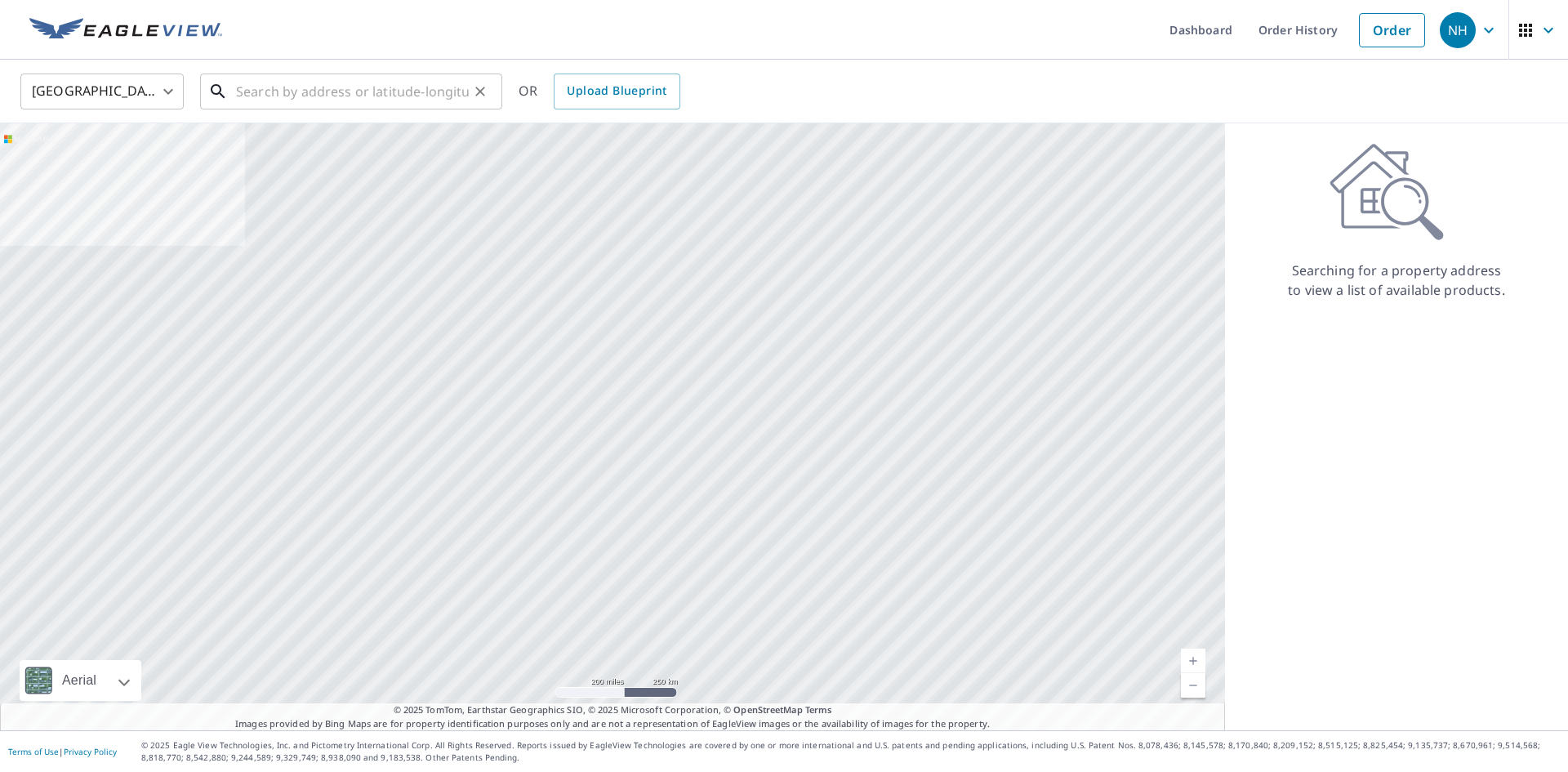
click at [376, 97] on input "text" at bounding box center [352, 91] width 233 height 46
paste input "[STREET_ADDRESS]"
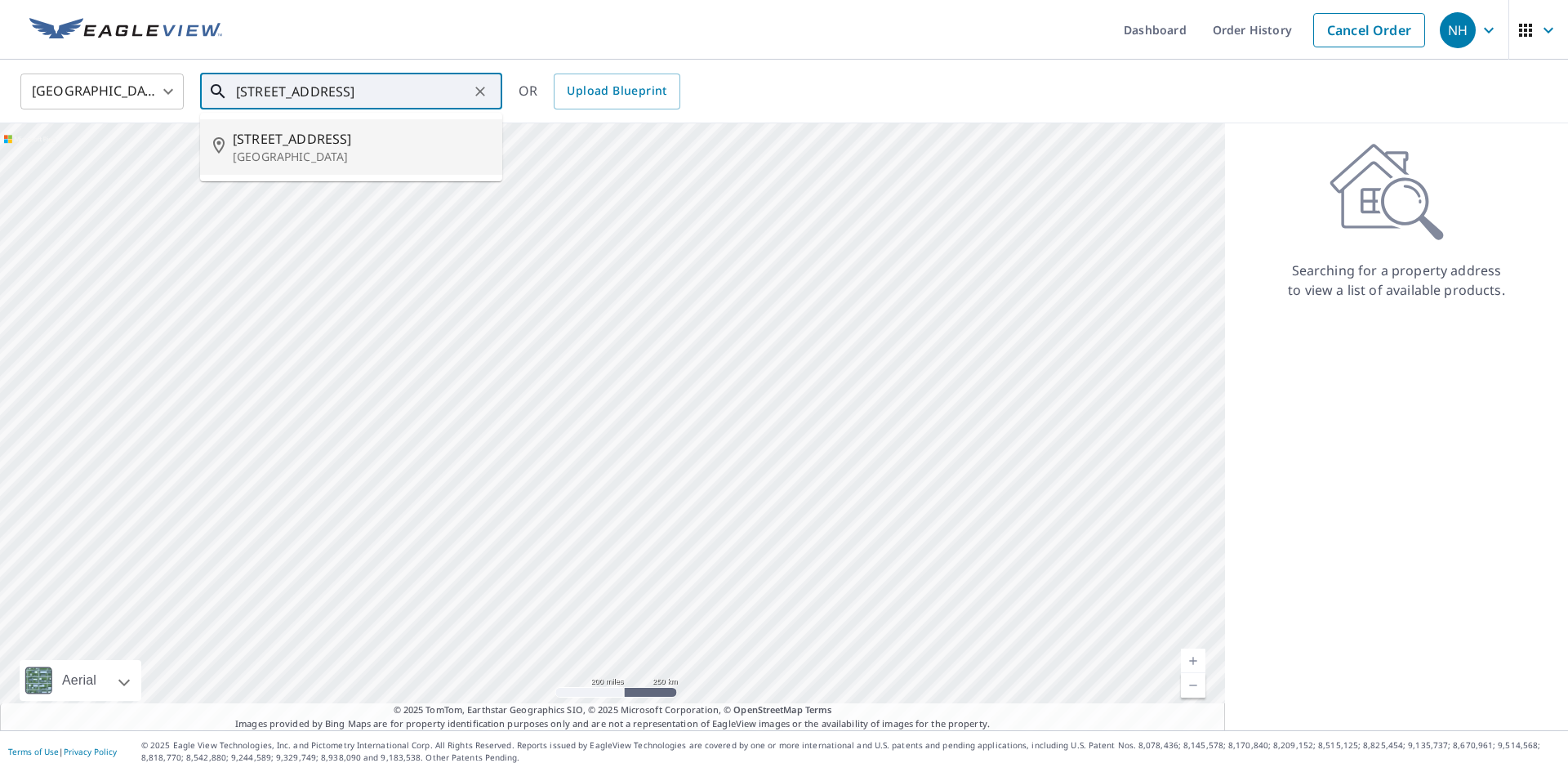
click at [371, 154] on p "[GEOGRAPHIC_DATA]" at bounding box center [361, 157] width 257 height 16
type input "[STREET_ADDRESS]"
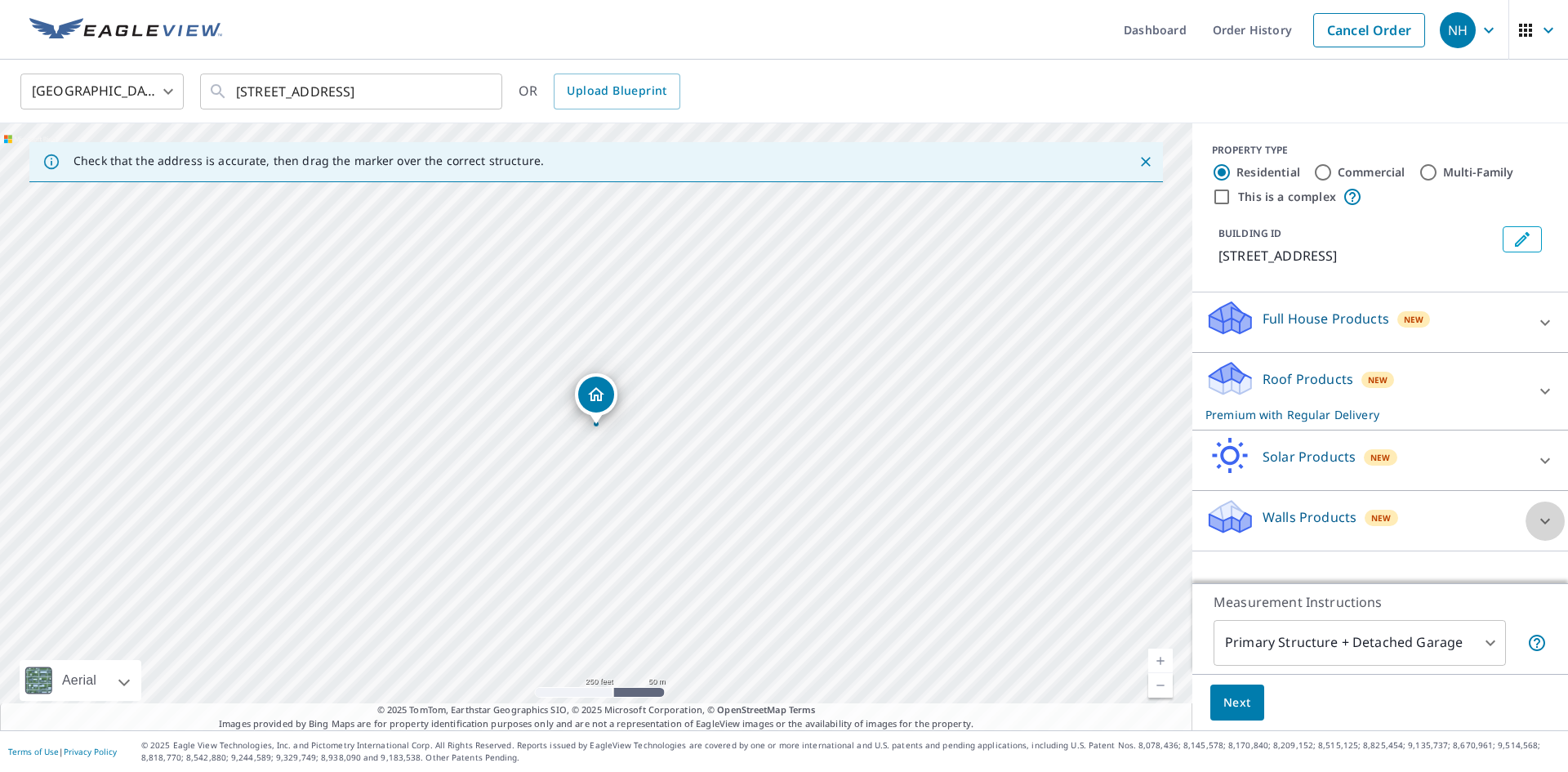
click at [1541, 523] on icon at bounding box center [1545, 521] width 19 height 19
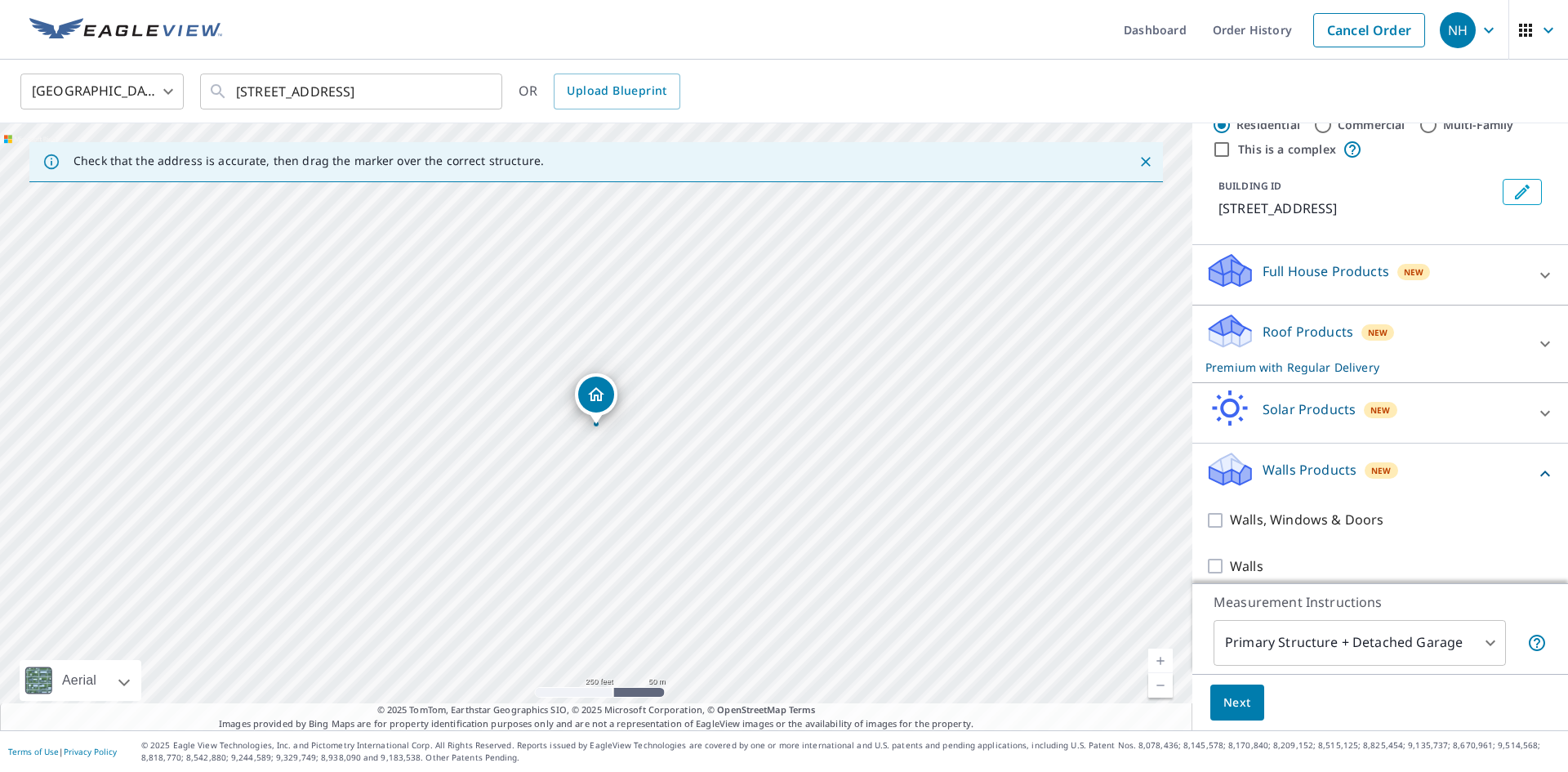
scroll to position [60, 0]
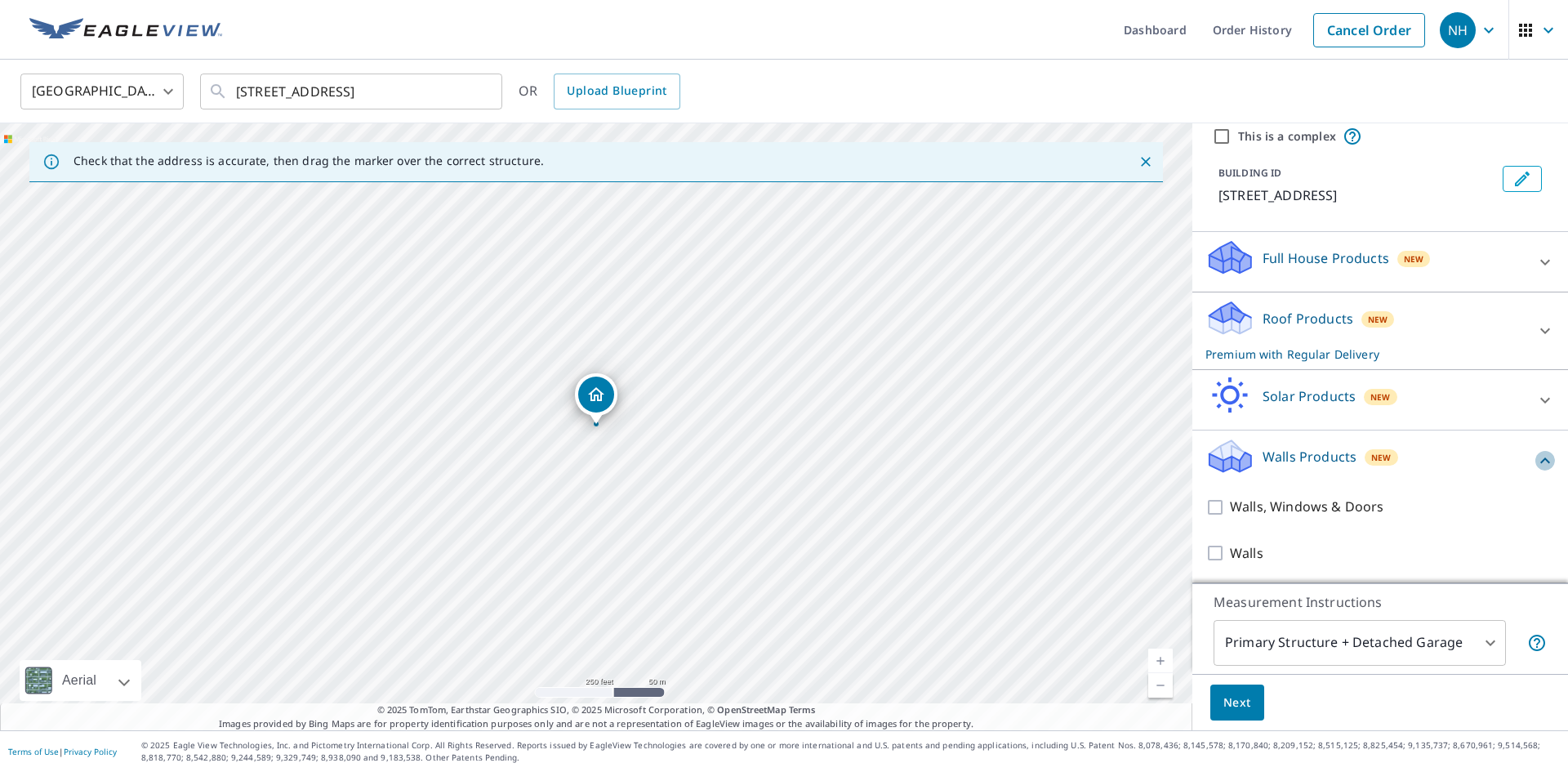
click at [1543, 462] on icon at bounding box center [1545, 460] width 10 height 5
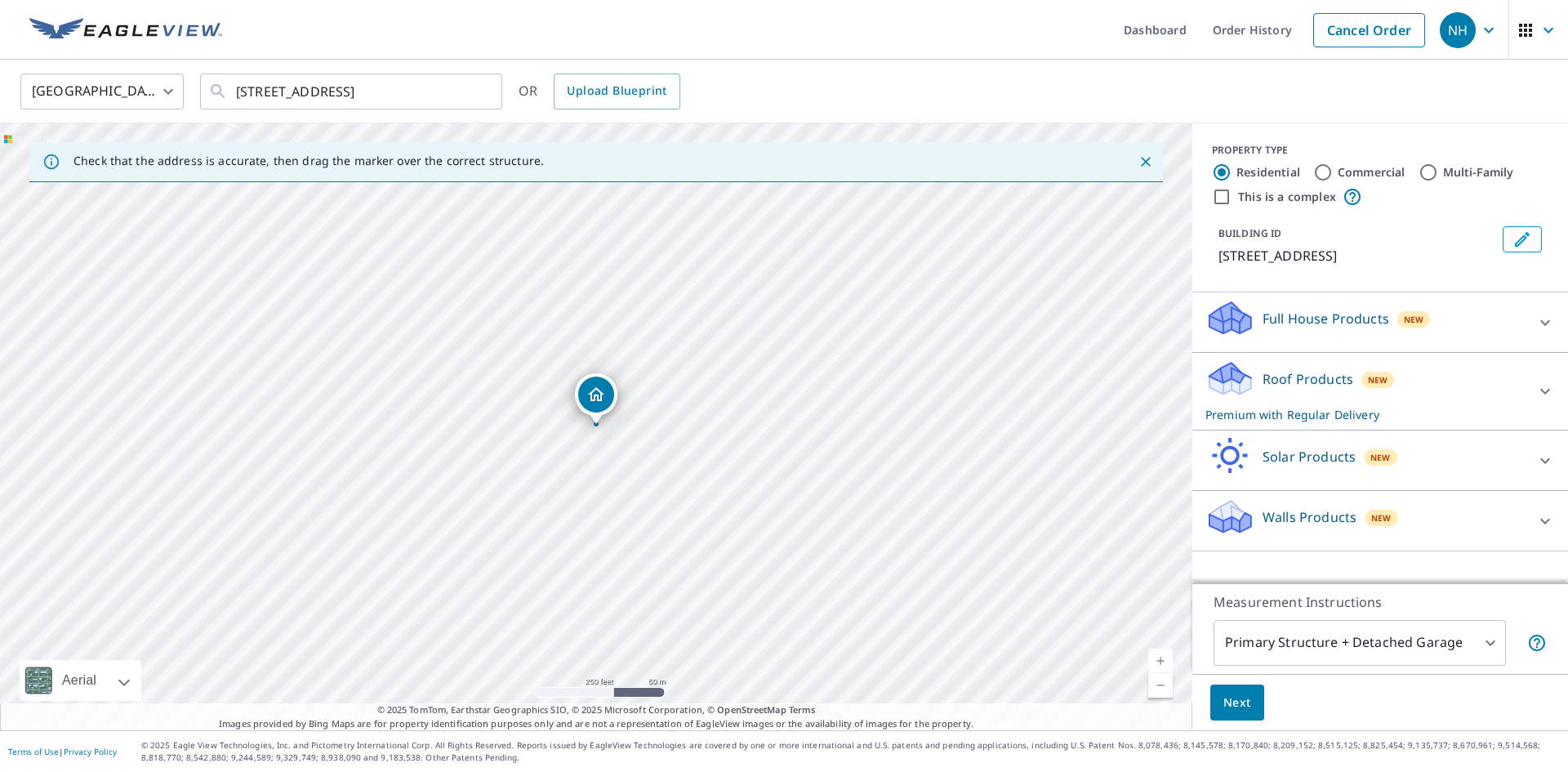
click at [1547, 316] on icon at bounding box center [1545, 323] width 19 height 19
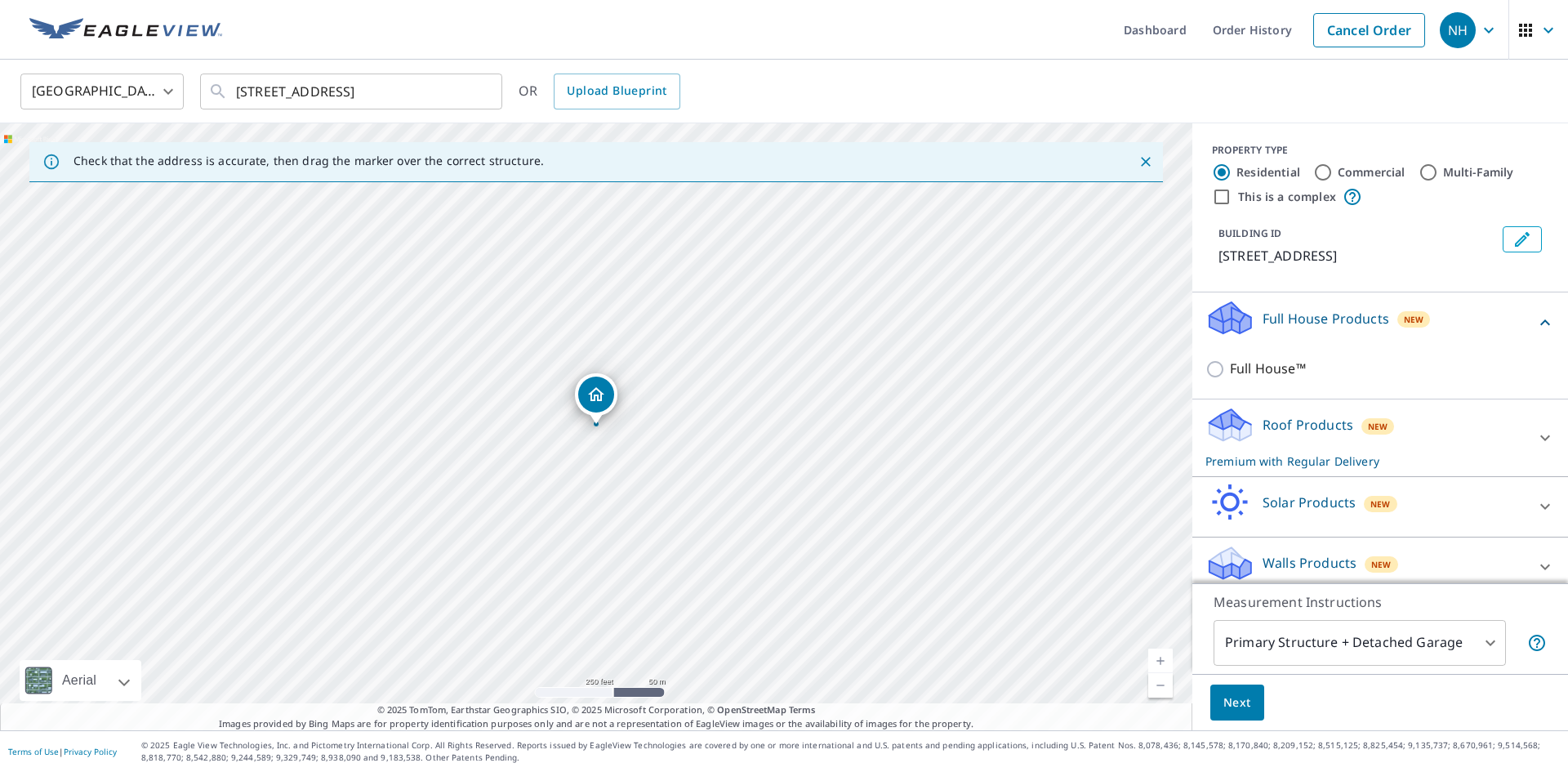
click at [1547, 316] on icon at bounding box center [1545, 323] width 19 height 19
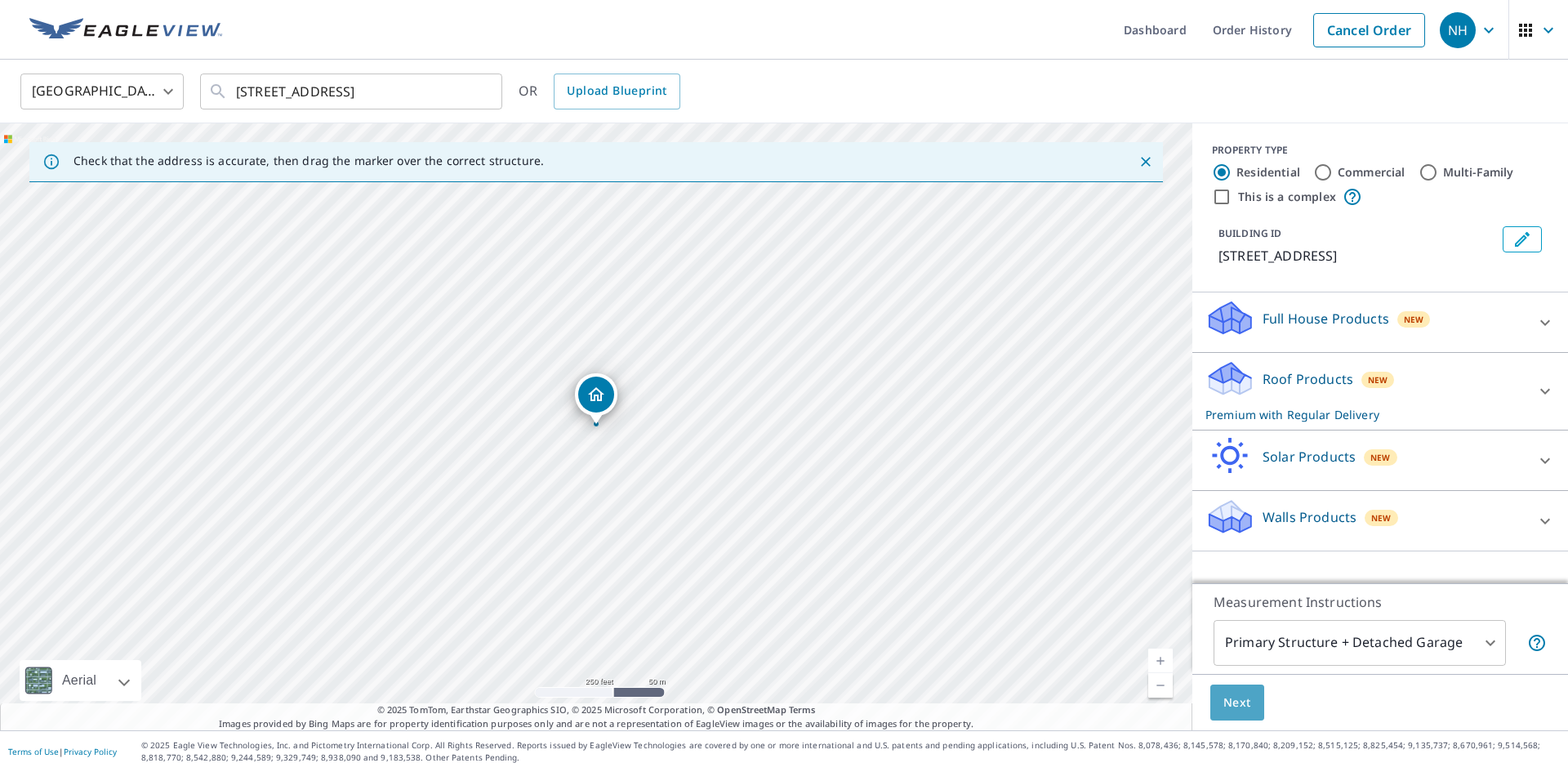
click at [1227, 699] on span "Next" at bounding box center [1237, 703] width 27 height 20
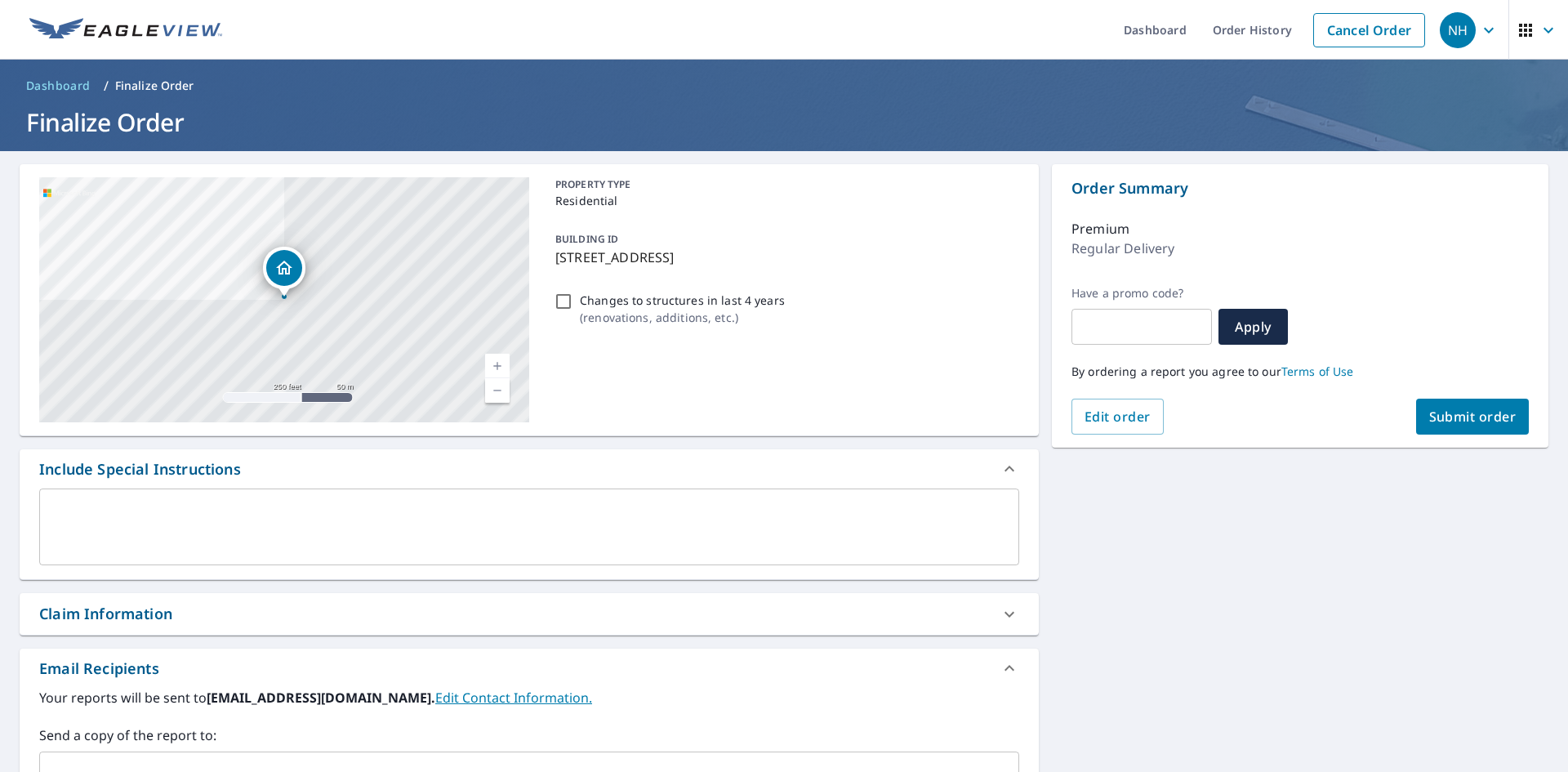
click at [1462, 416] on span "Submit order" at bounding box center [1473, 417] width 88 height 18
checkbox input "true"
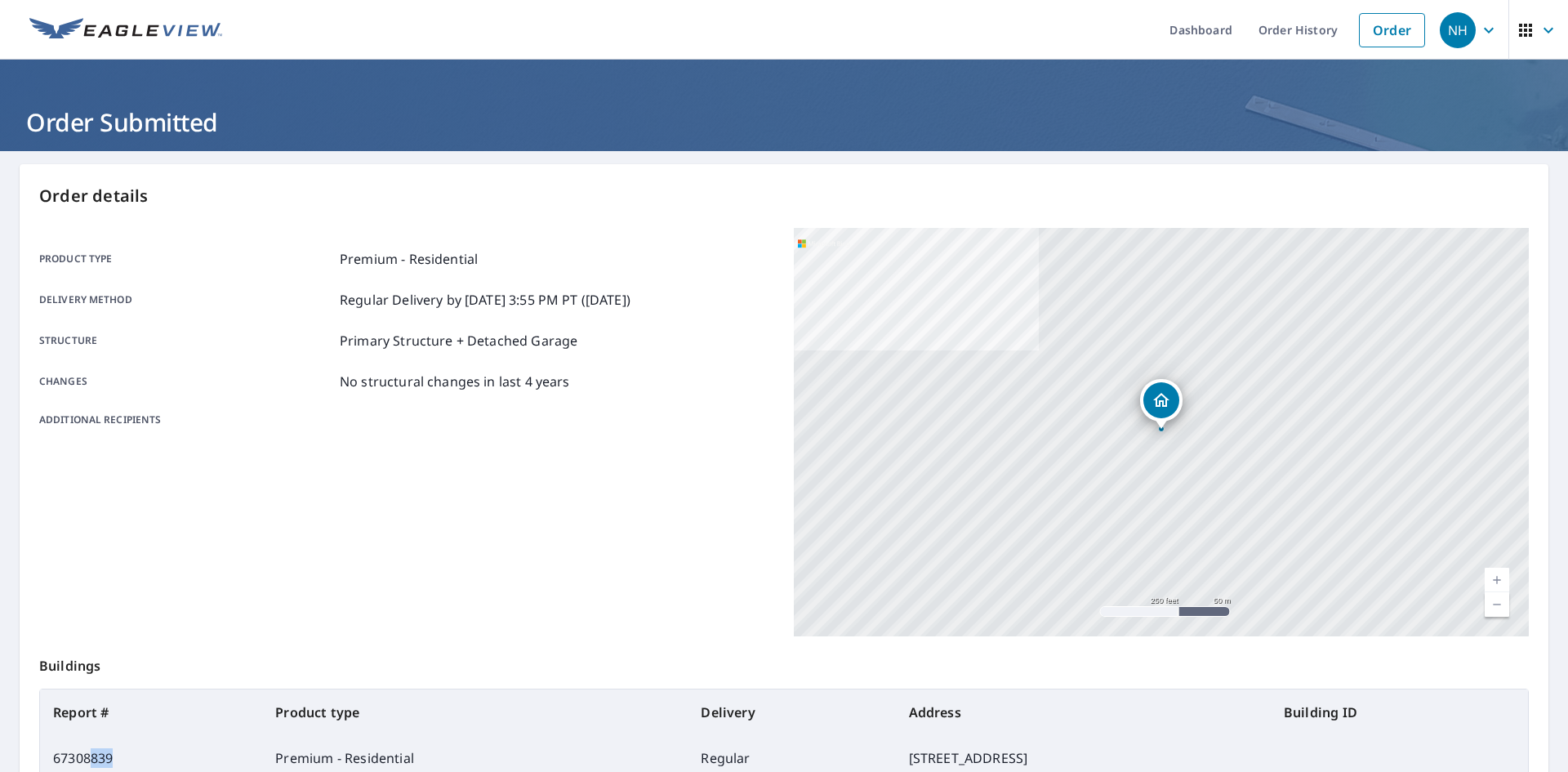
scroll to position [12, 0]
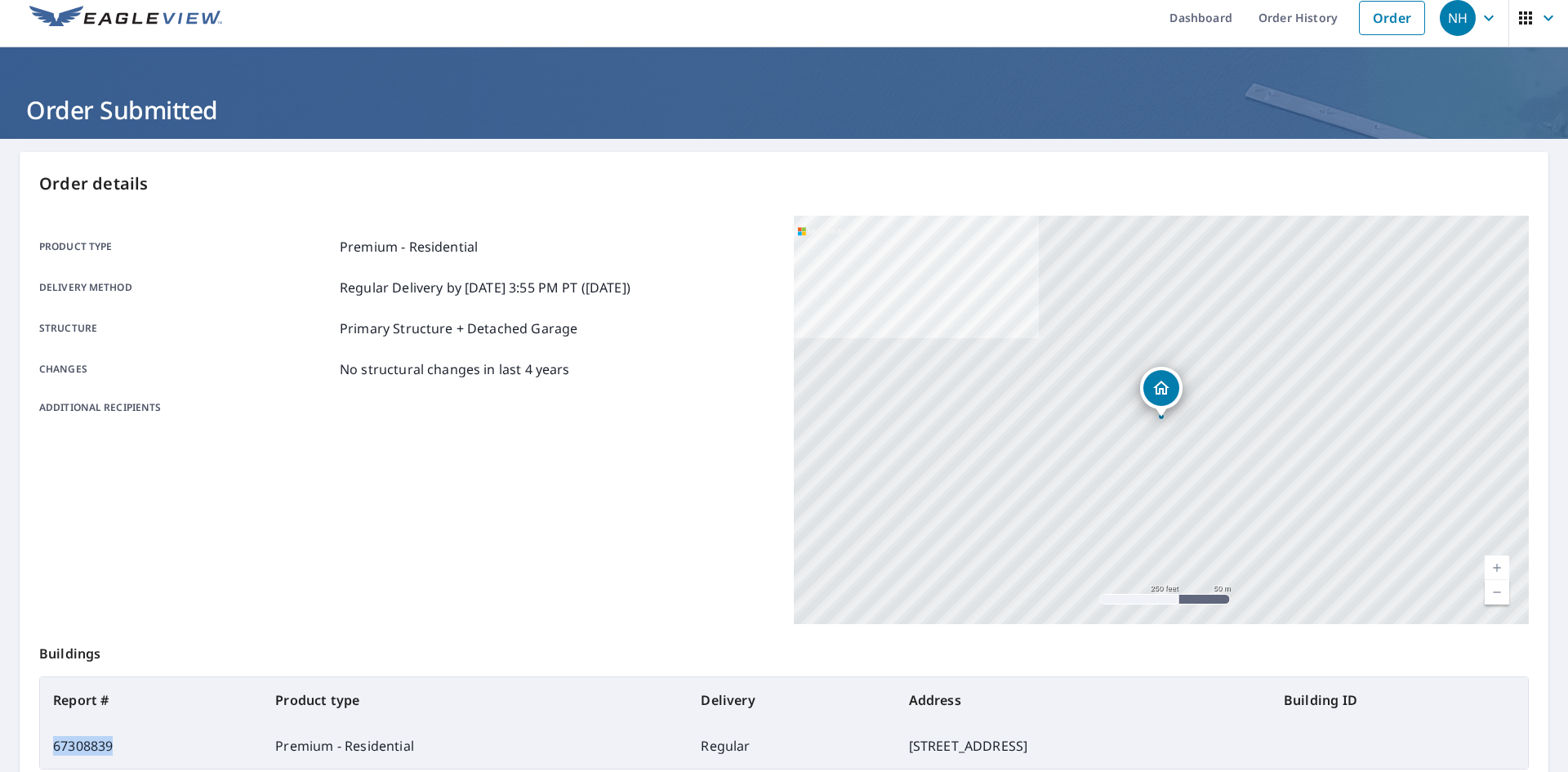
drag, startPoint x: 91, startPoint y: 758, endPoint x: 46, endPoint y: 753, distance: 45.3
click at [46, 753] on td "67308839" at bounding box center [151, 746] width 222 height 46
copy td "67308839"
click at [1386, 12] on link "Order" at bounding box center [1392, 18] width 66 height 35
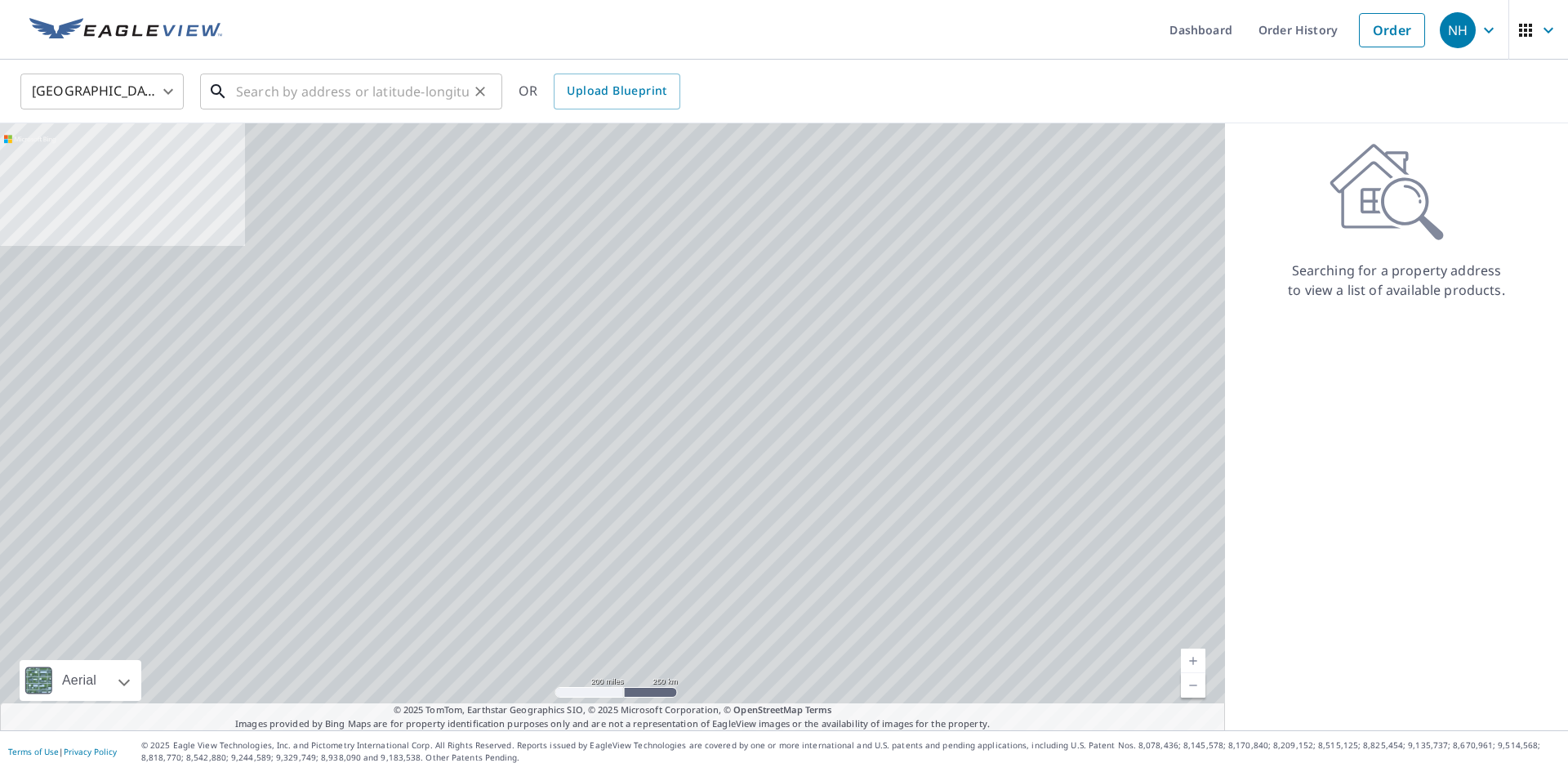
click at [386, 84] on input "text" at bounding box center [352, 91] width 233 height 46
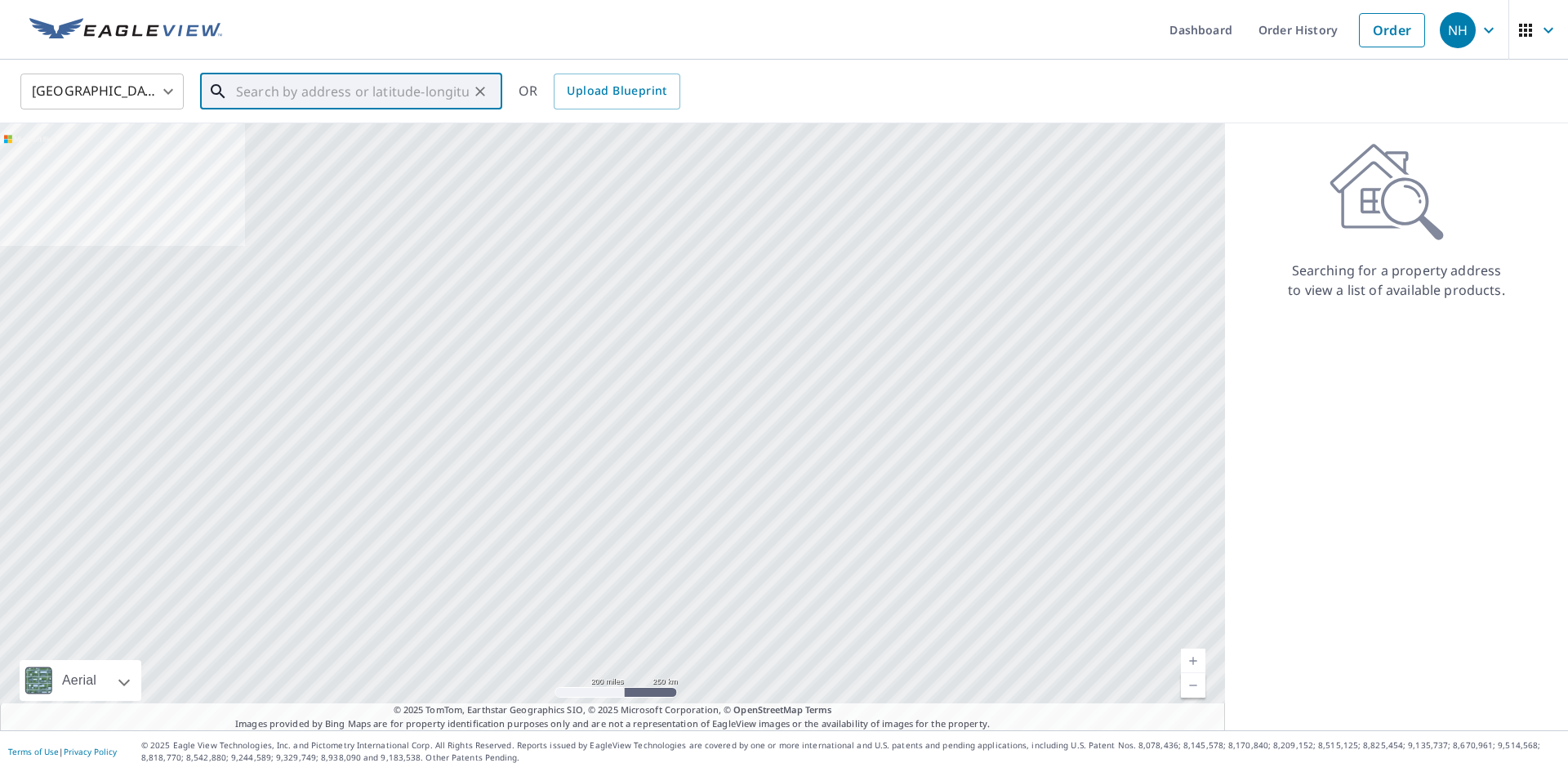
paste input "[STREET_ADDRESS]"
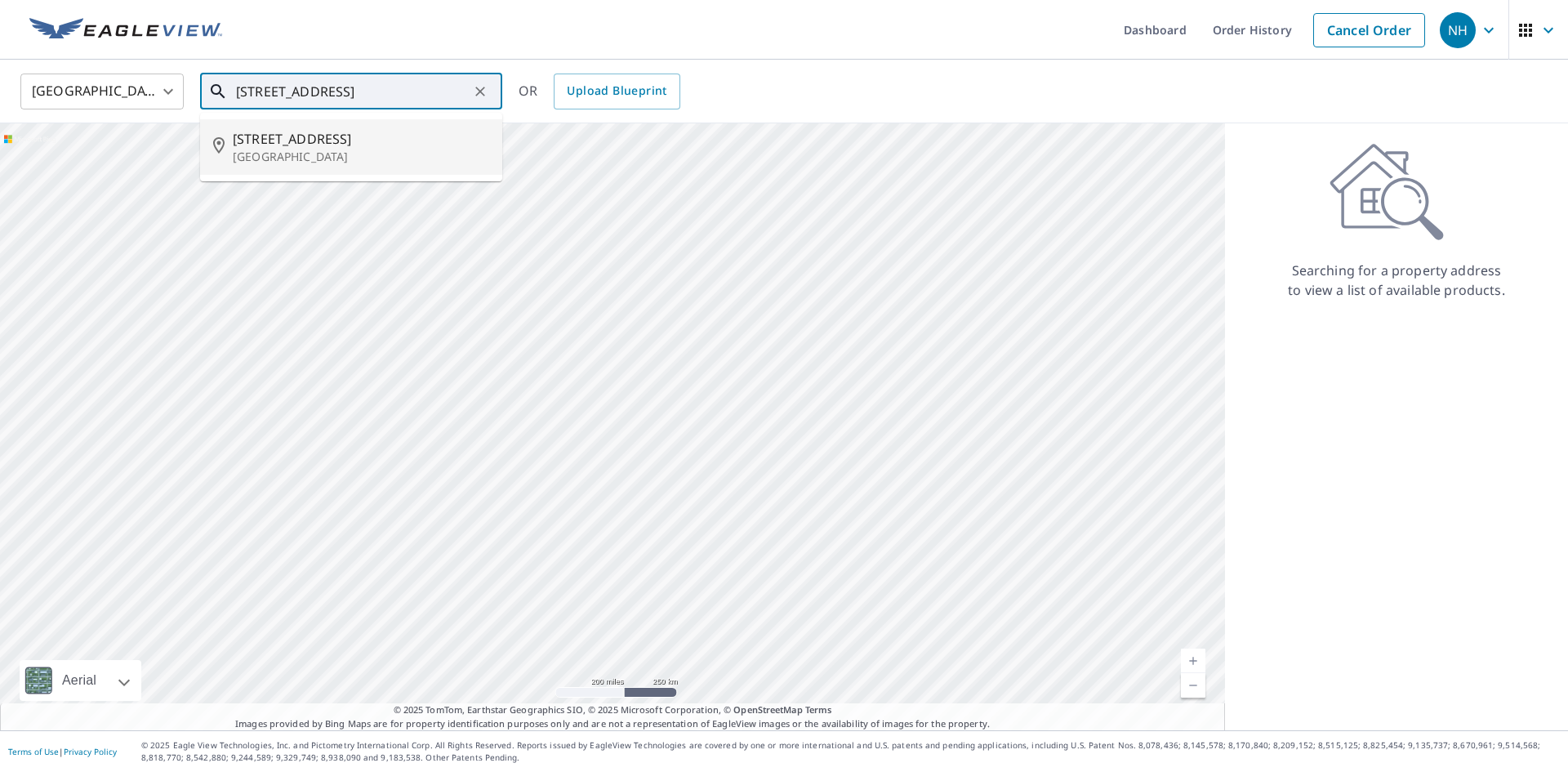
click at [392, 142] on span "[STREET_ADDRESS]" at bounding box center [361, 139] width 257 height 19
type input "[STREET_ADDRESS]"
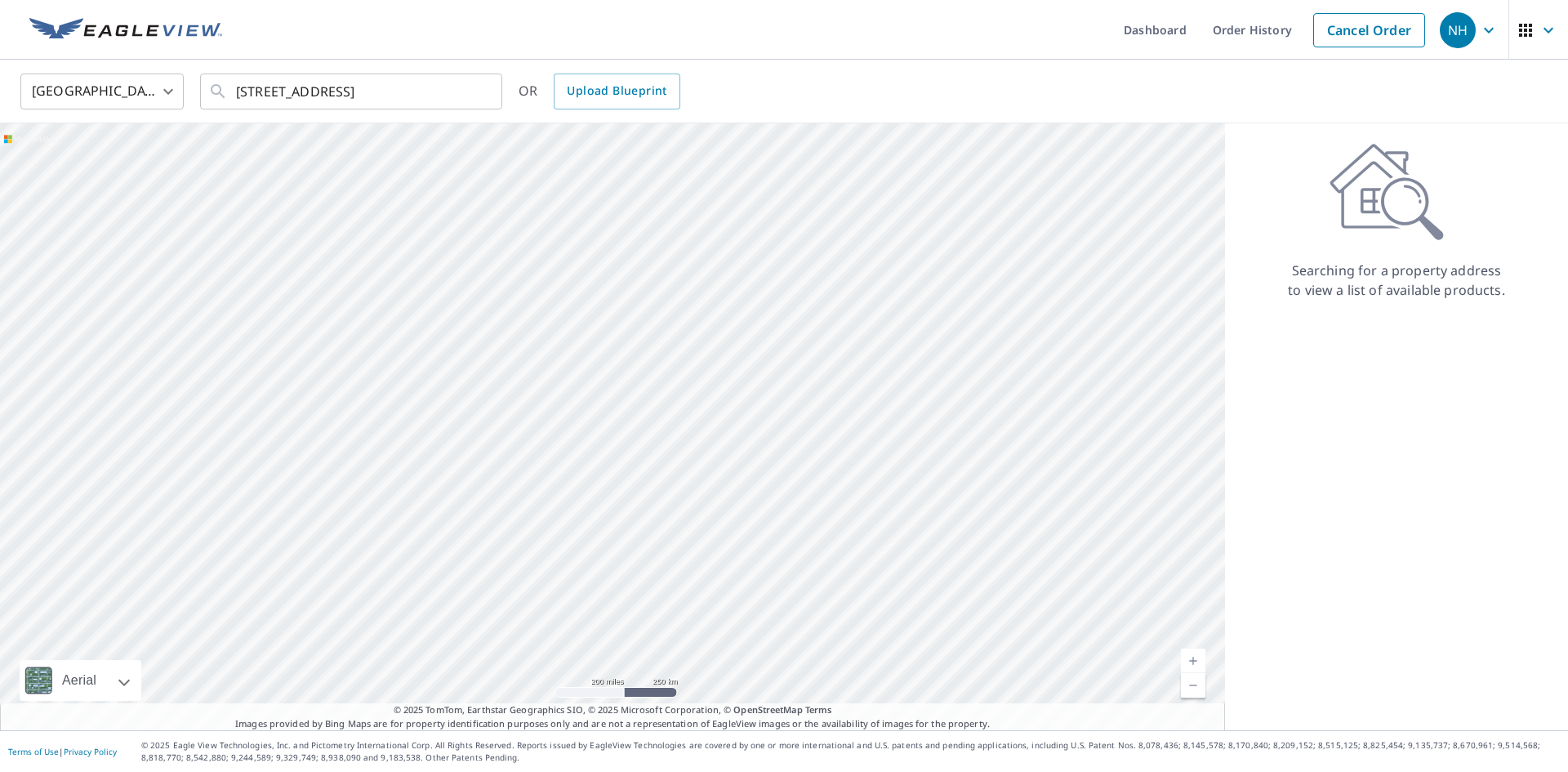
scroll to position [0, 0]
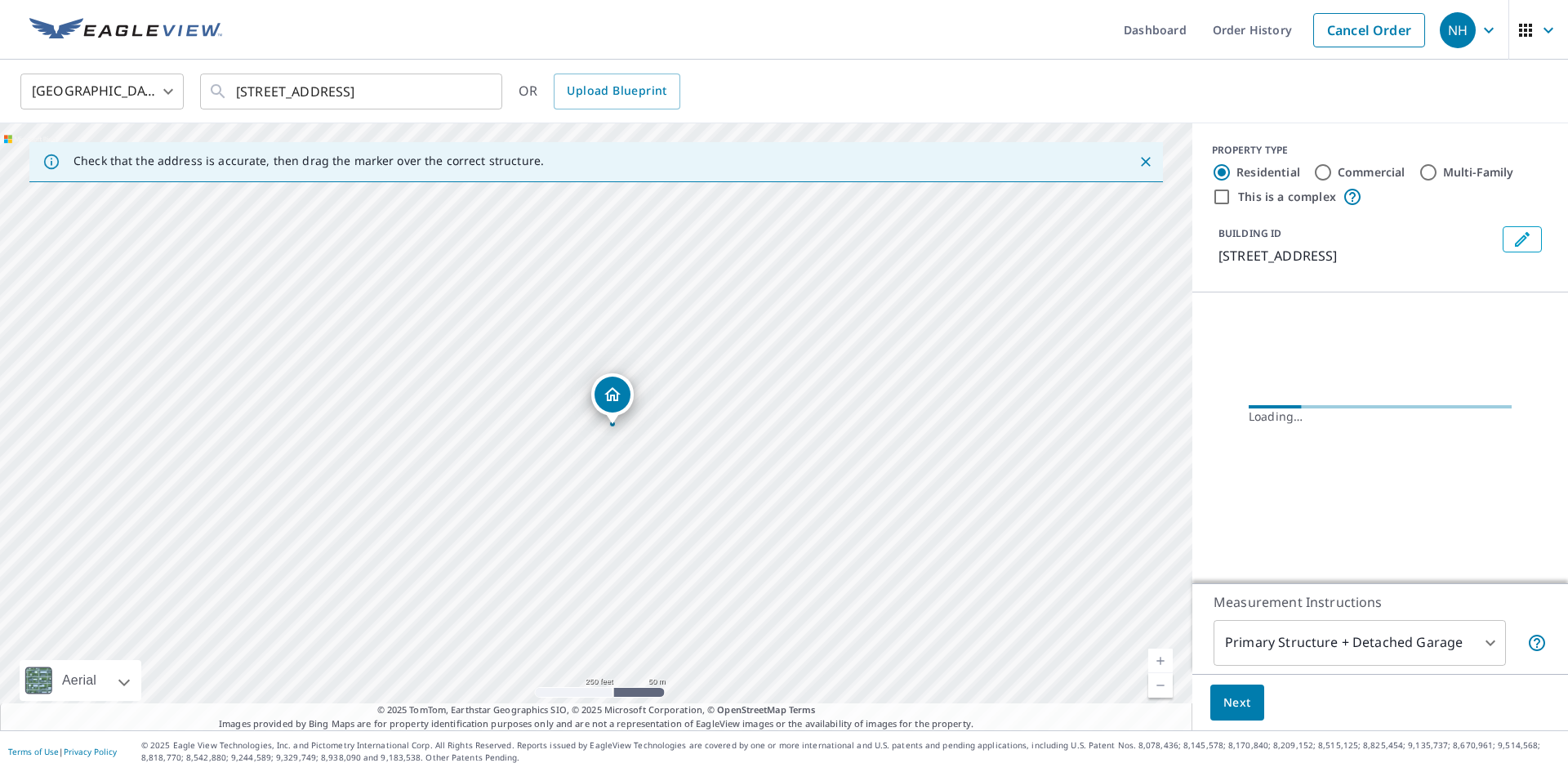
click at [1253, 694] on button "Next" at bounding box center [1238, 703] width 54 height 36
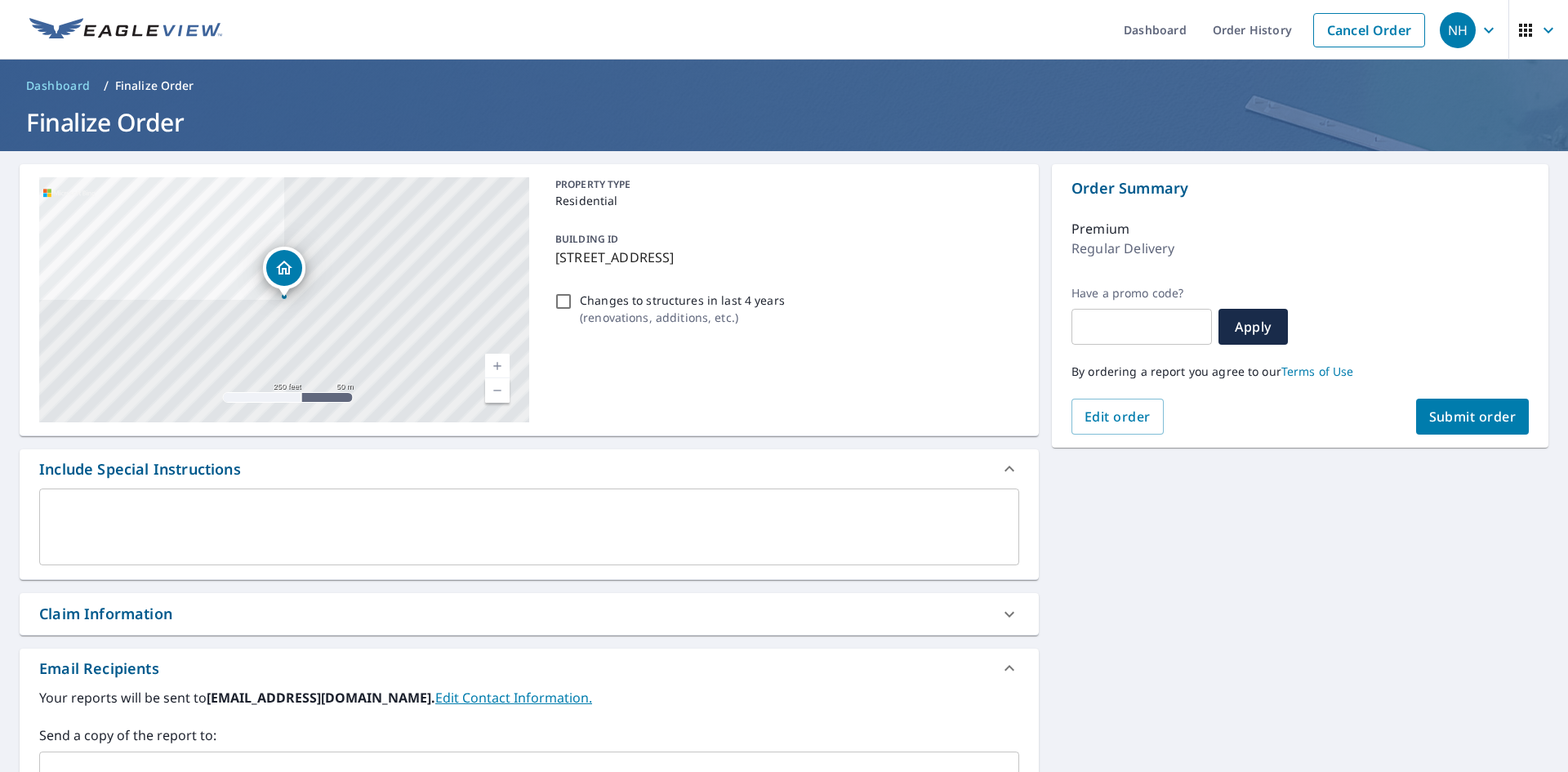
click at [1456, 419] on span "Submit order" at bounding box center [1473, 417] width 88 height 18
checkbox input "true"
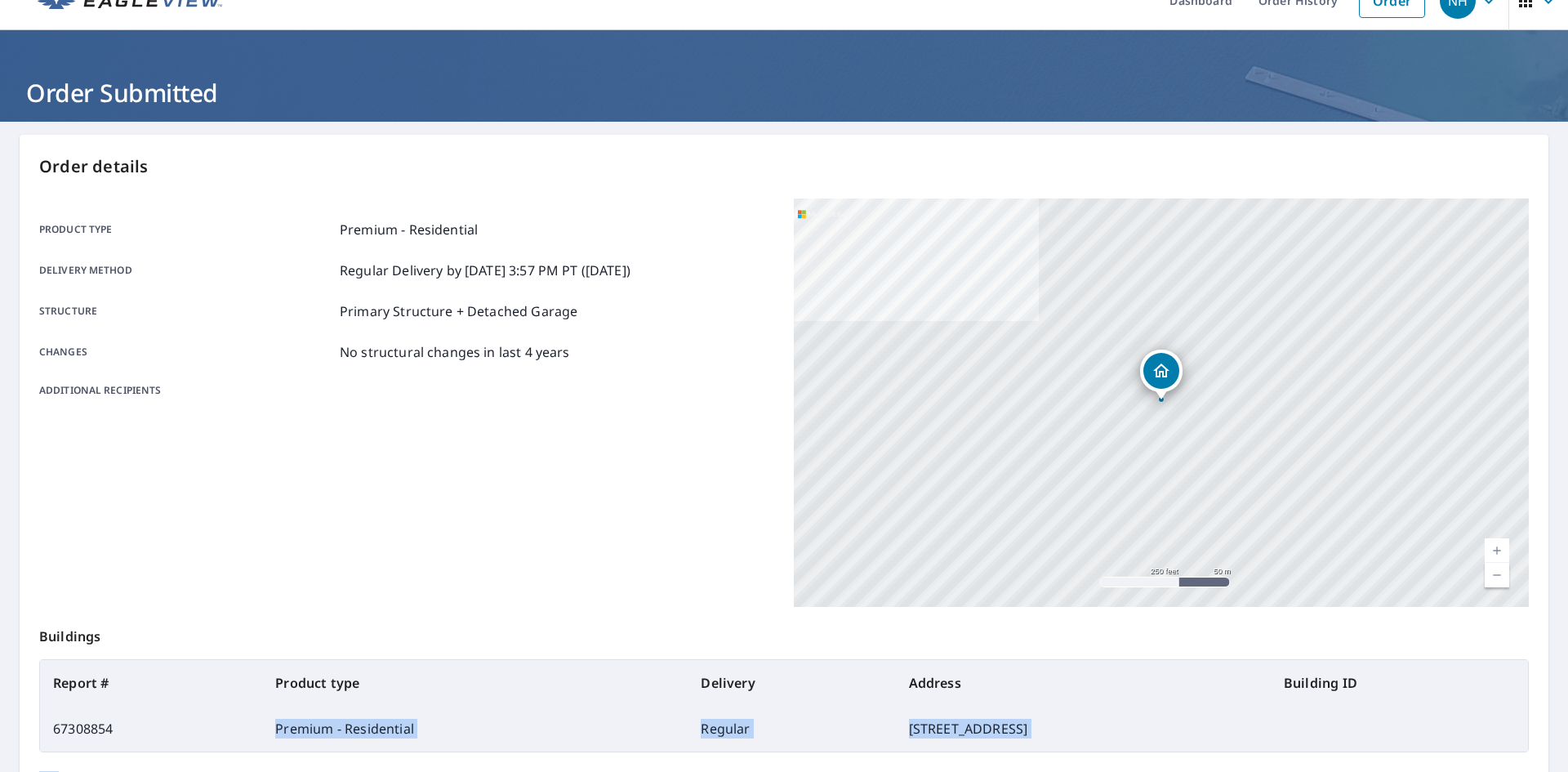
scroll to position [36, 0]
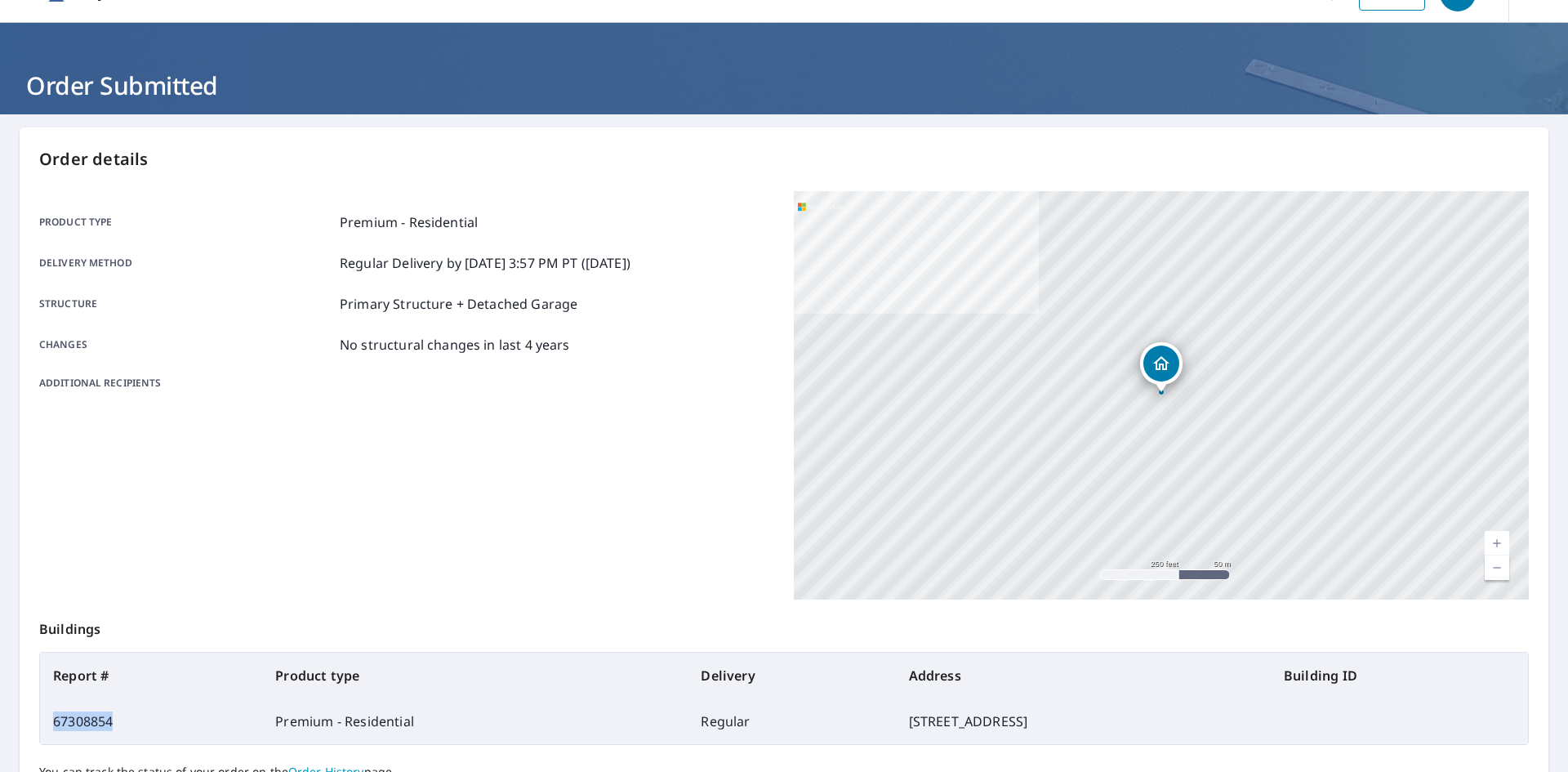
drag, startPoint x: 113, startPoint y: 758, endPoint x: 49, endPoint y: 733, distance: 68.7
click at [49, 733] on td "67308854" at bounding box center [151, 721] width 222 height 46
copy td "67308854"
